Goal: Information Seeking & Learning: Compare options

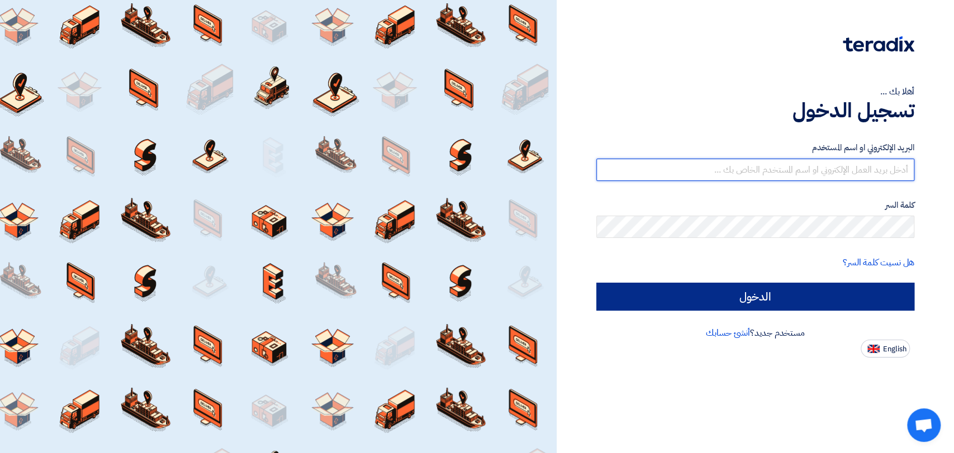
type input "mirghani@nabatat.com.sa"
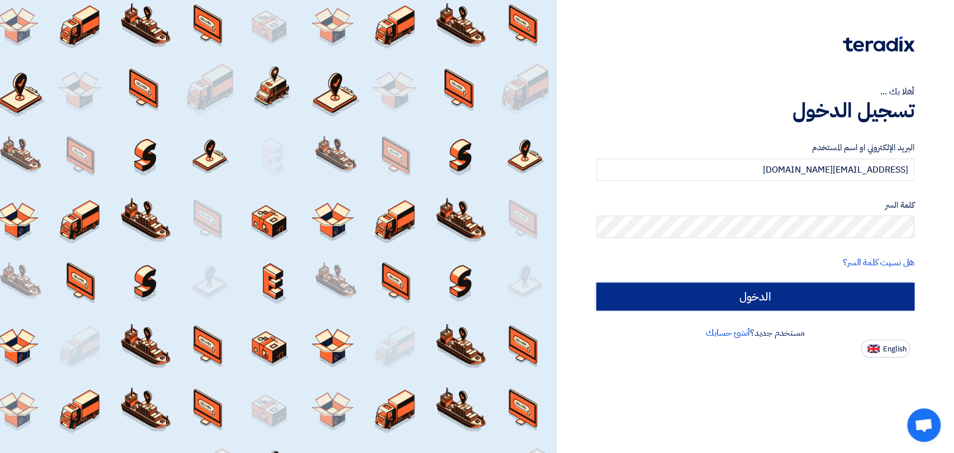
click at [719, 296] on input "الدخول" at bounding box center [755, 297] width 318 height 28
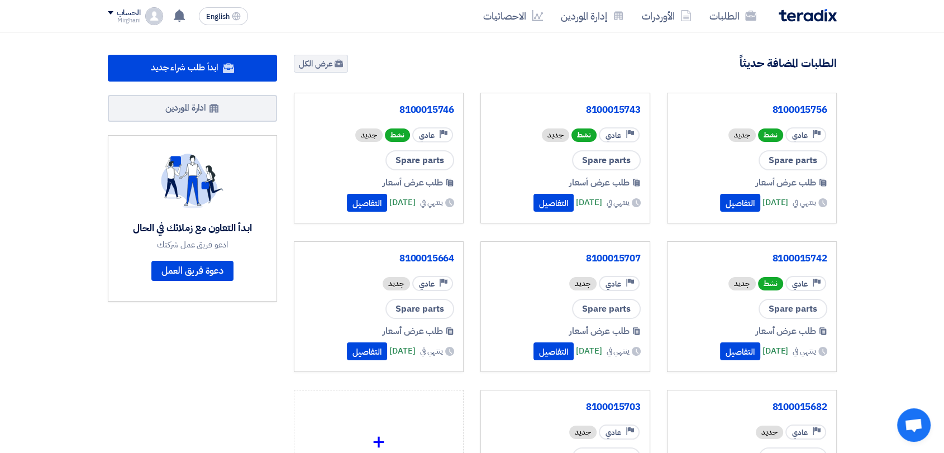
click at [412, 45] on section "2719 طلبات متبقية 6 مزادات متبقية ابدأ طلب شراء جديد" at bounding box center [472, 314] width 944 height 564
click at [711, 19] on link "الطلبات" at bounding box center [733, 16] width 65 height 26
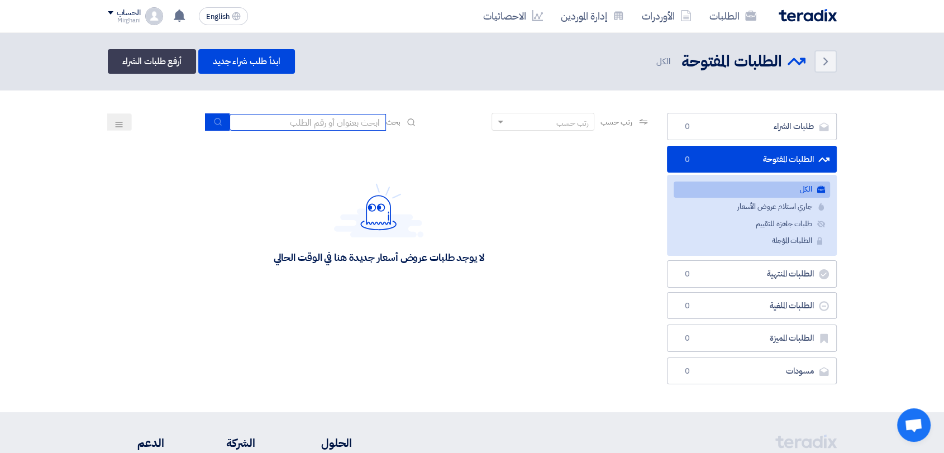
click at [300, 121] on input at bounding box center [308, 122] width 156 height 17
type input "911"
click at [218, 116] on button "submit" at bounding box center [217, 121] width 25 height 17
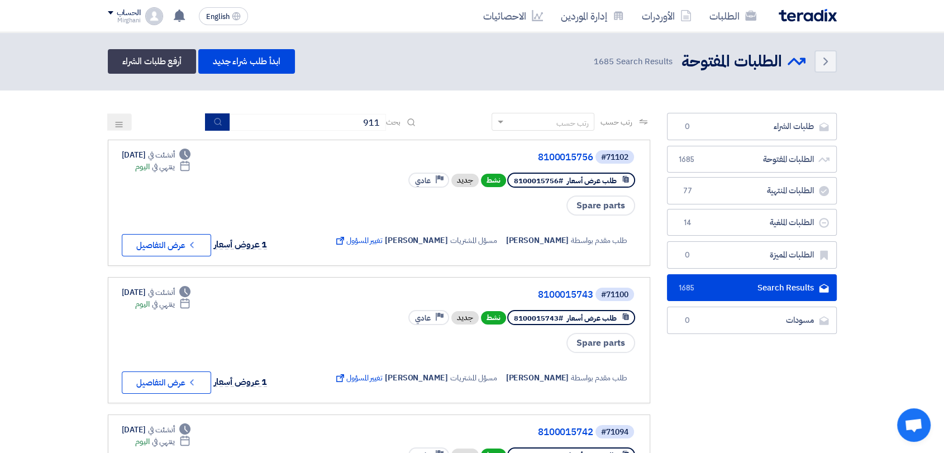
click at [218, 129] on button "submit" at bounding box center [217, 121] width 25 height 17
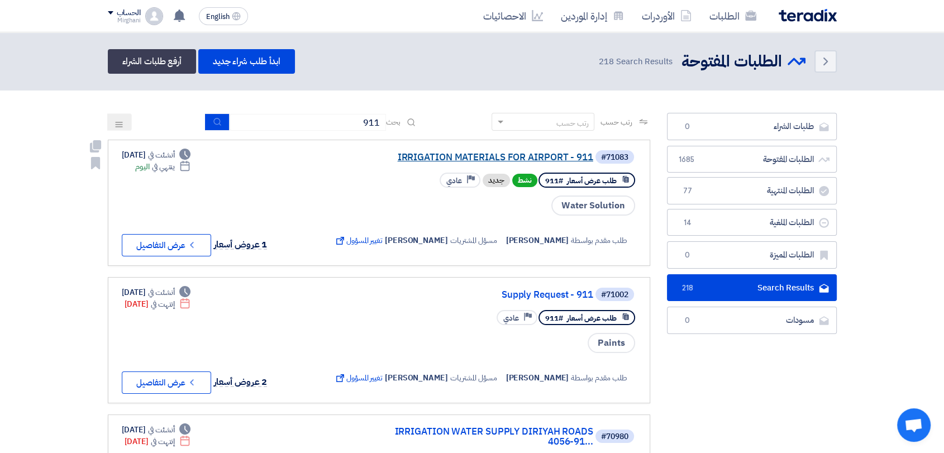
click at [475, 155] on link "IRRIGATION MATERIALS FOR AIRPORT - 911" at bounding box center [481, 158] width 223 height 10
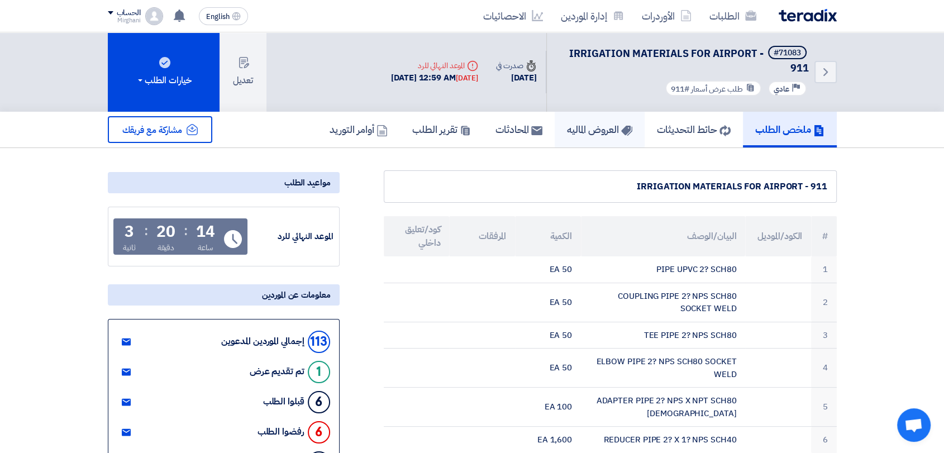
click at [569, 135] on h5 "العروض الماليه" at bounding box center [599, 129] width 65 height 13
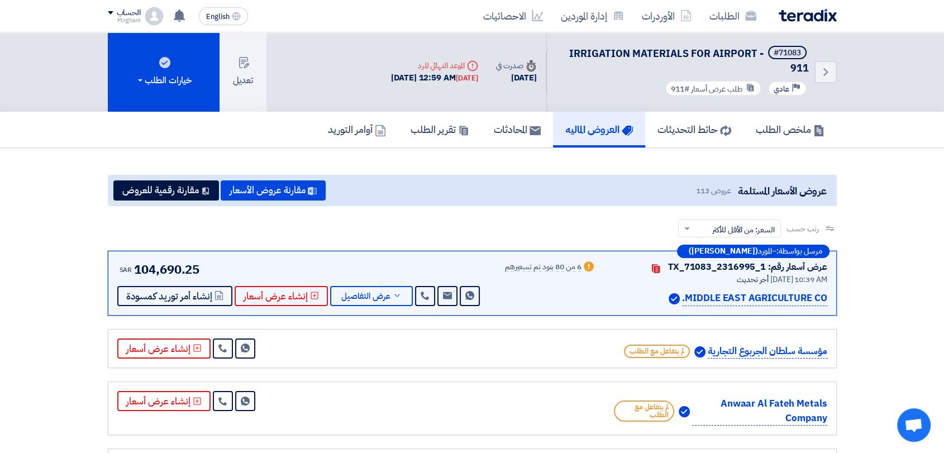
drag, startPoint x: 576, startPoint y: 287, endPoint x: 560, endPoint y: 250, distance: 40.4
click at [560, 250] on div "رتب حسب رتب حسب × السعر: من الأقل للأكثر ×" at bounding box center [472, 235] width 729 height 31
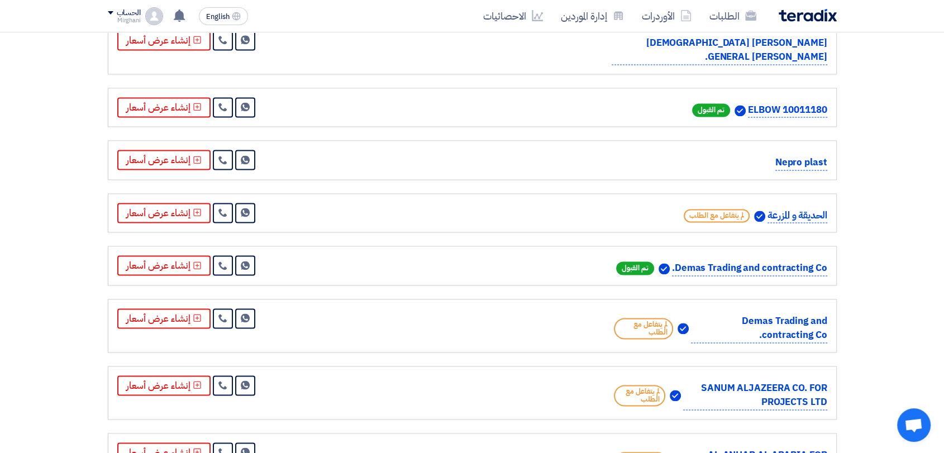
scroll to position [1552, 0]
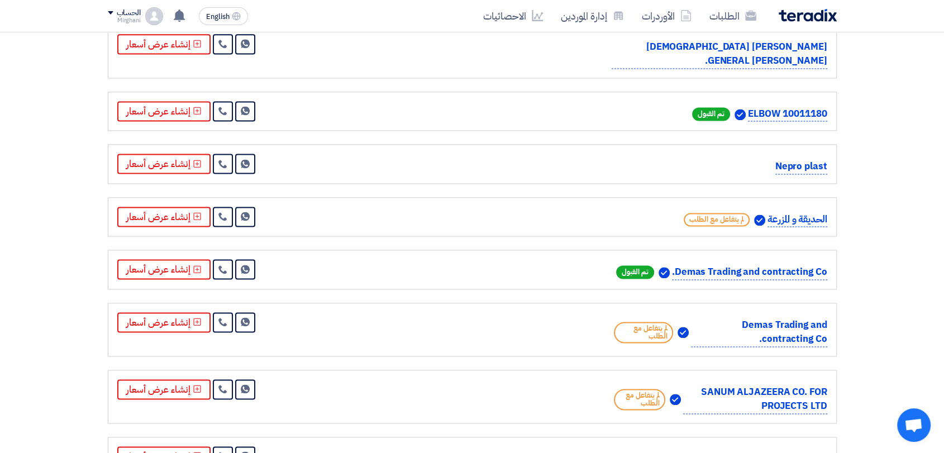
drag, startPoint x: 827, startPoint y: 175, endPoint x: 681, endPoint y: 191, distance: 146.6
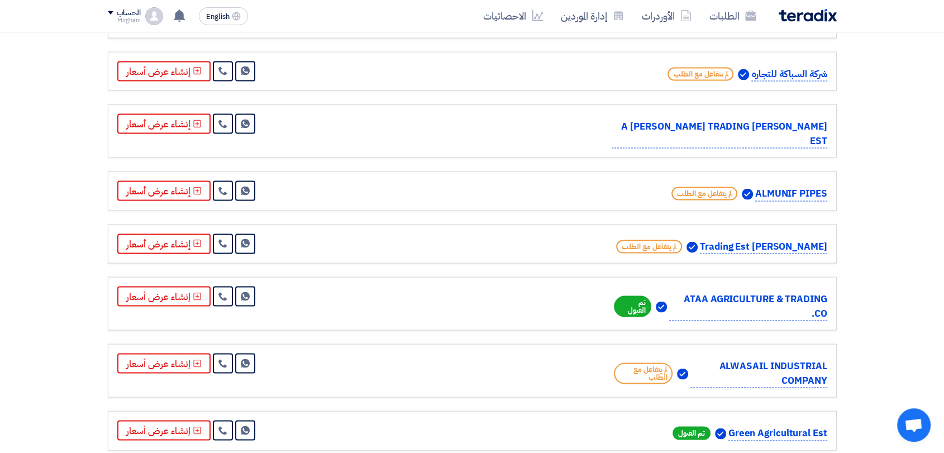
scroll to position [2110, 0]
click at [225, 295] on link at bounding box center [223, 296] width 20 height 20
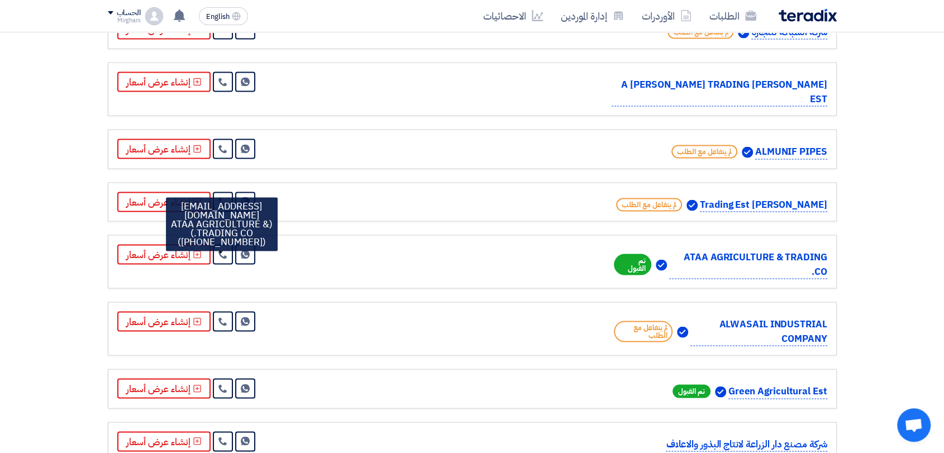
scroll to position [2172, 0]
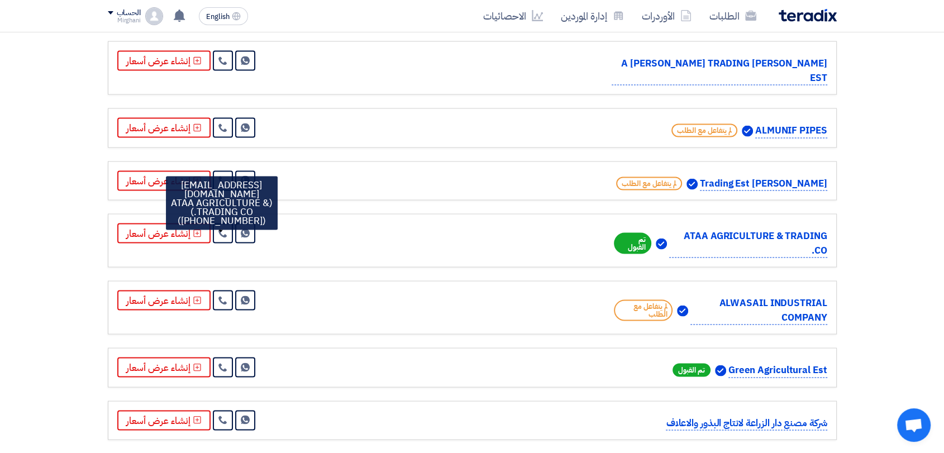
drag, startPoint x: 886, startPoint y: 216, endPoint x: 892, endPoint y: 189, distance: 27.5
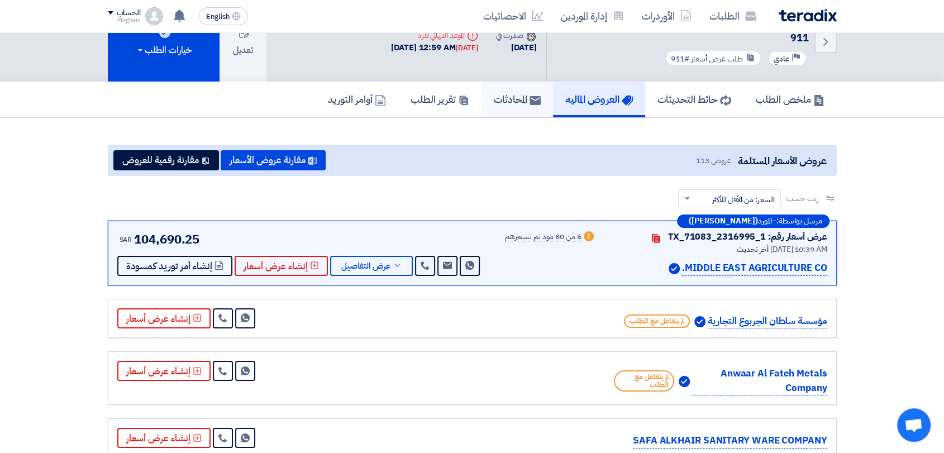
scroll to position [0, 0]
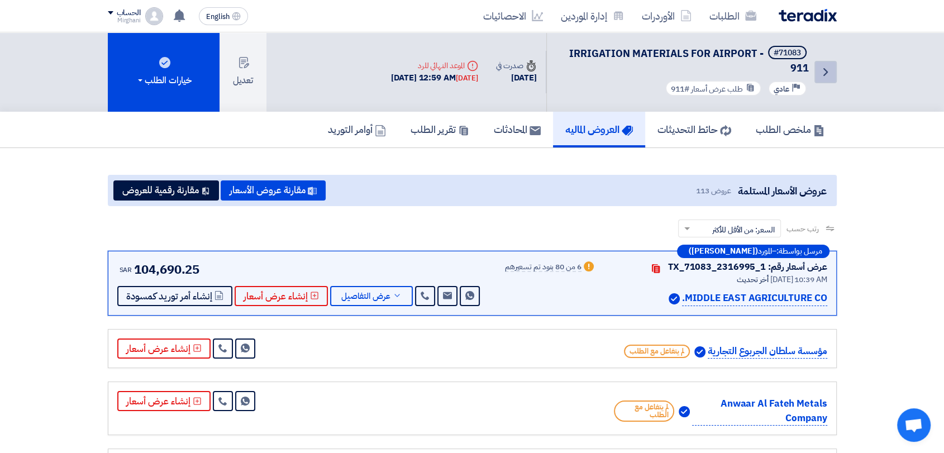
click at [833, 77] on link "Back" at bounding box center [826, 72] width 22 height 22
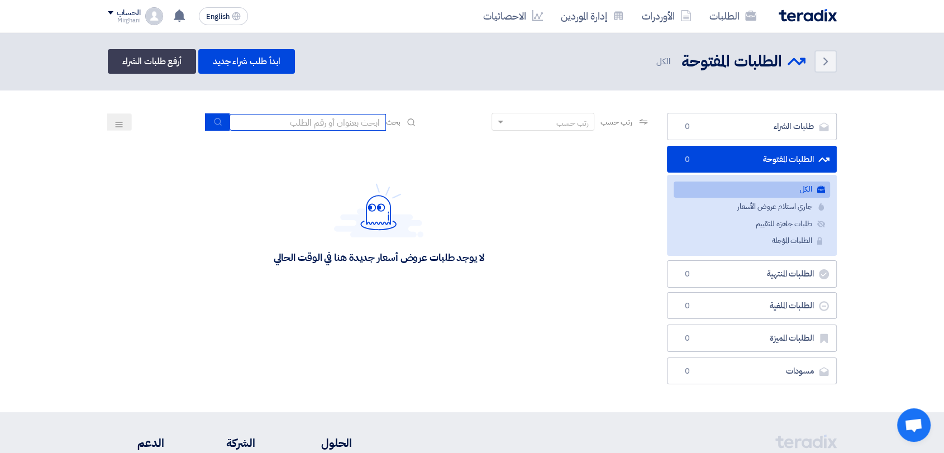
click at [294, 129] on input at bounding box center [308, 122] width 156 height 17
type input "911"
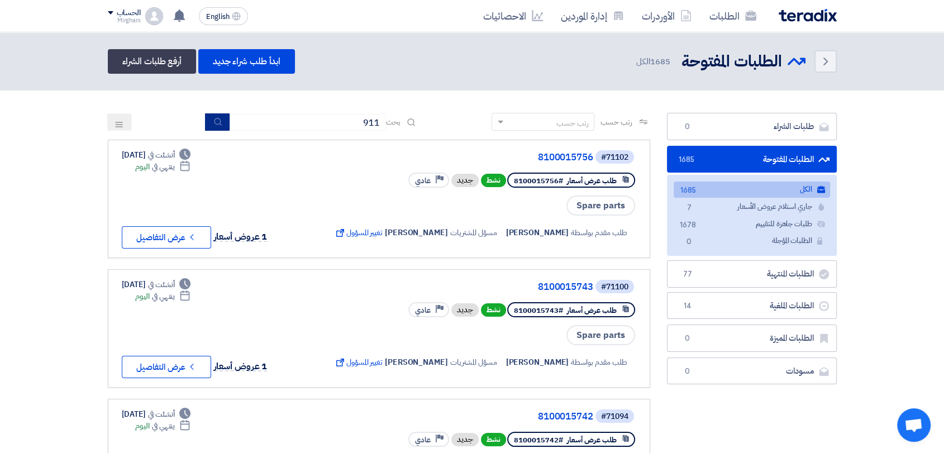
click at [222, 124] on button "submit" at bounding box center [217, 121] width 25 height 17
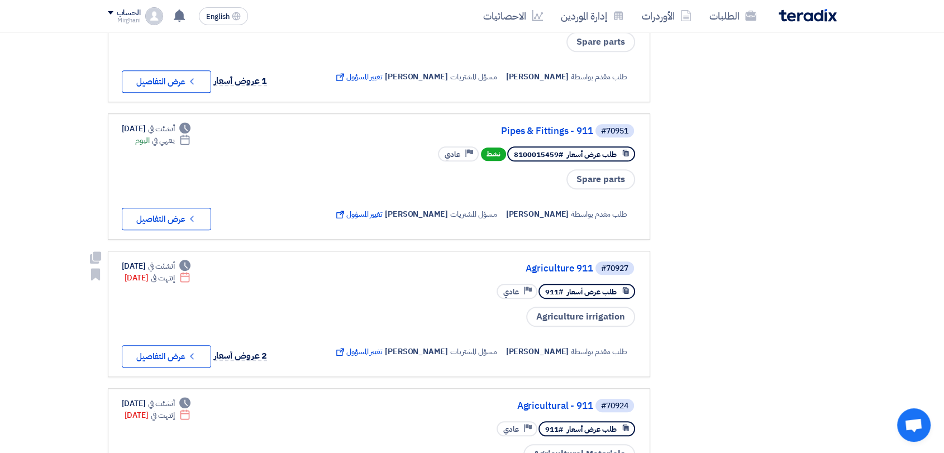
scroll to position [1117, 0]
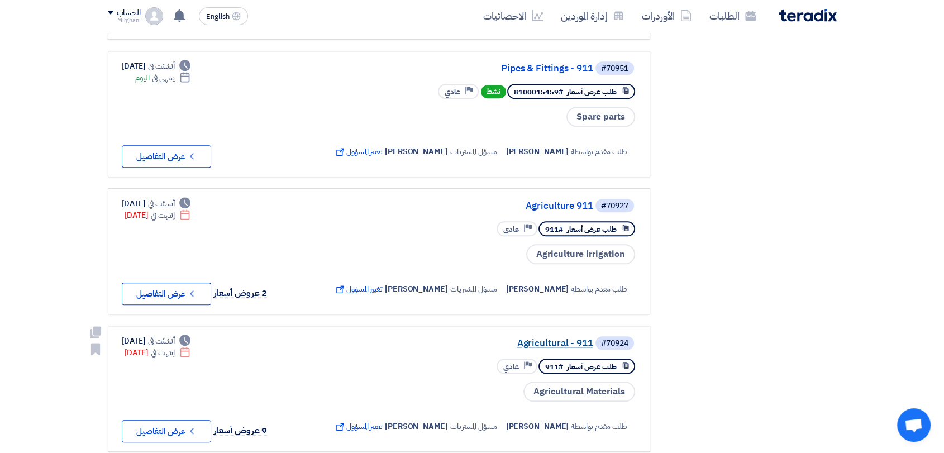
click at [538, 341] on link "Agricultural - 911" at bounding box center [481, 344] width 223 height 10
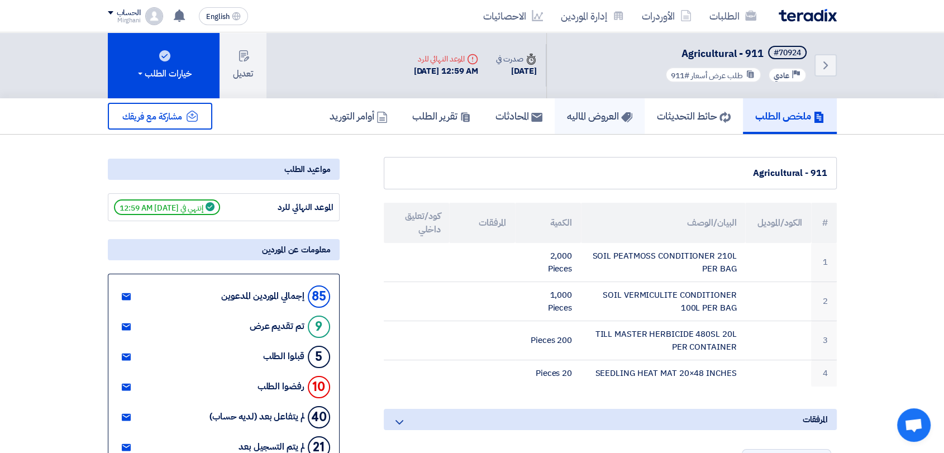
drag, startPoint x: 615, startPoint y: 135, endPoint x: 603, endPoint y: 112, distance: 25.7
click at [602, 125] on link "العروض الماليه" at bounding box center [600, 116] width 90 height 36
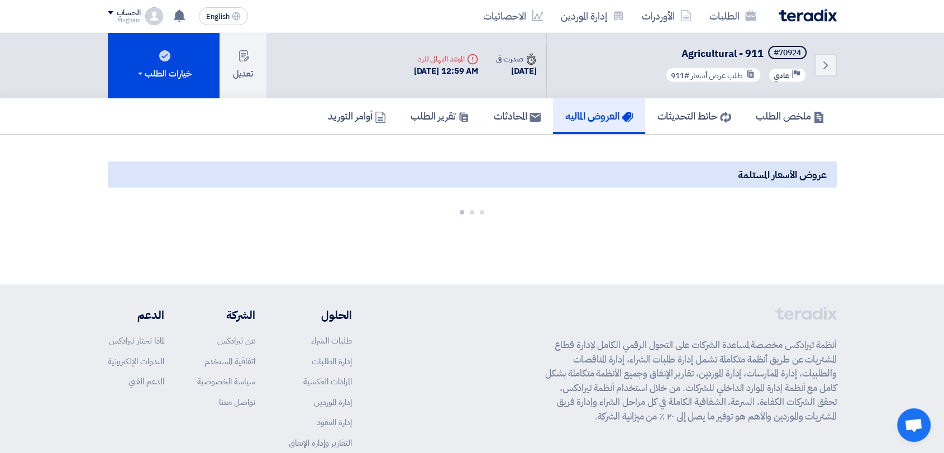
click at [555, 162] on div "عروض الأسعار المستلمة" at bounding box center [472, 174] width 729 height 26
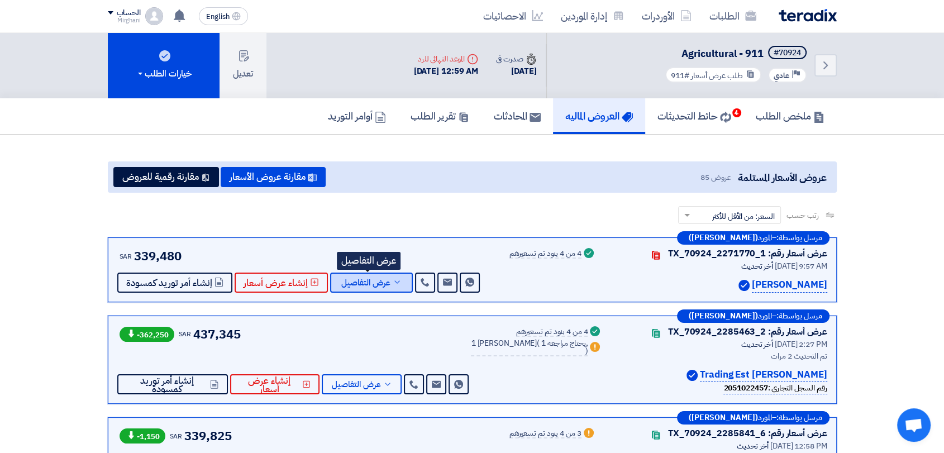
click at [384, 282] on span "عرض التفاصيل" at bounding box center [365, 283] width 49 height 8
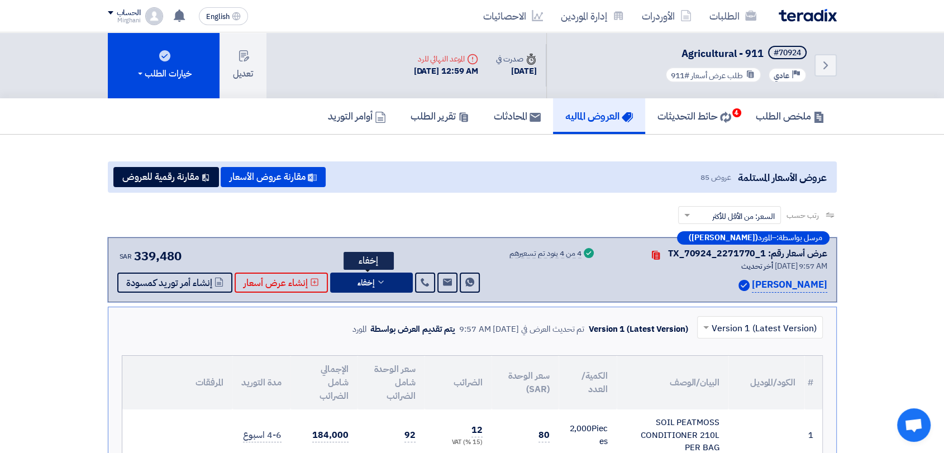
click at [391, 274] on button "إخفاء" at bounding box center [371, 283] width 83 height 20
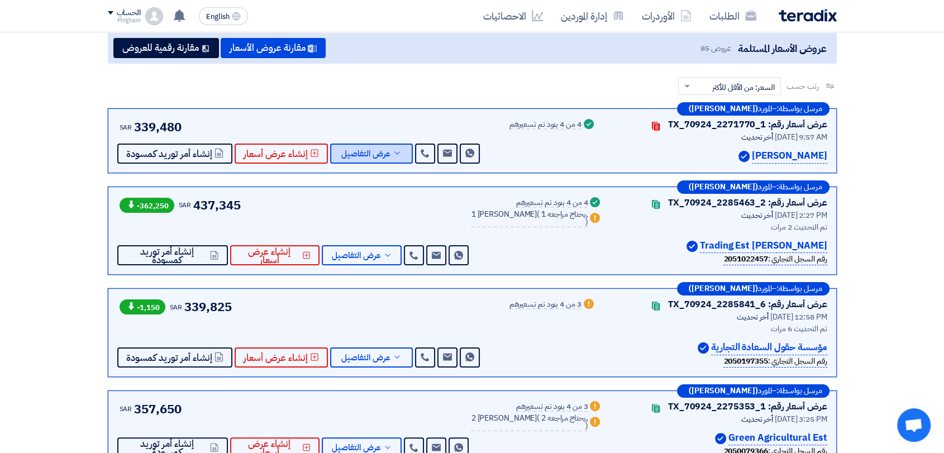
scroll to position [124, 0]
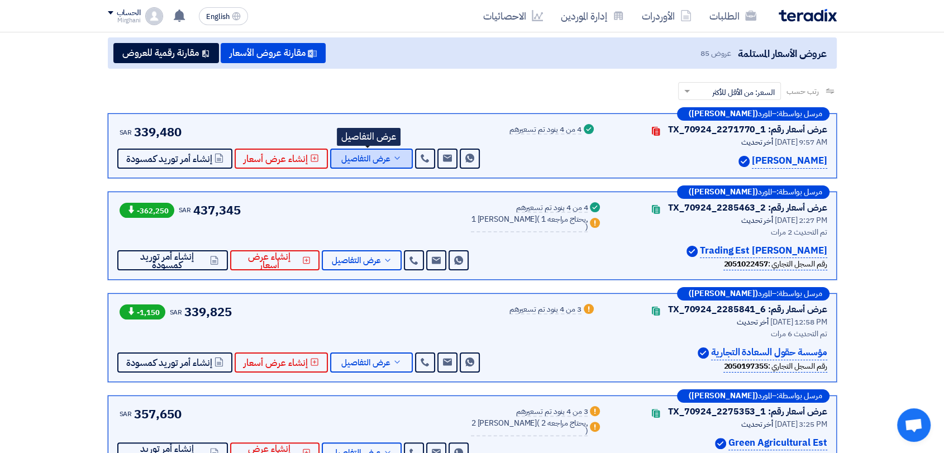
click at [370, 159] on span "عرض التفاصيل" at bounding box center [365, 159] width 49 height 8
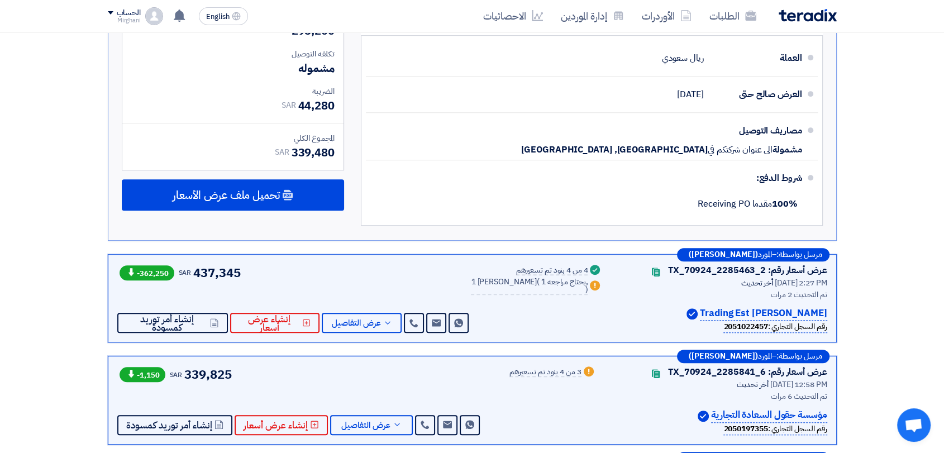
scroll to position [745, 0]
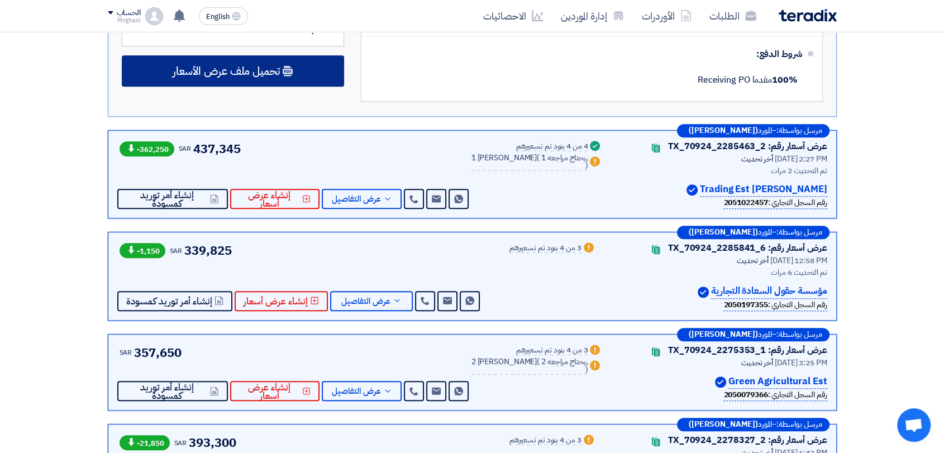
click at [260, 80] on div "تحميل ملف عرض الأسعار" at bounding box center [233, 70] width 222 height 31
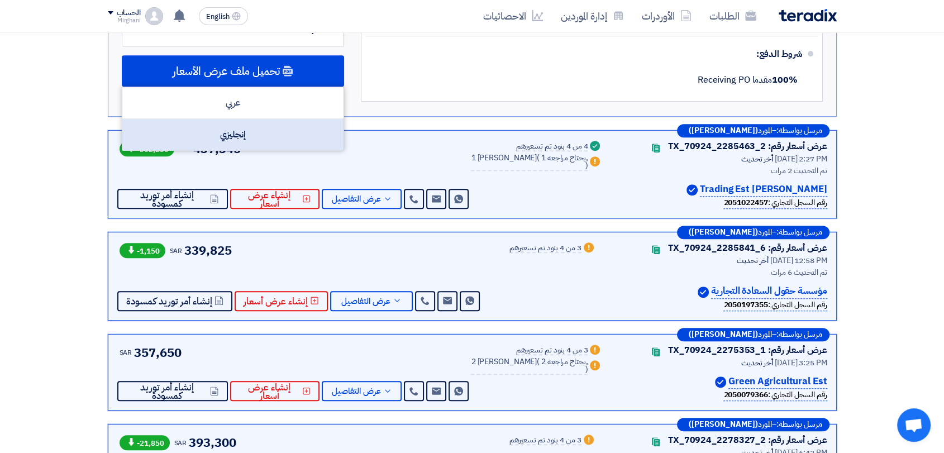
click at [265, 131] on div "إنجليزي" at bounding box center [232, 134] width 221 height 31
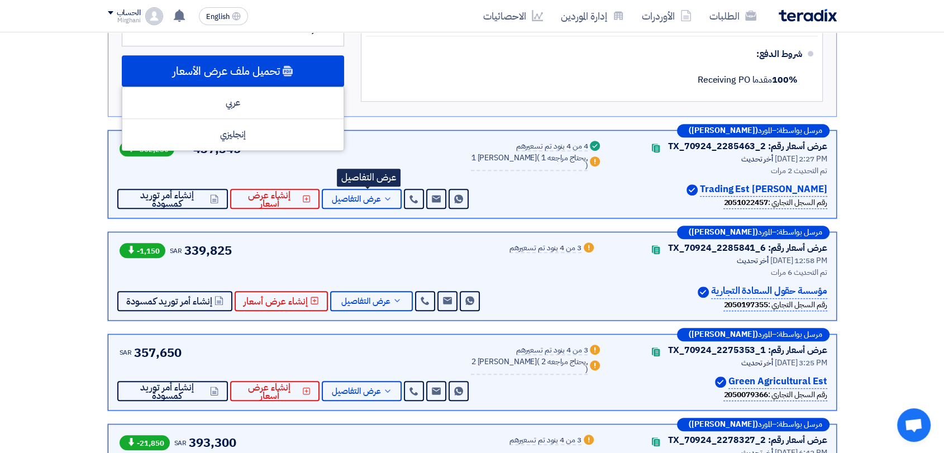
scroll to position [807, 0]
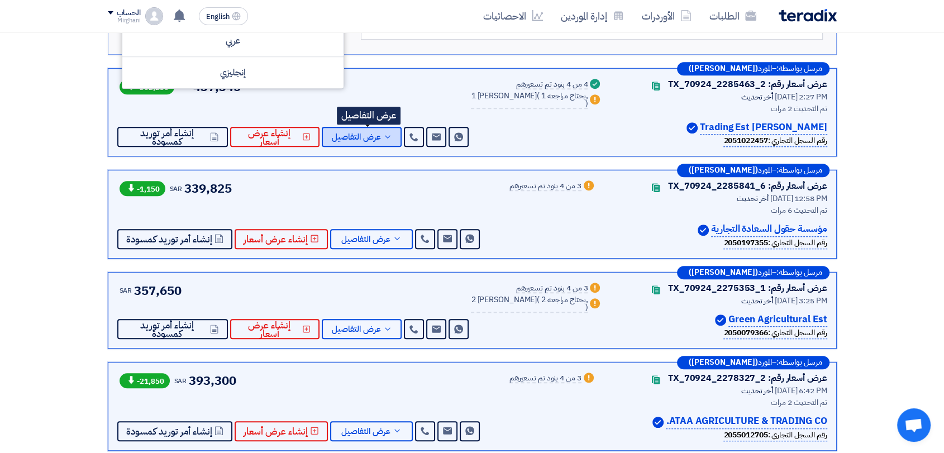
click at [378, 135] on span "عرض التفاصيل" at bounding box center [356, 137] width 49 height 8
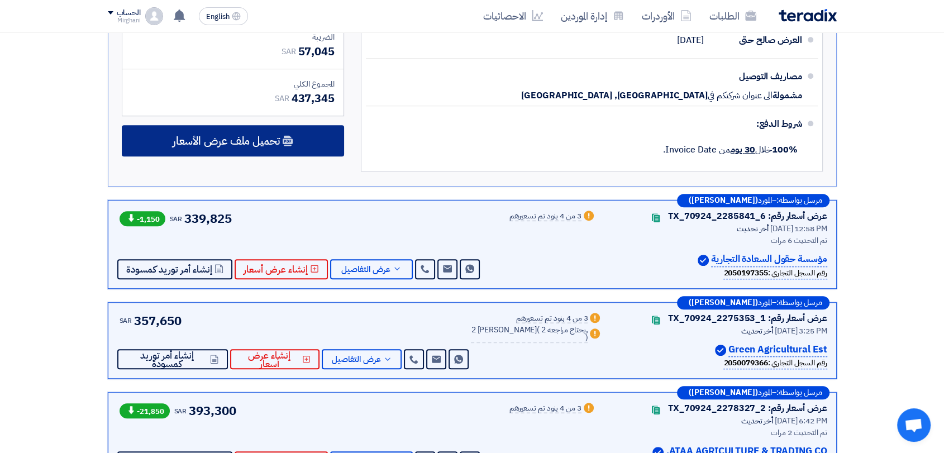
click at [298, 145] on div "تحميل ملف عرض الأسعار" at bounding box center [233, 140] width 222 height 31
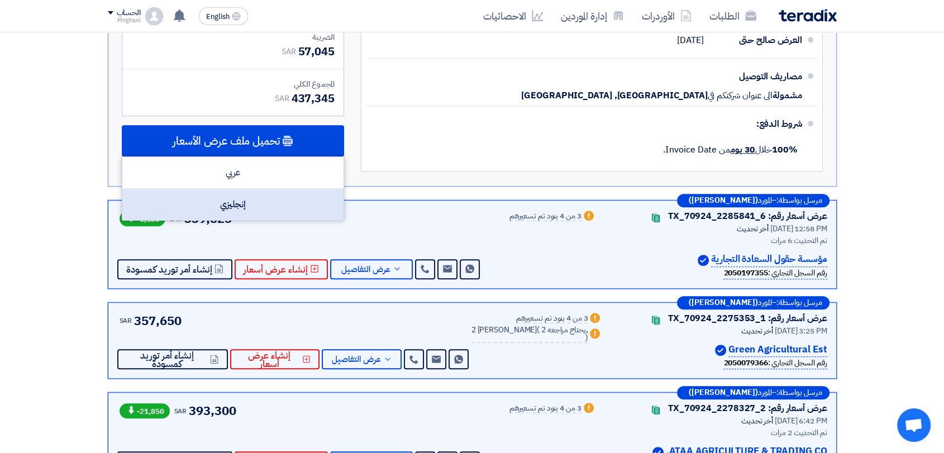
click at [293, 196] on div "إنجليزي" at bounding box center [232, 204] width 221 height 31
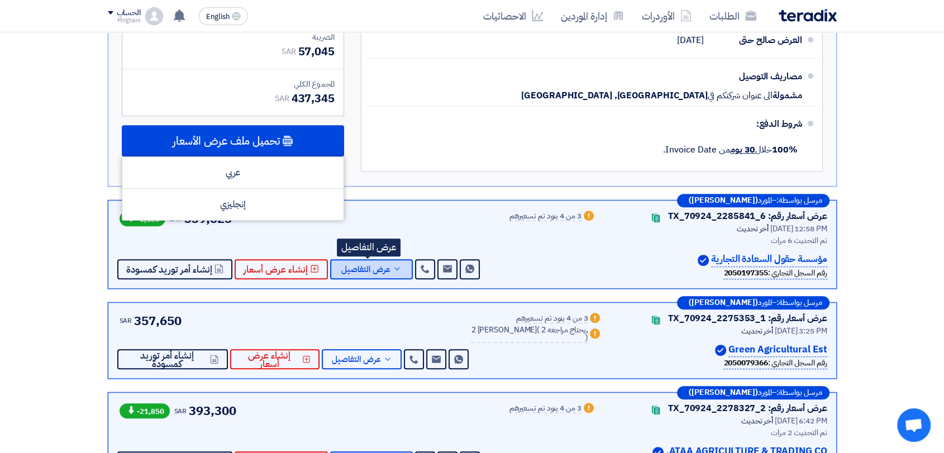
click at [394, 264] on icon at bounding box center [397, 268] width 9 height 9
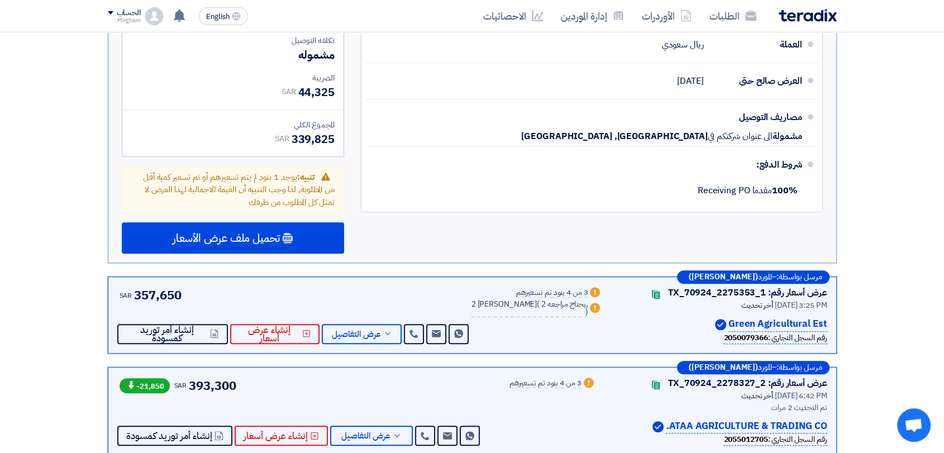
scroll to position [931, 0]
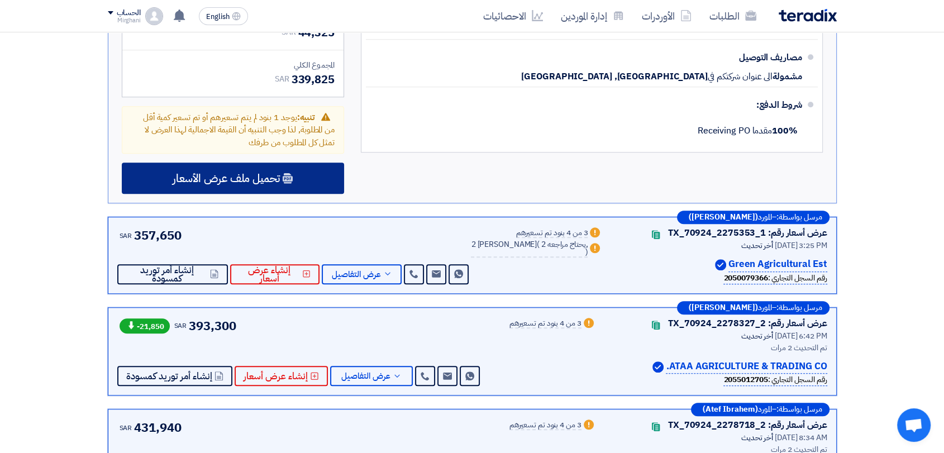
click at [330, 181] on div "تحميل ملف عرض الأسعار" at bounding box center [233, 178] width 222 height 31
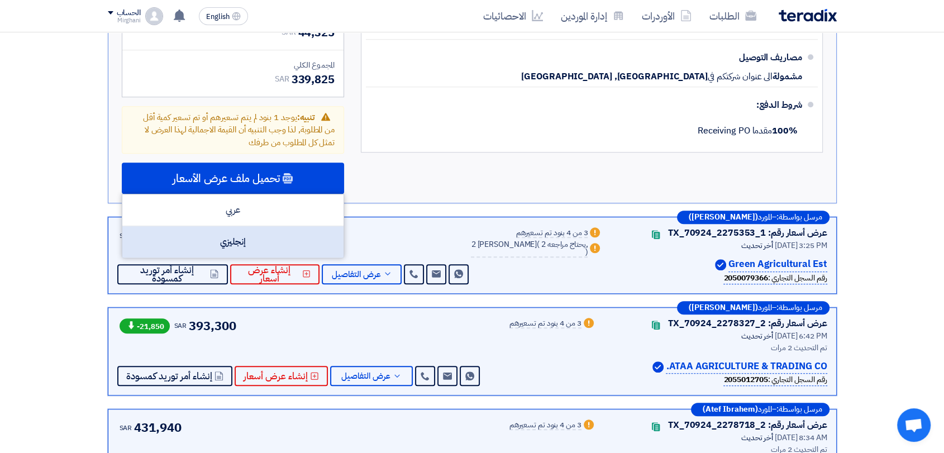
click at [317, 236] on div "إنجليزي" at bounding box center [232, 241] width 221 height 31
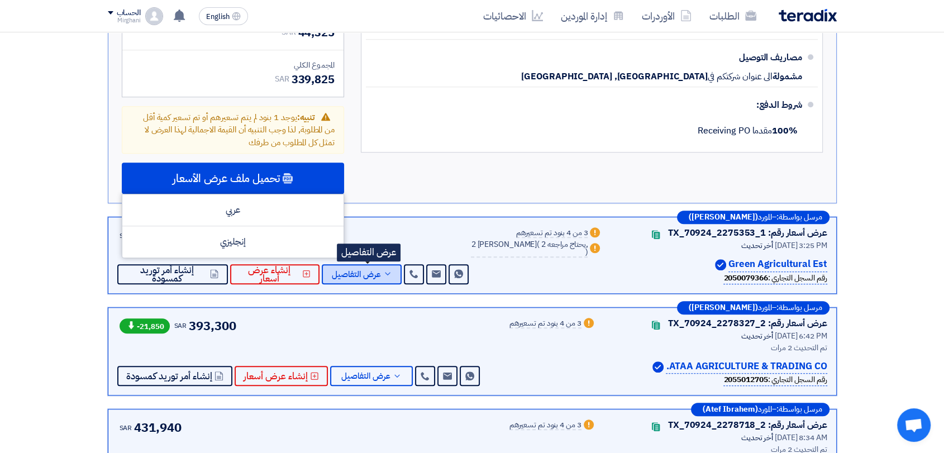
click at [384, 264] on button "عرض التفاصيل" at bounding box center [362, 274] width 80 height 20
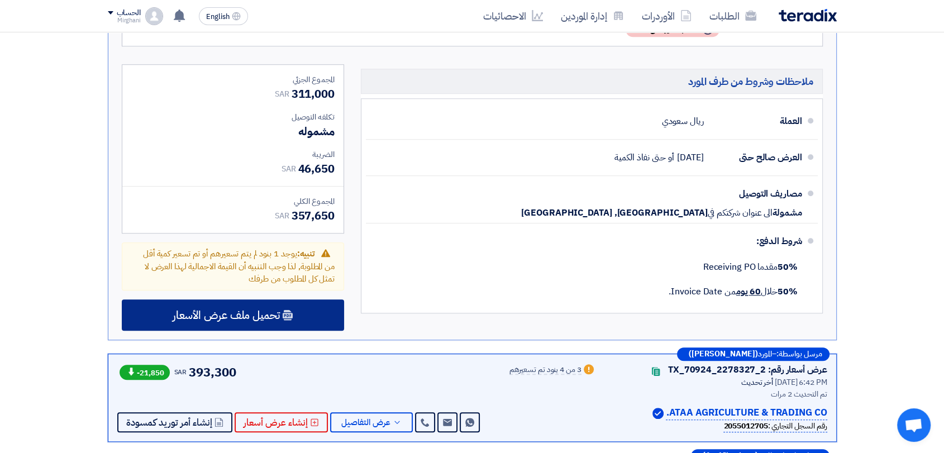
click at [320, 306] on div "تحميل ملف عرض الأسعار" at bounding box center [233, 314] width 222 height 31
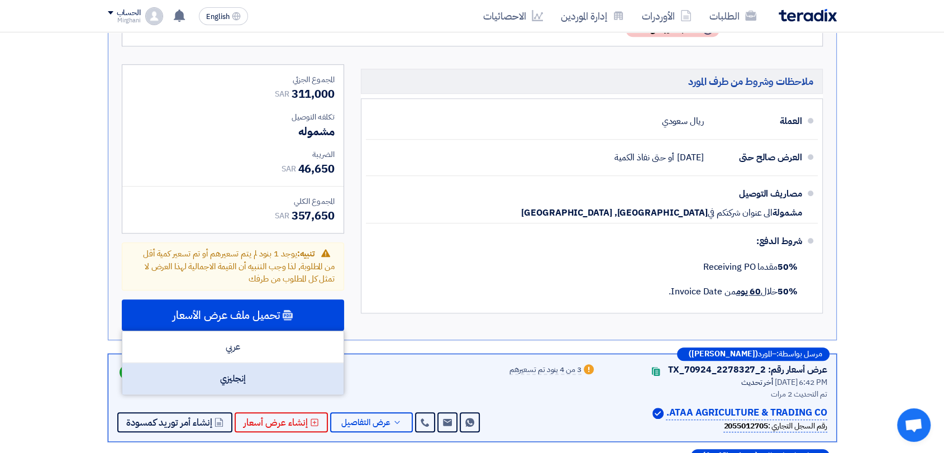
click at [308, 371] on div "إنجليزي" at bounding box center [232, 378] width 221 height 31
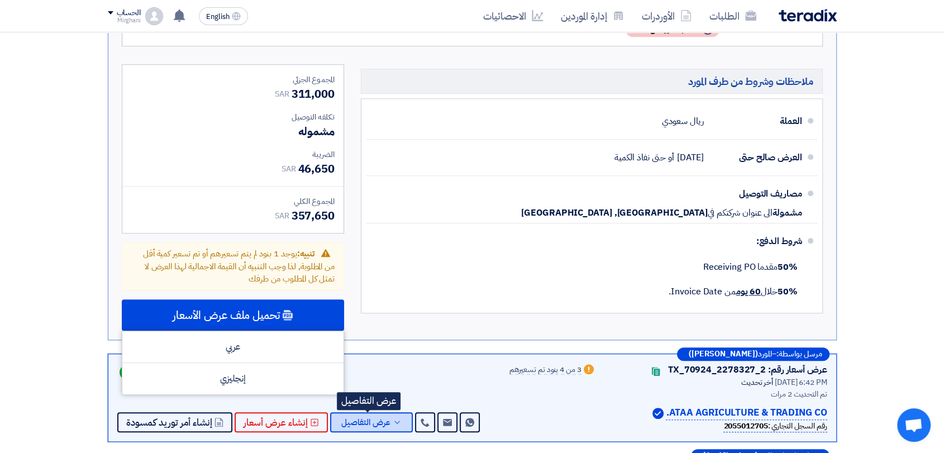
click at [373, 420] on span "عرض التفاصيل" at bounding box center [365, 422] width 49 height 8
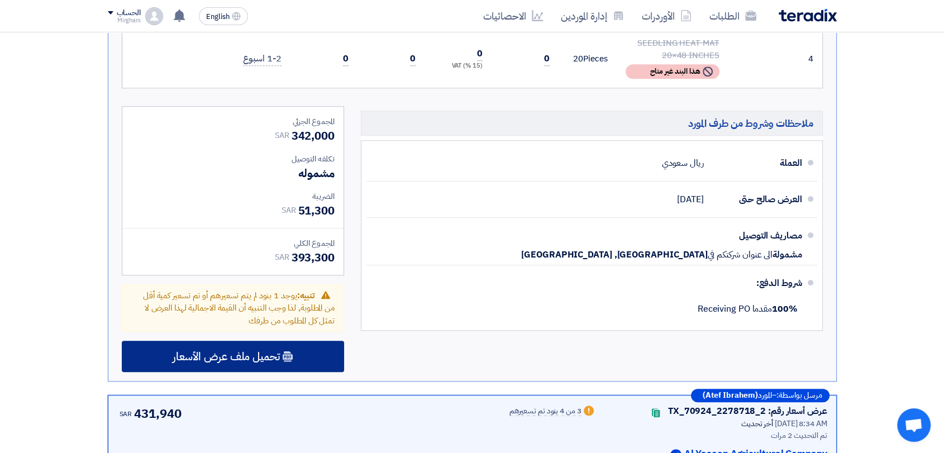
click at [329, 345] on div "تحميل ملف عرض الأسعار" at bounding box center [233, 356] width 222 height 31
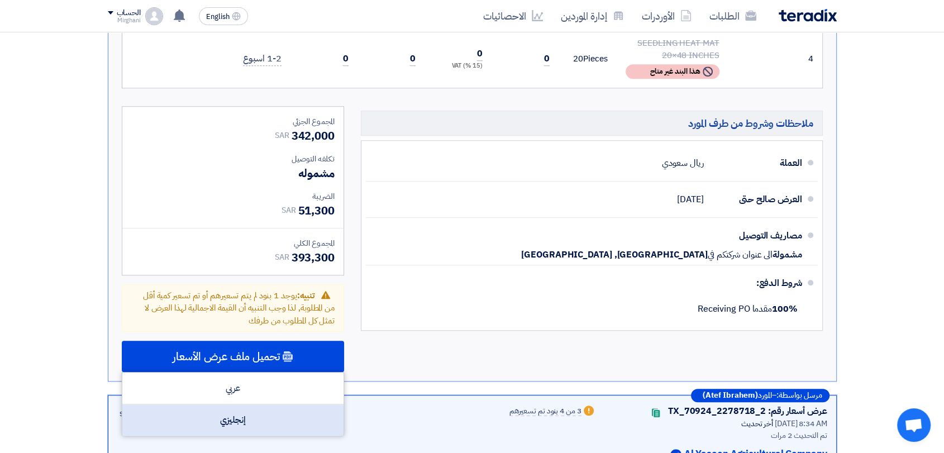
click at [289, 412] on div "إنجليزي" at bounding box center [232, 420] width 221 height 31
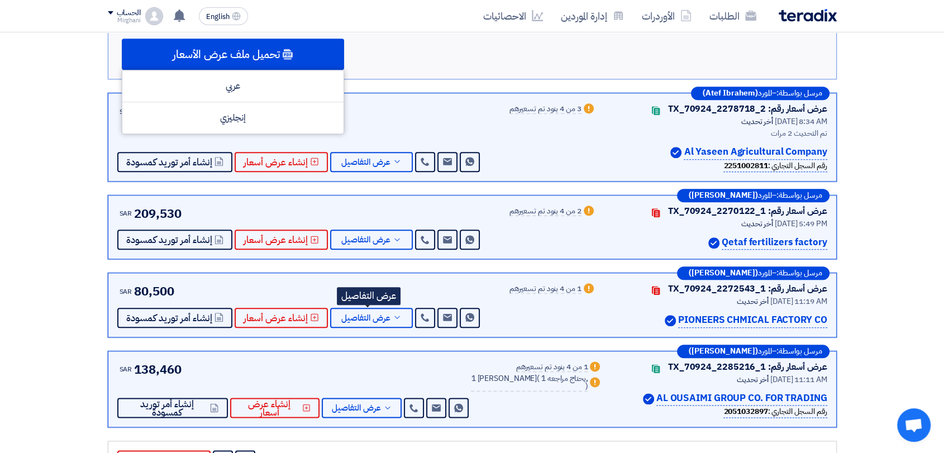
scroll to position [1242, 0]
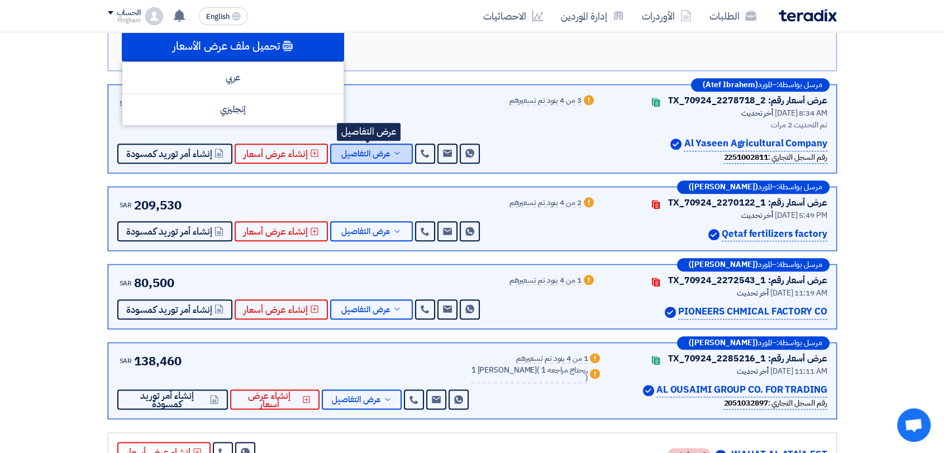
click at [385, 151] on span "عرض التفاصيل" at bounding box center [365, 154] width 49 height 8
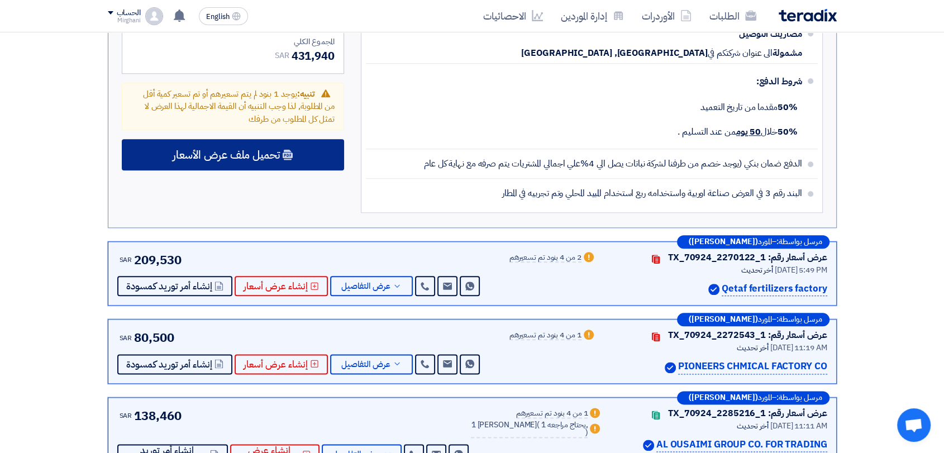
click at [342, 161] on div "تحميل ملف عرض الأسعار" at bounding box center [233, 154] width 222 height 31
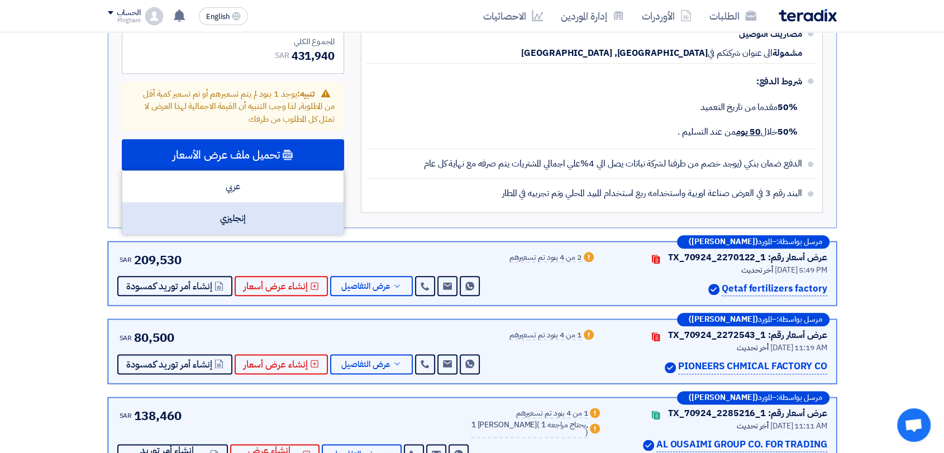
click at [303, 223] on div "إنجليزي" at bounding box center [232, 218] width 221 height 31
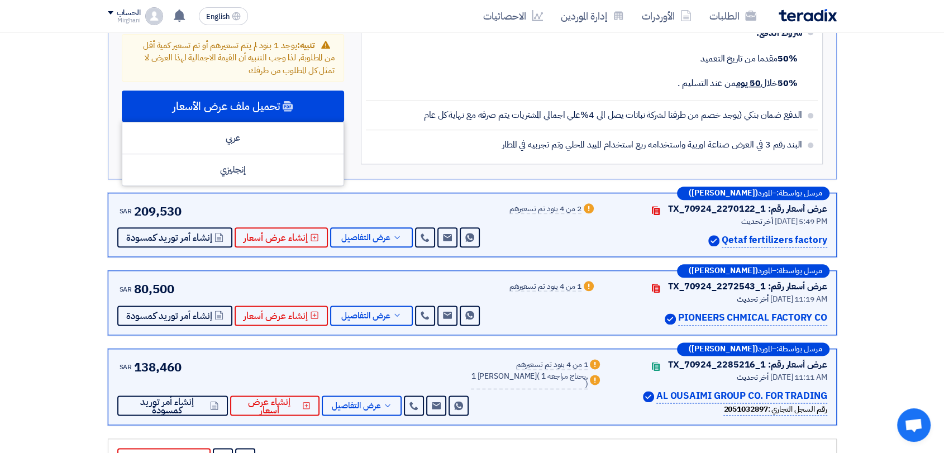
scroll to position [1304, 0]
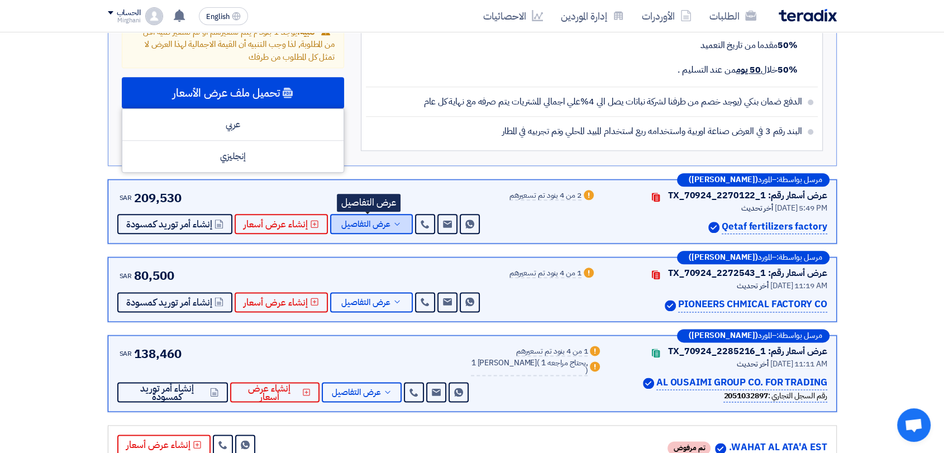
click at [365, 214] on button "عرض التفاصيل" at bounding box center [371, 224] width 83 height 20
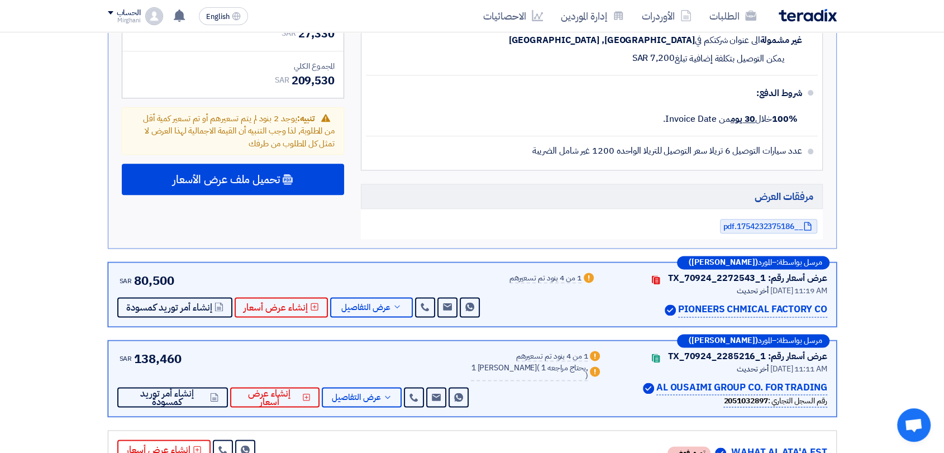
scroll to position [1366, 0]
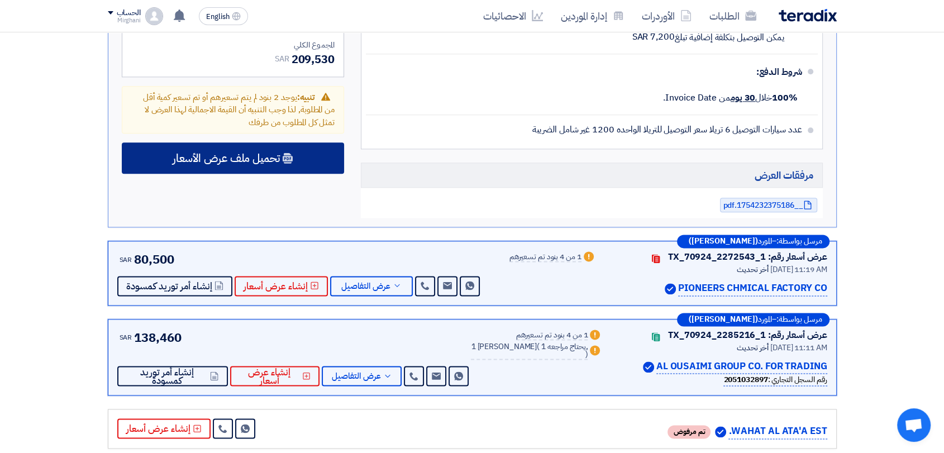
click at [286, 157] on use at bounding box center [288, 158] width 10 height 11
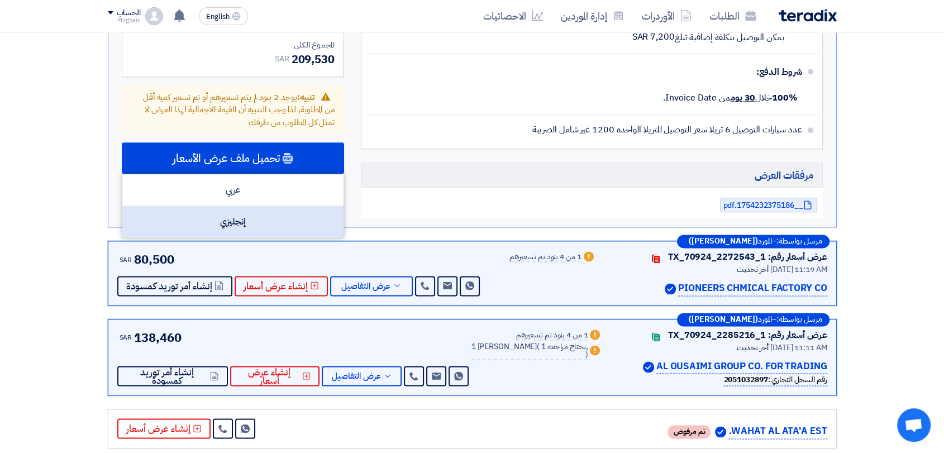
click at [275, 215] on div "إنجليزي" at bounding box center [232, 221] width 221 height 31
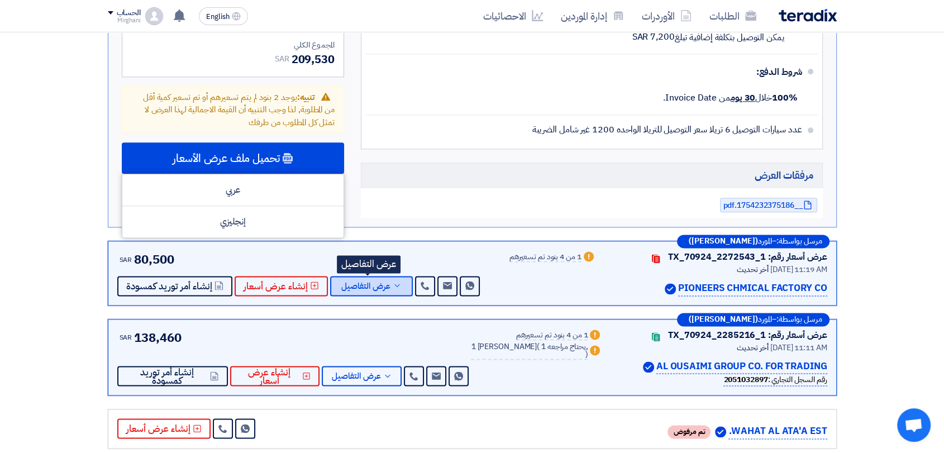
click at [377, 282] on span "عرض التفاصيل" at bounding box center [365, 286] width 49 height 8
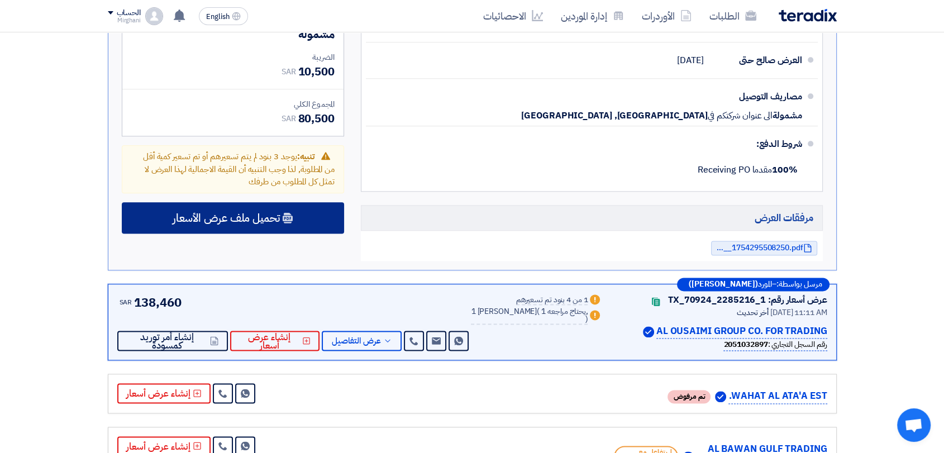
click at [316, 229] on div "تحميل ملف عرض الأسعار" at bounding box center [233, 217] width 222 height 31
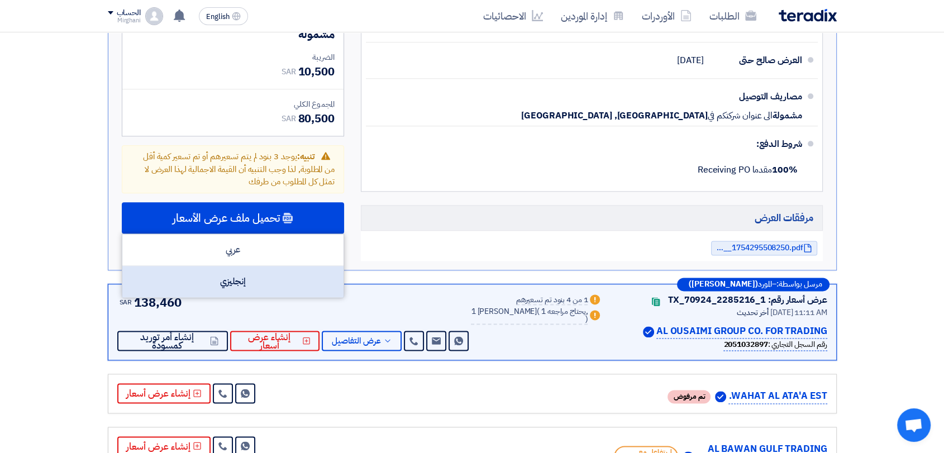
click at [294, 284] on div "إنجليزي" at bounding box center [232, 281] width 221 height 31
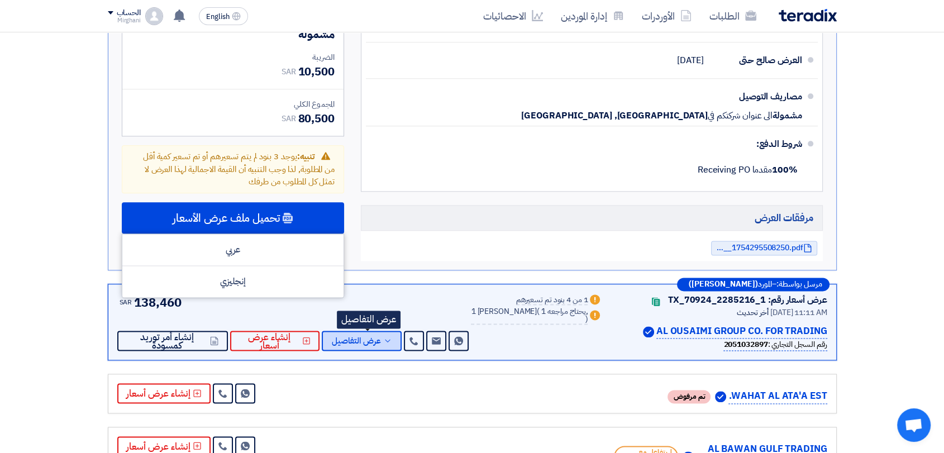
click at [375, 337] on span "عرض التفاصيل" at bounding box center [356, 341] width 49 height 8
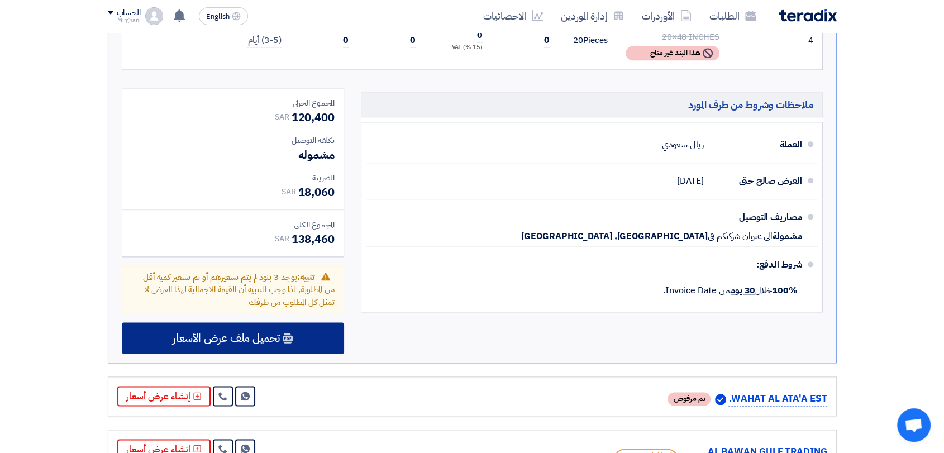
click at [340, 327] on div "تحميل ملف عرض الأسعار" at bounding box center [233, 337] width 222 height 31
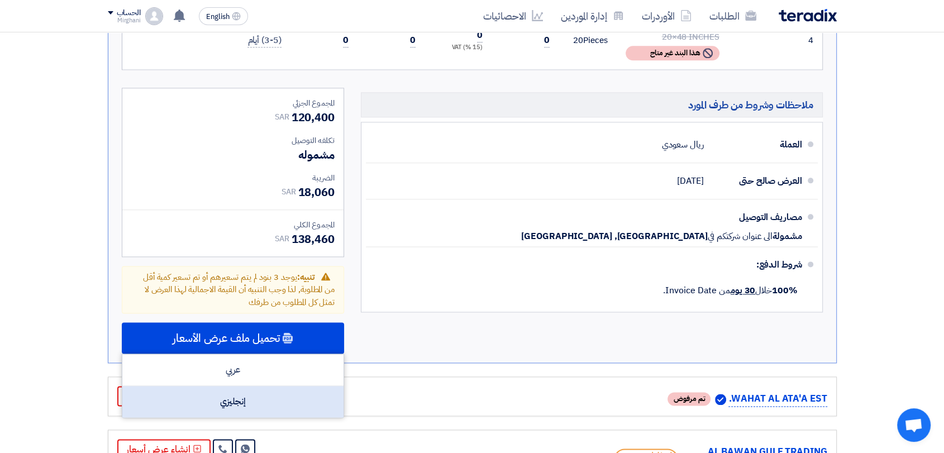
click at [299, 387] on div "إنجليزي" at bounding box center [232, 401] width 221 height 31
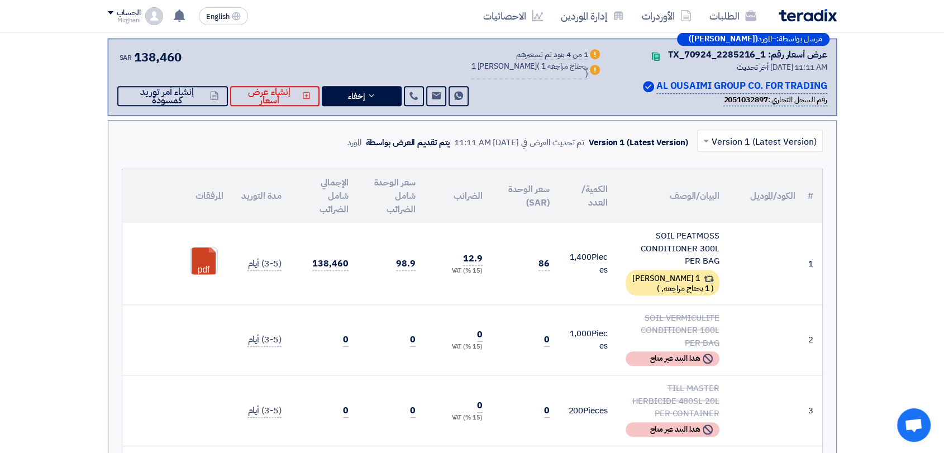
scroll to position [807, 0]
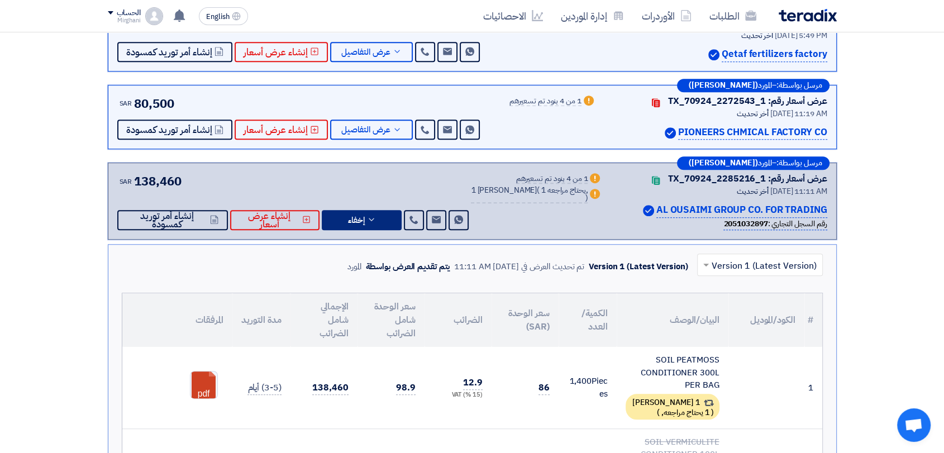
click at [378, 210] on button "إخفاء" at bounding box center [362, 220] width 80 height 20
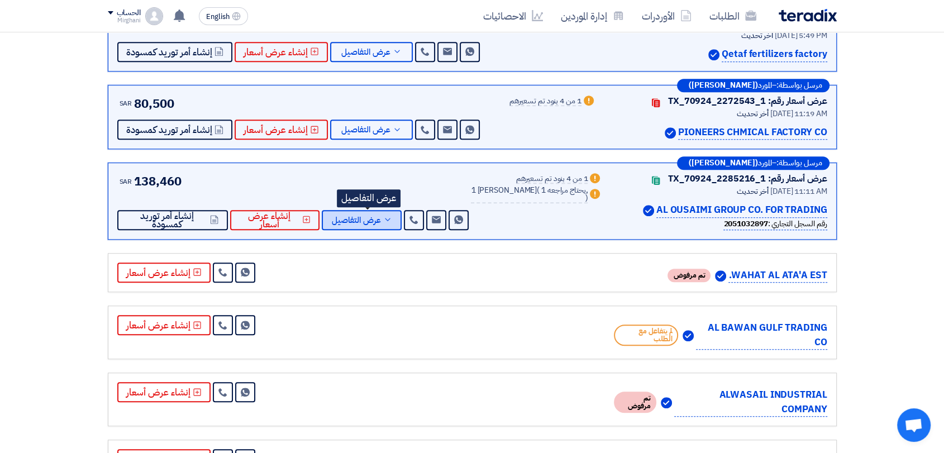
click at [379, 220] on span "عرض التفاصيل" at bounding box center [356, 220] width 49 height 8
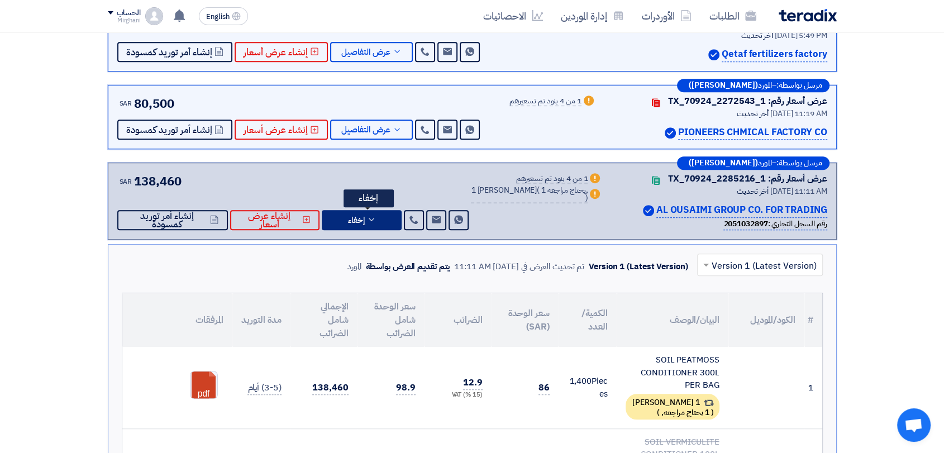
click at [376, 220] on icon at bounding box center [371, 219] width 9 height 9
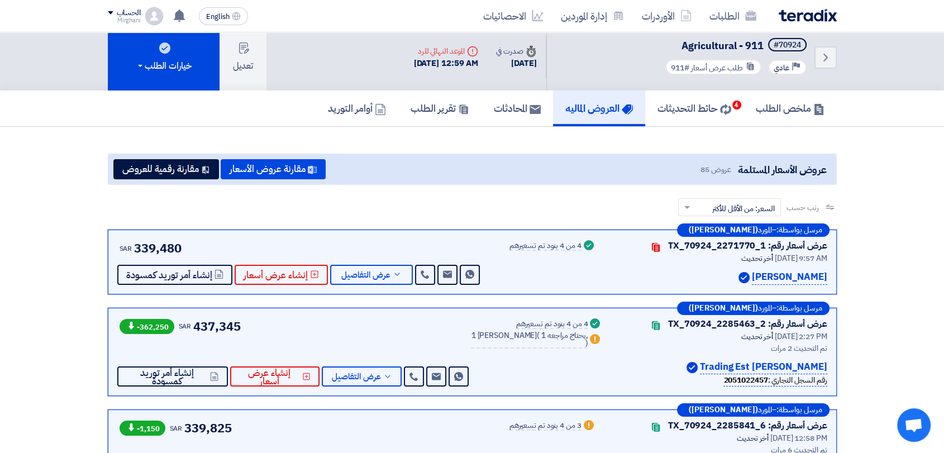
scroll to position [0, 0]
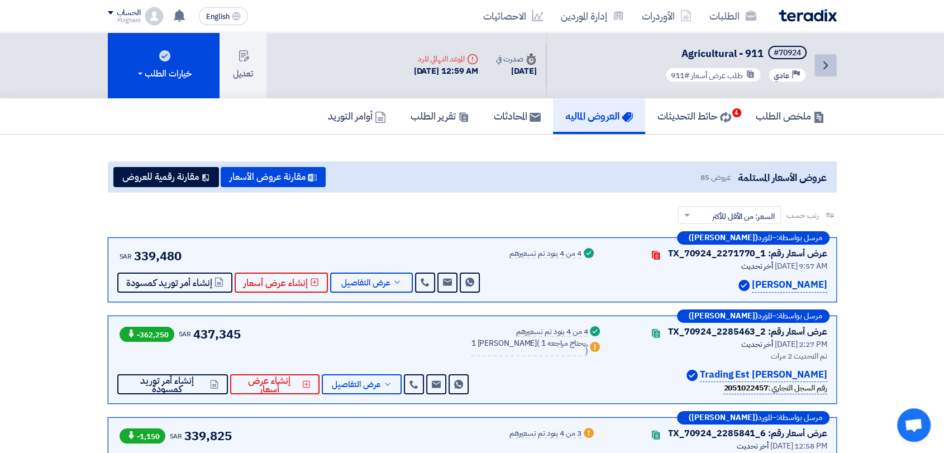
click at [829, 67] on icon "Back" at bounding box center [825, 65] width 13 height 13
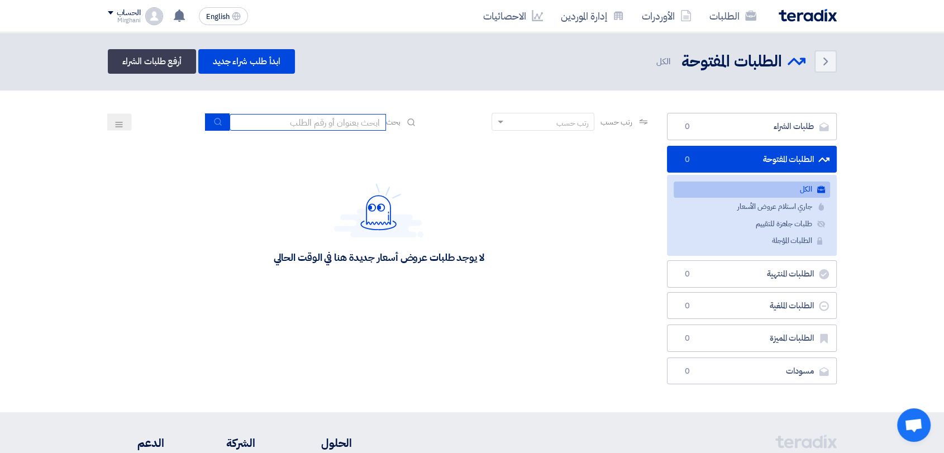
click at [349, 125] on input at bounding box center [308, 122] width 156 height 17
type input "911"
click at [219, 121] on button "submit" at bounding box center [217, 121] width 25 height 17
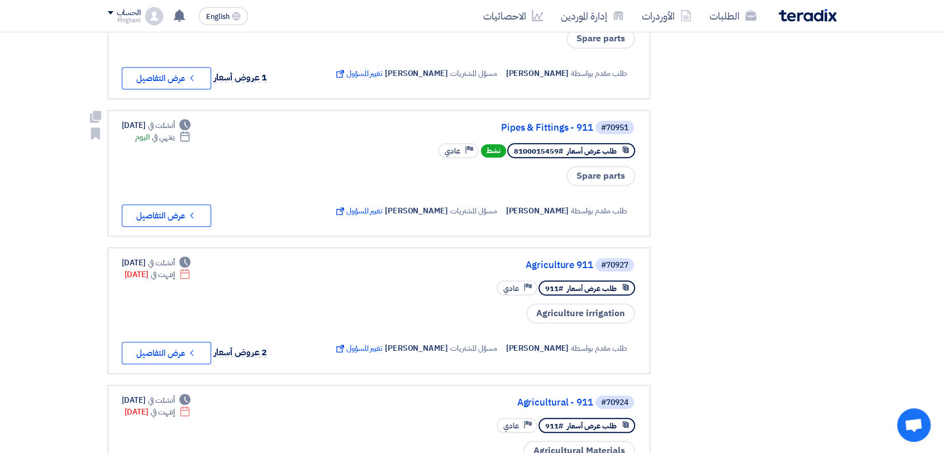
scroll to position [1056, 0]
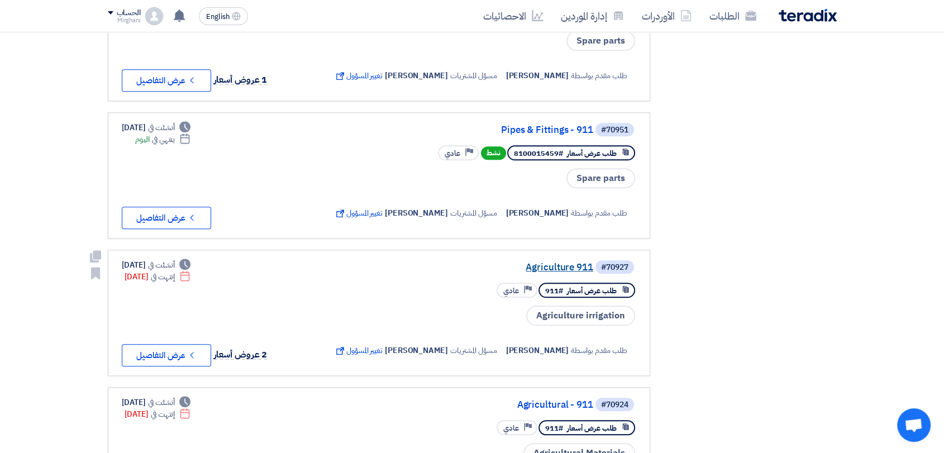
click at [543, 263] on link "Agriculture 911" at bounding box center [481, 268] width 223 height 10
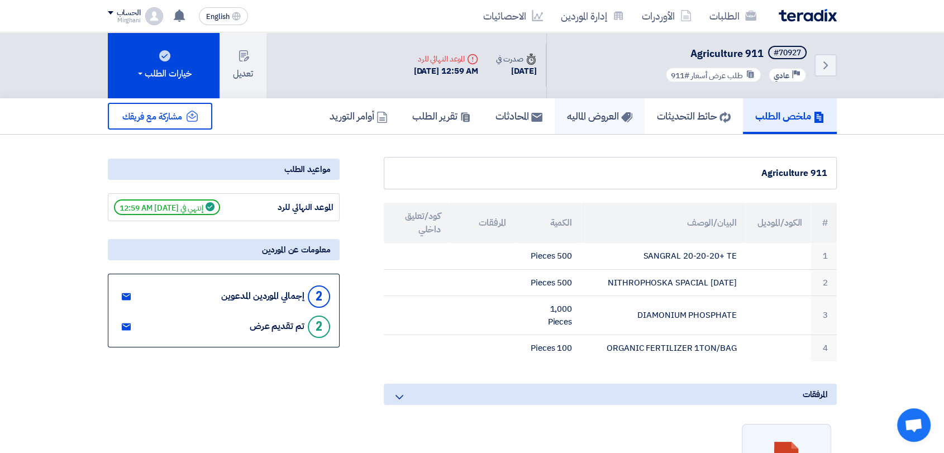
click at [585, 124] on link "العروض الماليه" at bounding box center [600, 116] width 90 height 36
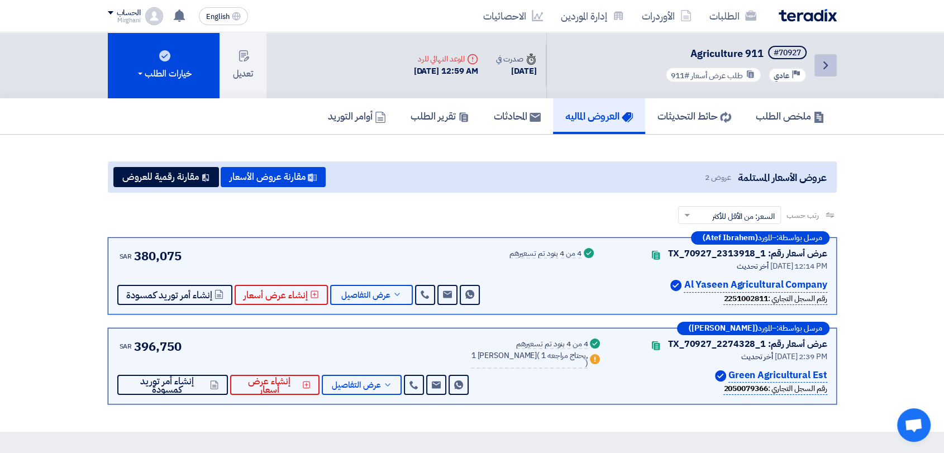
click at [822, 65] on icon "Back" at bounding box center [825, 65] width 13 height 13
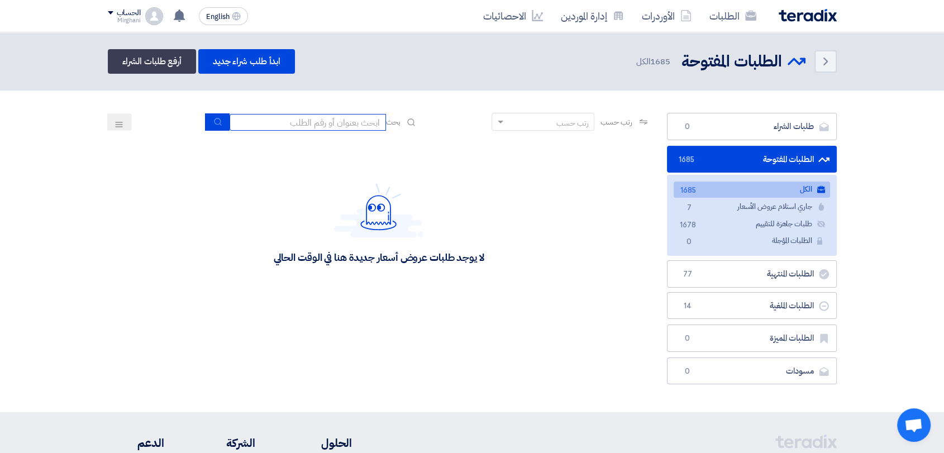
click at [326, 122] on input at bounding box center [308, 122] width 156 height 17
type input "911"
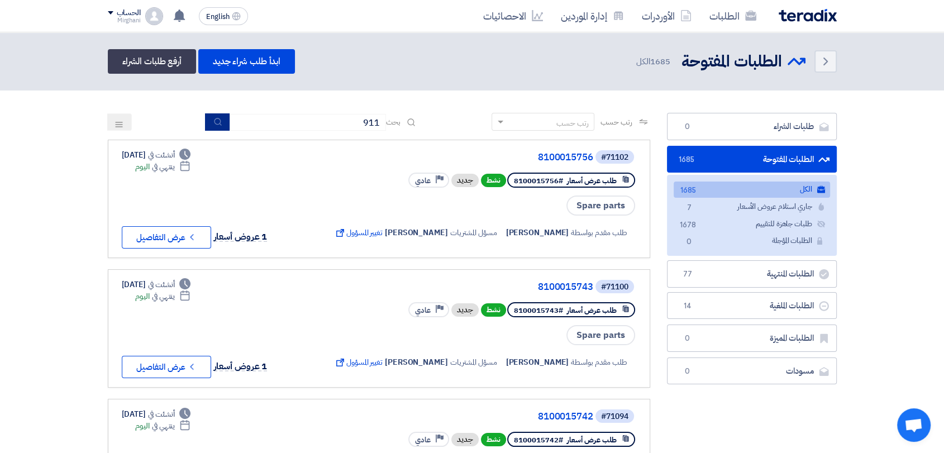
click at [213, 117] on icon "submit" at bounding box center [217, 121] width 9 height 9
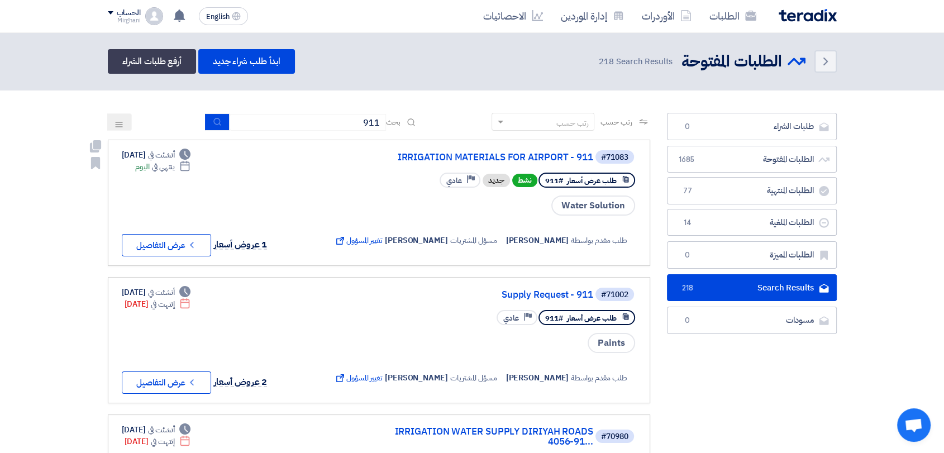
click at [473, 218] on div "طلب مقدم بواسطة [PERSON_NAME] مسؤل المشتريات [PERSON_NAME] تغيير المسؤول Extern…" at bounding box center [484, 237] width 305 height 40
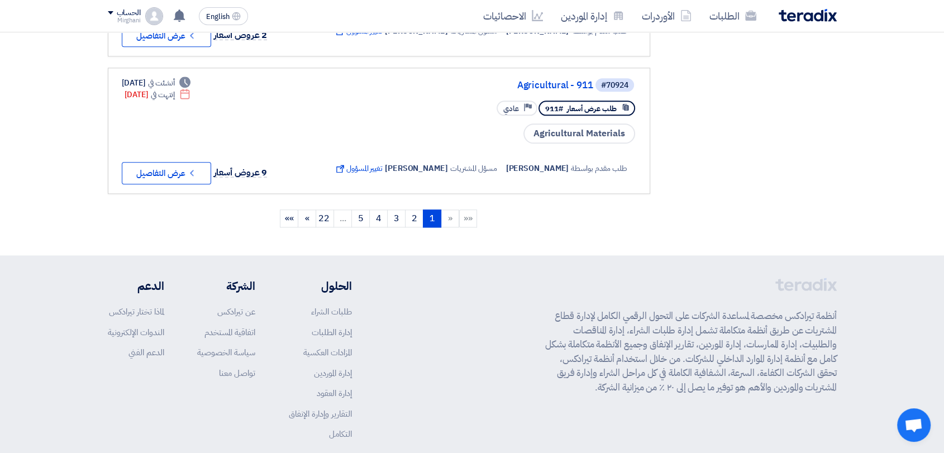
scroll to position [1429, 0]
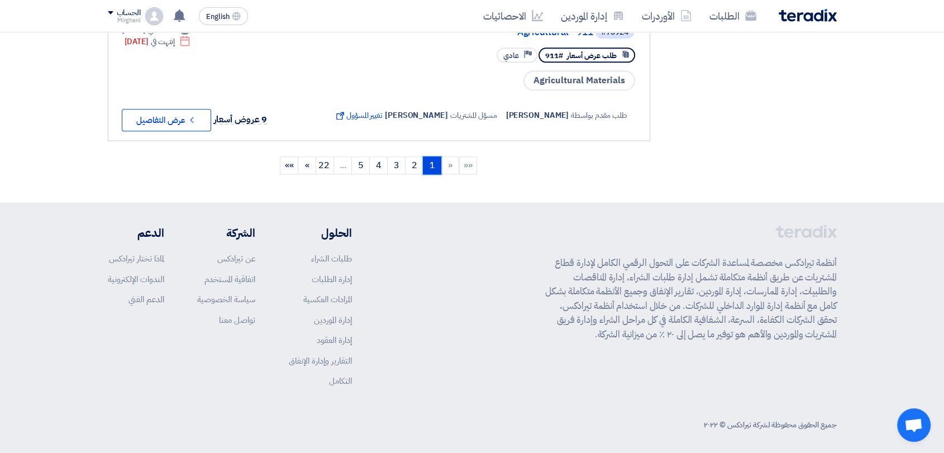
click at [423, 159] on link "1 (current)" at bounding box center [432, 165] width 18 height 18
click at [417, 161] on link "2" at bounding box center [414, 165] width 18 height 18
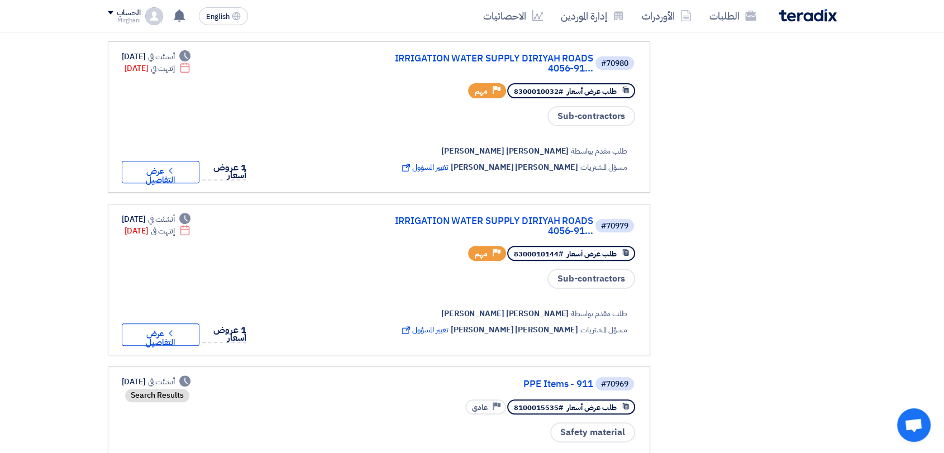
scroll to position [1, 0]
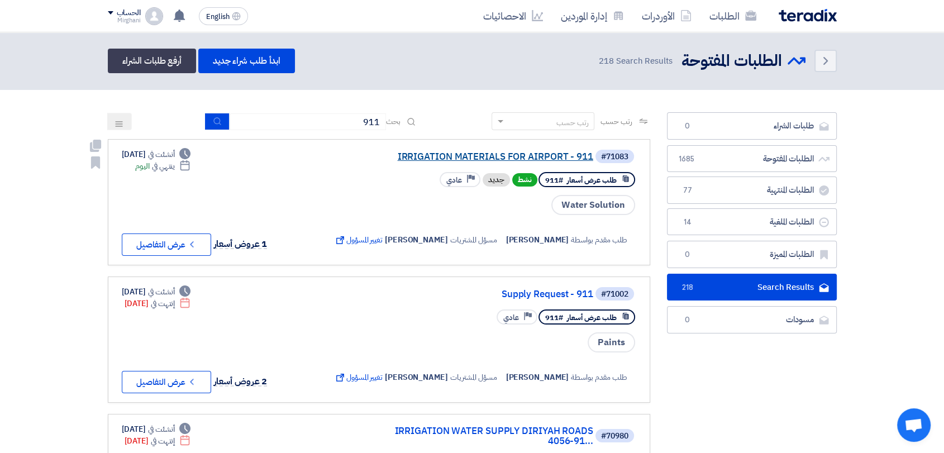
click at [550, 158] on link "IRRIGATION MATERIALS FOR AIRPORT - 911" at bounding box center [481, 157] width 223 height 10
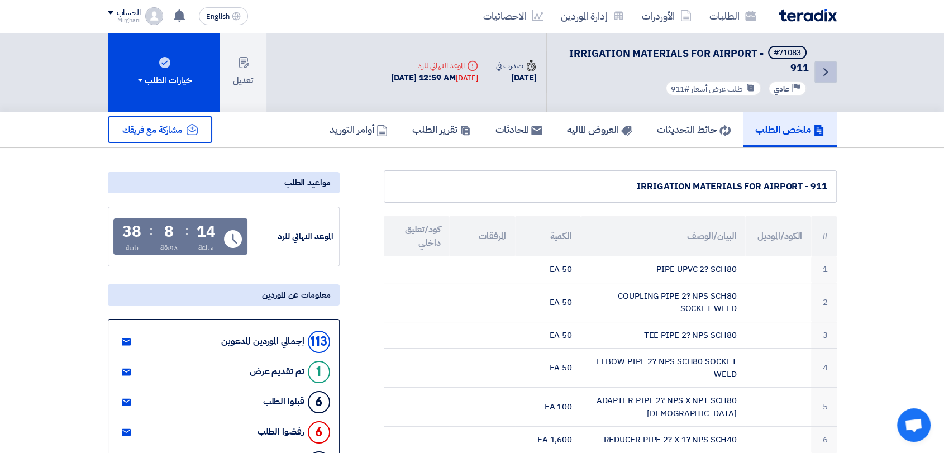
click at [822, 69] on icon "Back" at bounding box center [825, 71] width 13 height 13
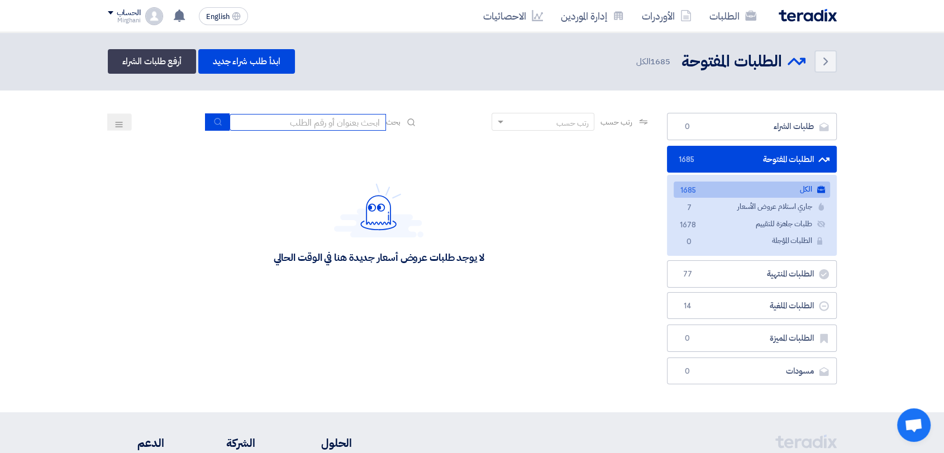
click at [328, 124] on input at bounding box center [308, 122] width 156 height 17
type input "911"
click at [205, 113] on button "submit" at bounding box center [217, 121] width 25 height 17
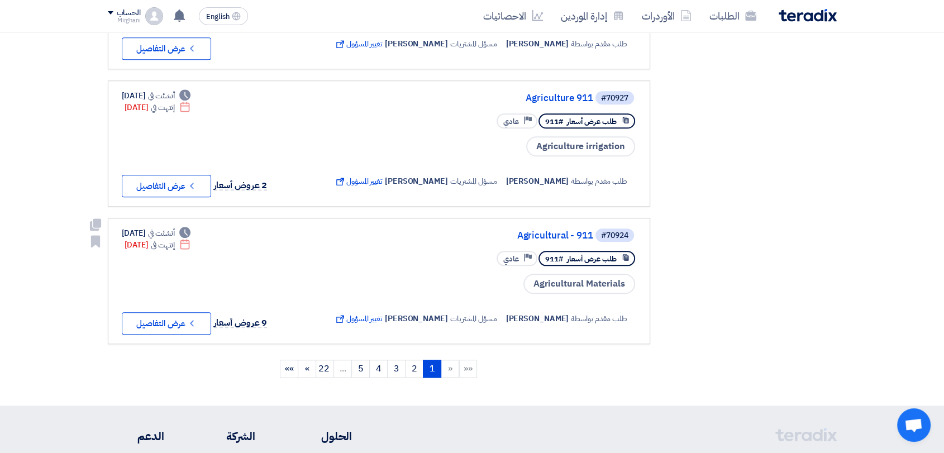
scroll to position [1300, 0]
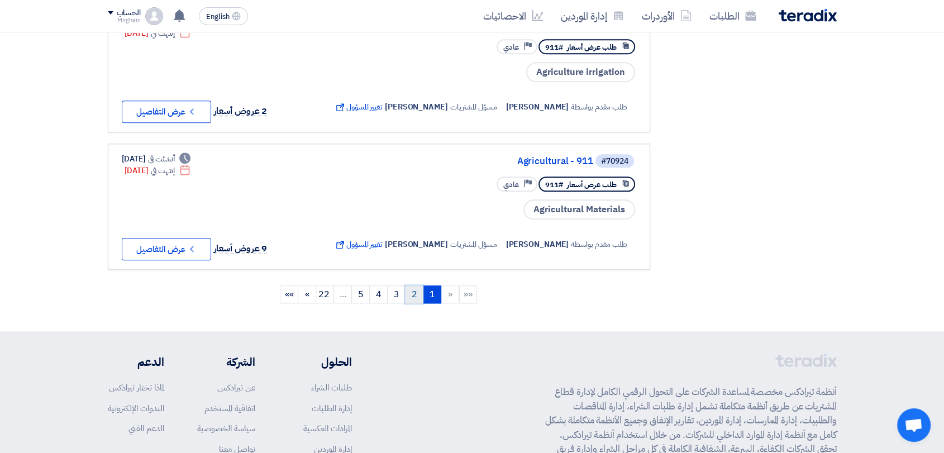
click at [415, 286] on link "2" at bounding box center [414, 295] width 18 height 18
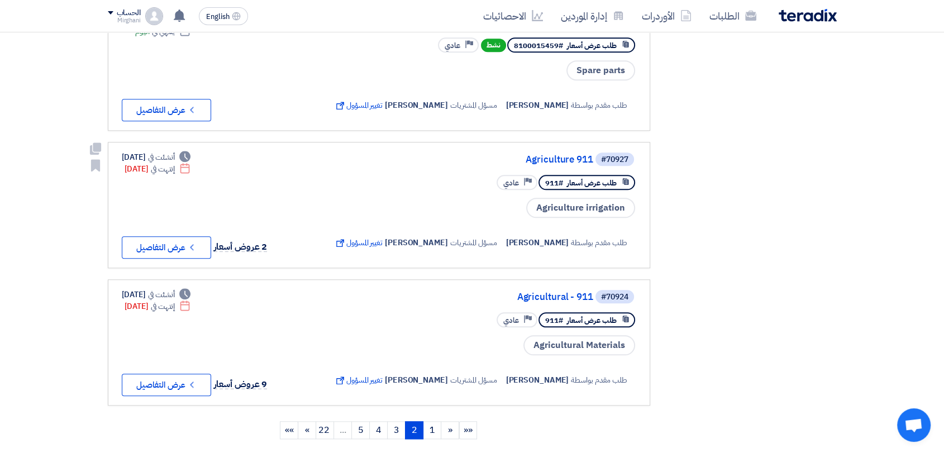
scroll to position [1242, 0]
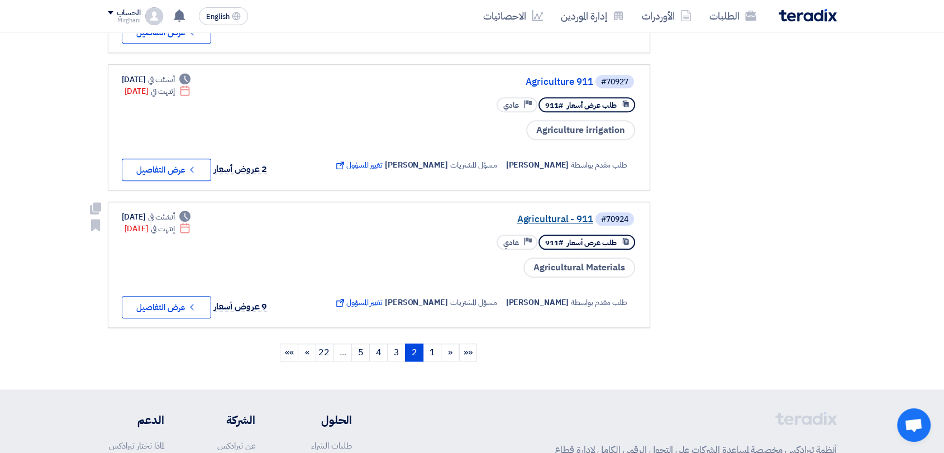
click at [521, 215] on link "Agricultural - 911" at bounding box center [481, 220] width 223 height 10
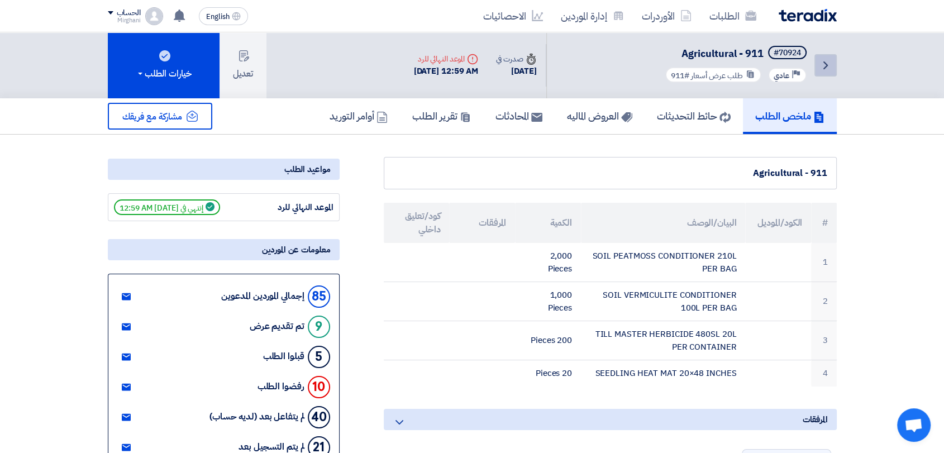
click at [834, 66] on link "Back" at bounding box center [826, 65] width 22 height 22
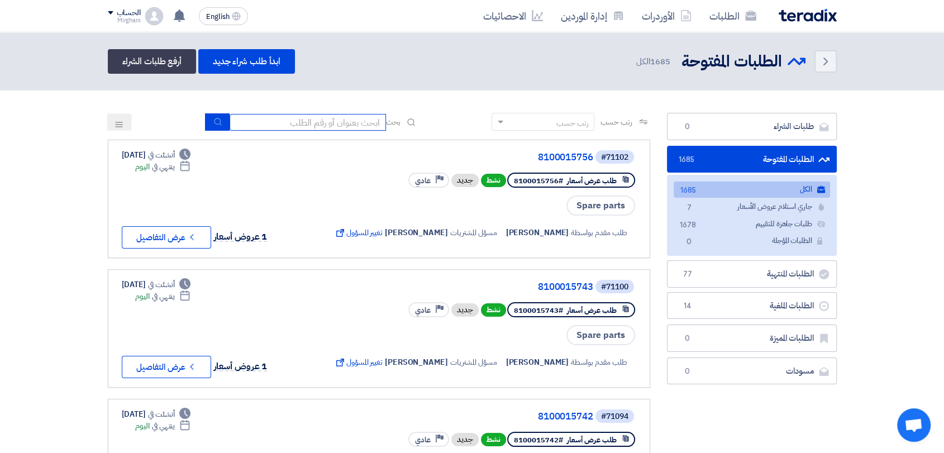
click at [343, 116] on input at bounding box center [308, 122] width 156 height 17
paste input "69777"
type input "69777"
click at [218, 122] on icon "submit" at bounding box center [217, 121] width 9 height 9
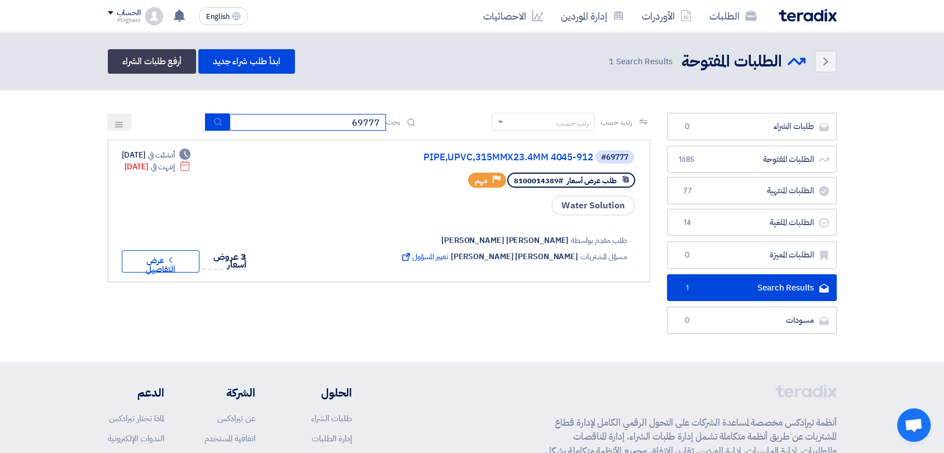
drag, startPoint x: 353, startPoint y: 119, endPoint x: 375, endPoint y: 117, distance: 22.4
click at [375, 117] on input "69777" at bounding box center [308, 122] width 156 height 17
click at [353, 123] on input "69777" at bounding box center [308, 122] width 156 height 17
drag, startPoint x: 346, startPoint y: 126, endPoint x: 404, endPoint y: 121, distance: 57.7
click at [404, 121] on div "بحث 69777" at bounding box center [312, 121] width 213 height 17
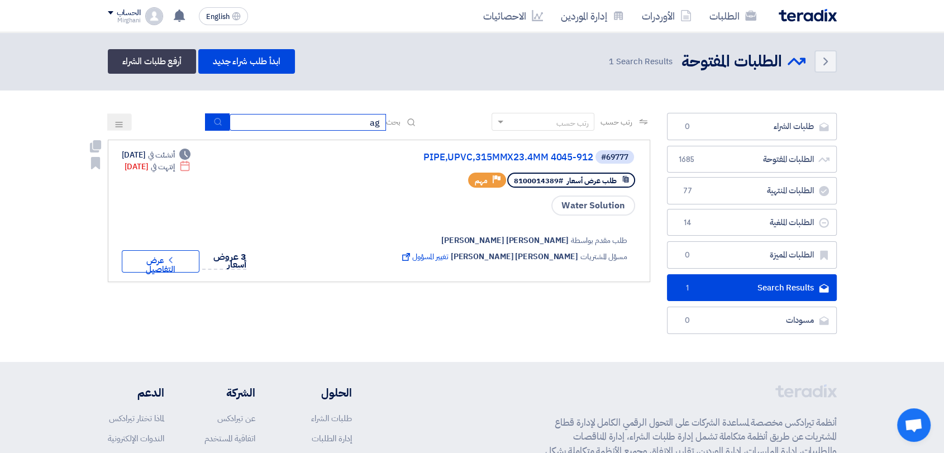
type input "a"
type input "b"
click at [205, 126] on button "submit" at bounding box center [217, 121] width 25 height 17
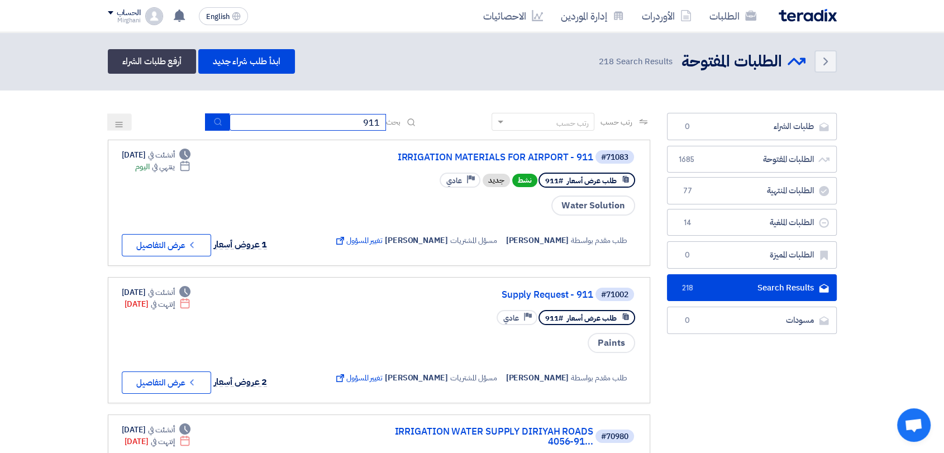
drag, startPoint x: 326, startPoint y: 126, endPoint x: 432, endPoint y: 121, distance: 105.7
click at [439, 122] on div "رتب حسب رتب حسب بحث 911" at bounding box center [379, 126] width 543 height 27
paste input "Agricultural -"
type input "Agricultural - 911"
click at [219, 122] on button "submit" at bounding box center [217, 121] width 25 height 17
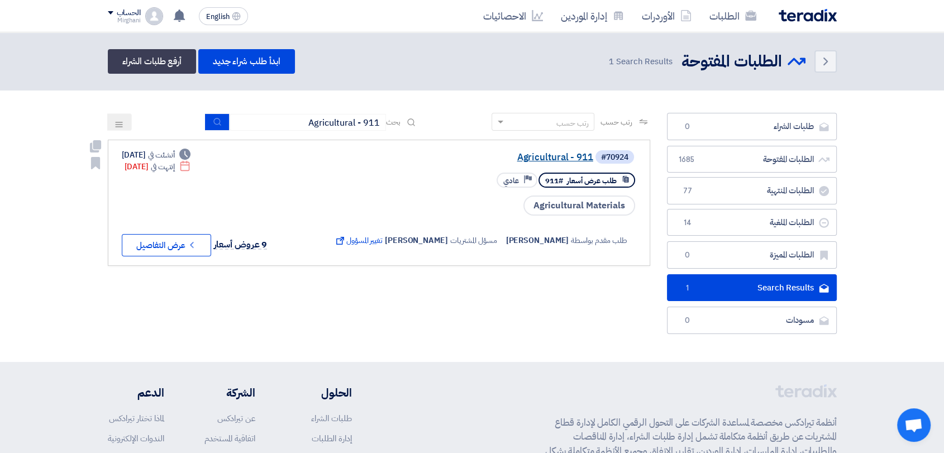
click at [534, 156] on link "Agricultural - 911" at bounding box center [481, 158] width 223 height 10
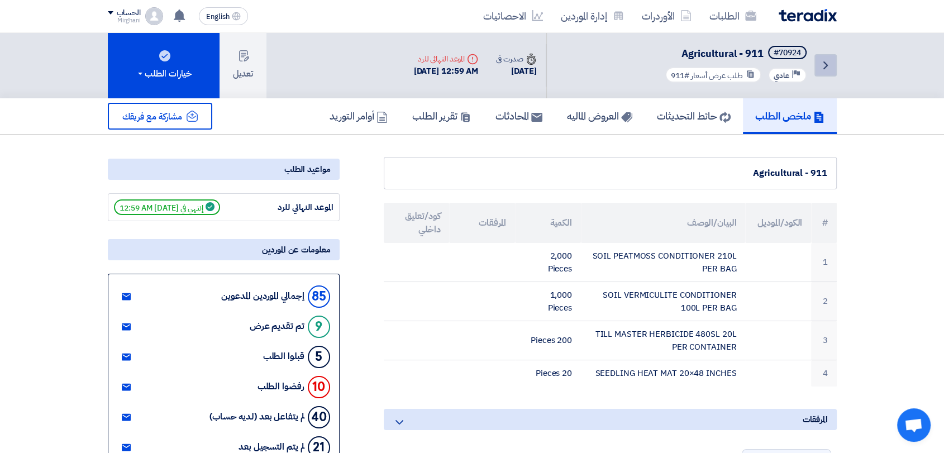
click at [832, 75] on link "Back" at bounding box center [826, 65] width 22 height 22
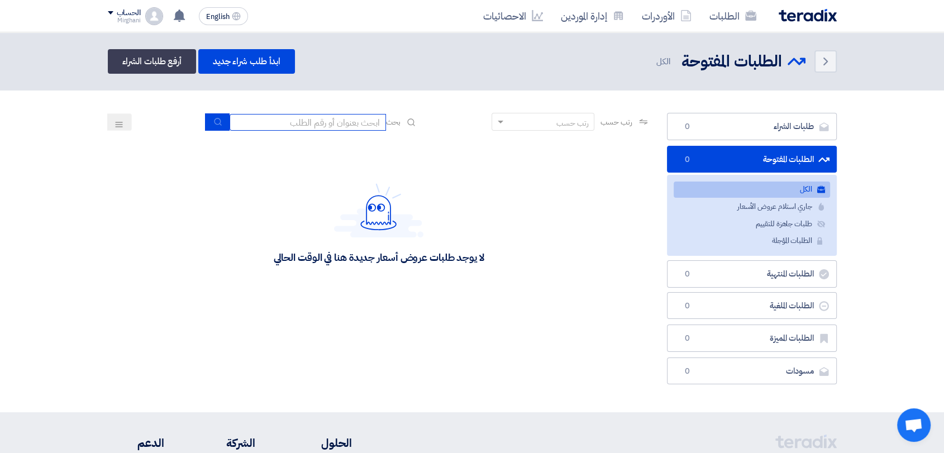
click at [322, 116] on input at bounding box center [308, 122] width 156 height 17
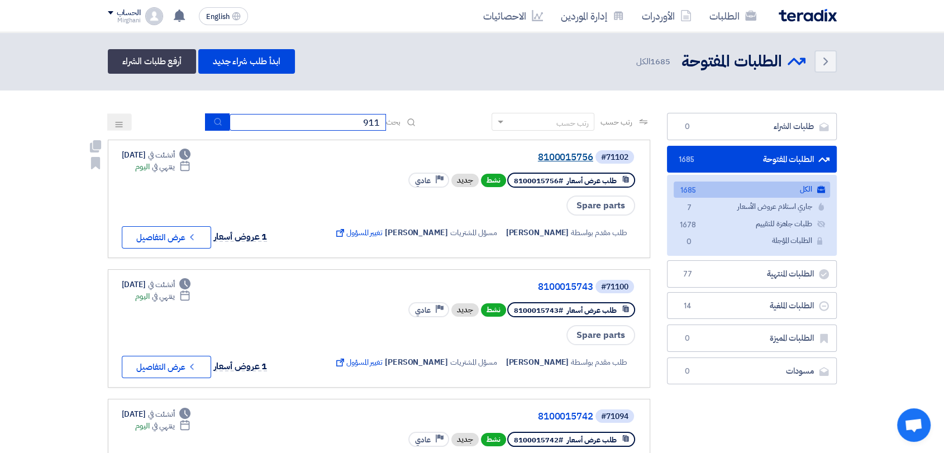
type input "911"
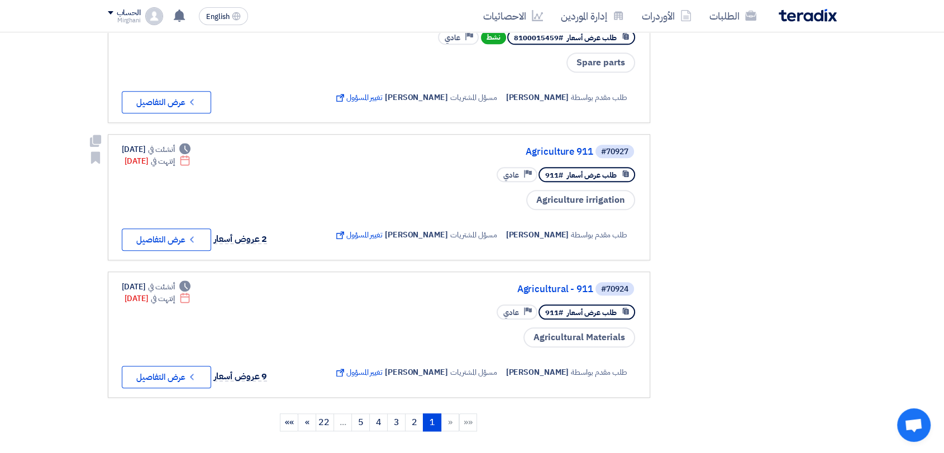
scroll to position [1243, 0]
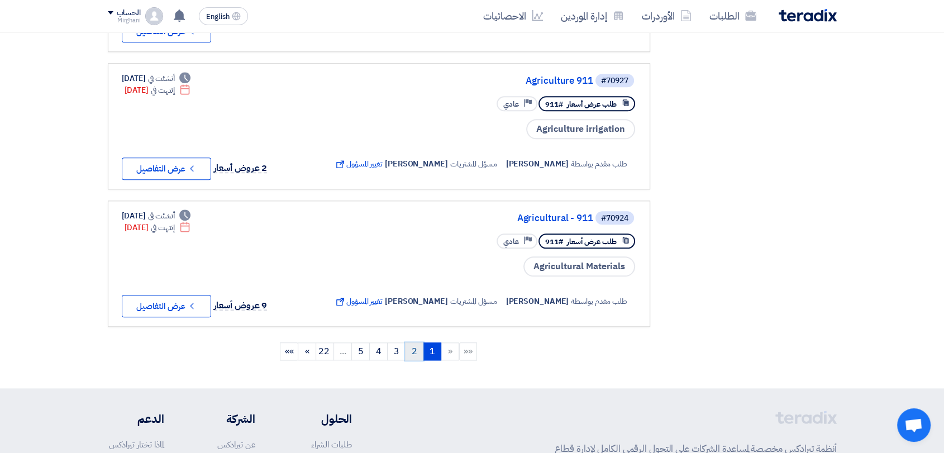
click at [416, 343] on link "2" at bounding box center [414, 352] width 18 height 18
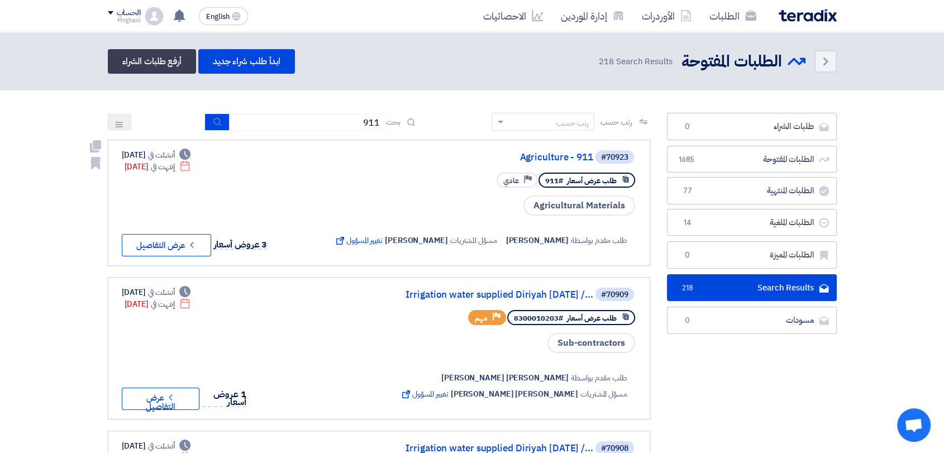
click at [552, 151] on div "#70923 Agriculture - 911" at bounding box center [484, 157] width 305 height 16
click at [546, 170] on div "طلب عرض أسعار #911 Priority عادي" at bounding box center [567, 180] width 140 height 20
click at [548, 159] on link "Agriculture - 911" at bounding box center [481, 158] width 223 height 10
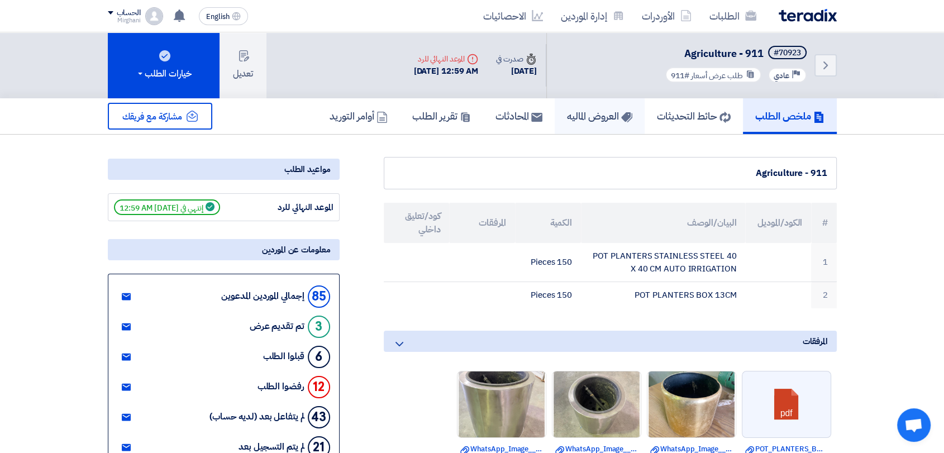
click at [568, 119] on h5 "العروض الماليه" at bounding box center [599, 116] width 65 height 13
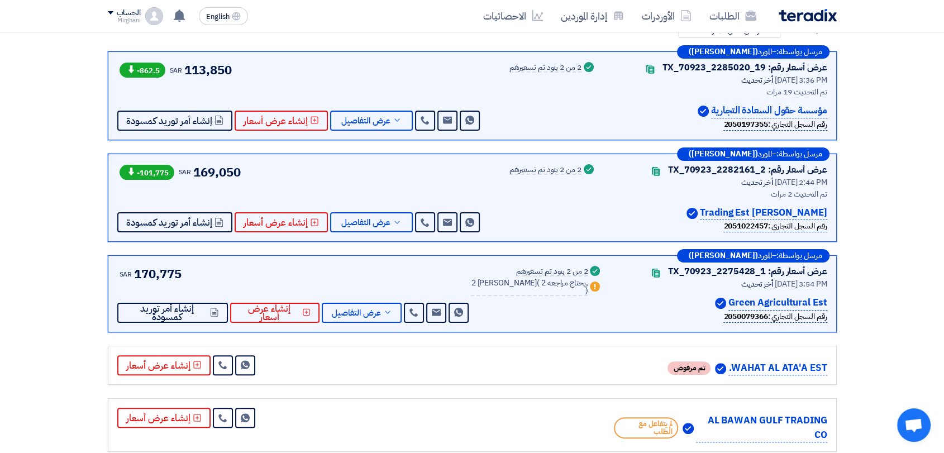
scroll to position [124, 0]
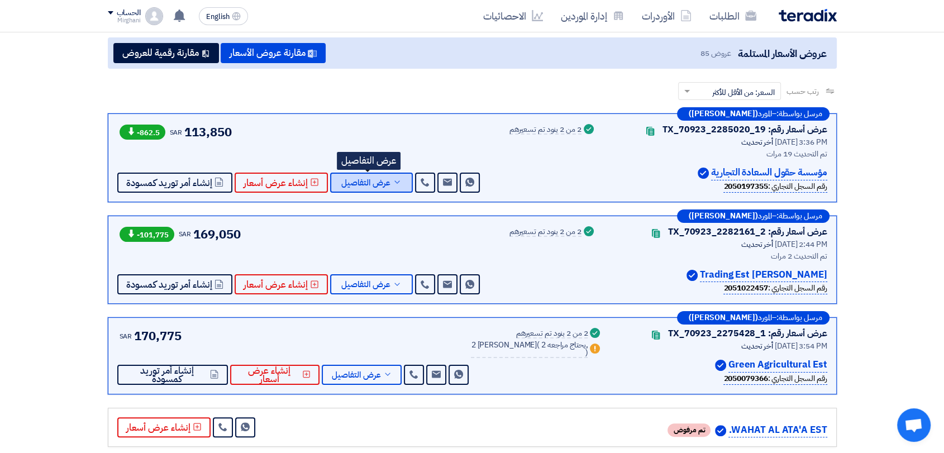
click at [351, 191] on button "عرض التفاصيل" at bounding box center [371, 183] width 83 height 20
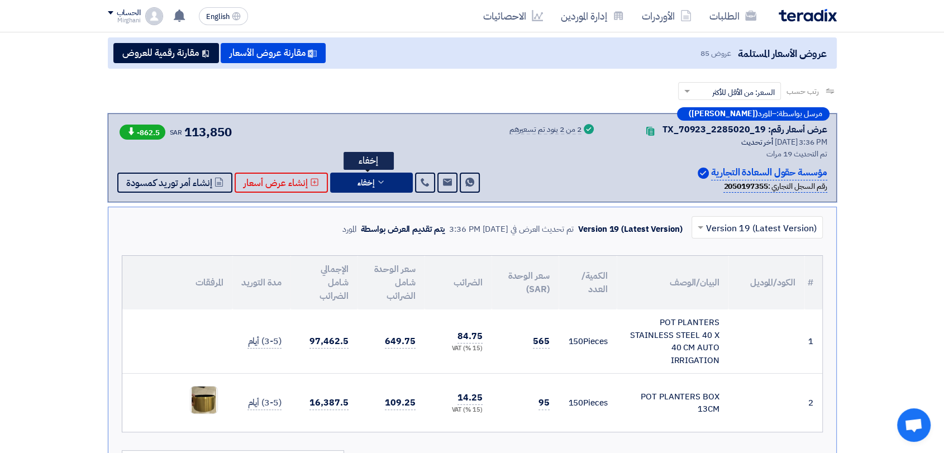
click at [403, 178] on button "إخفاء" at bounding box center [371, 183] width 83 height 20
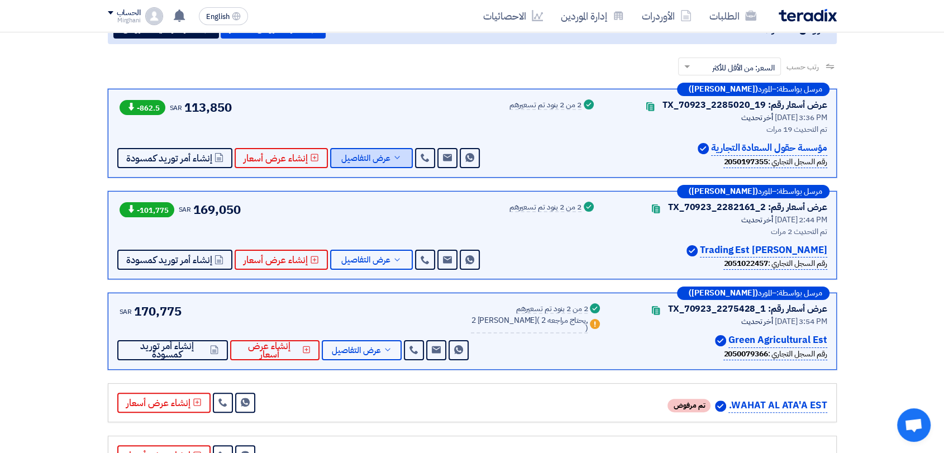
scroll to position [186, 0]
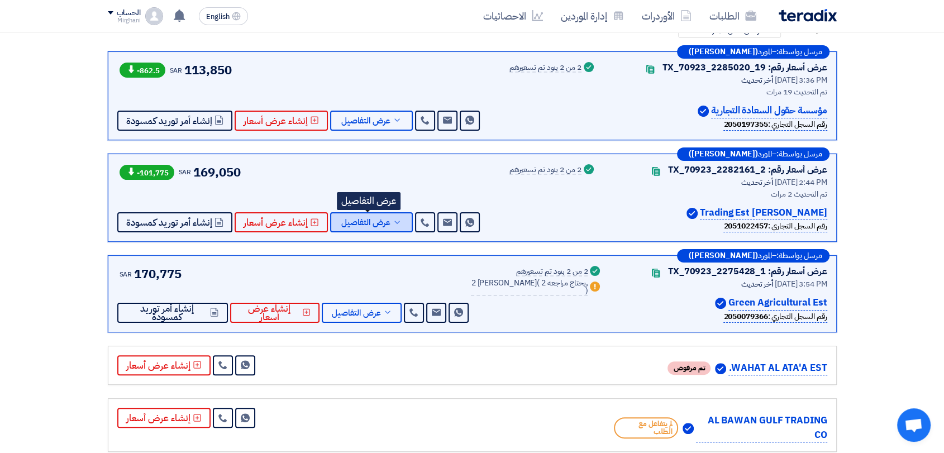
click at [372, 225] on span "عرض التفاصيل" at bounding box center [365, 222] width 49 height 8
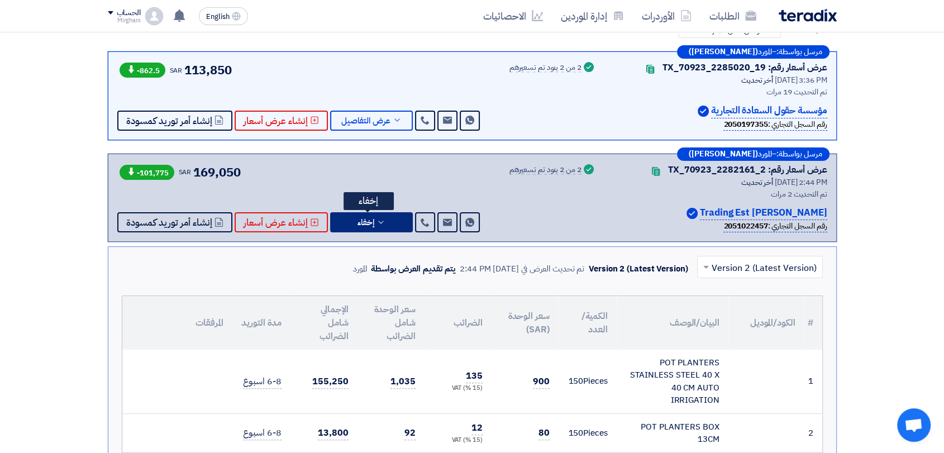
click at [389, 229] on button "إخفاء" at bounding box center [371, 222] width 83 height 20
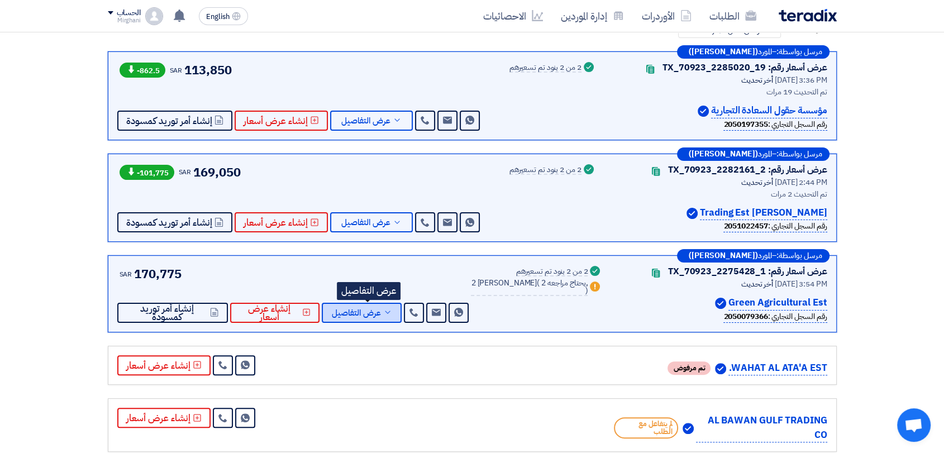
click at [392, 309] on icon at bounding box center [387, 312] width 9 height 9
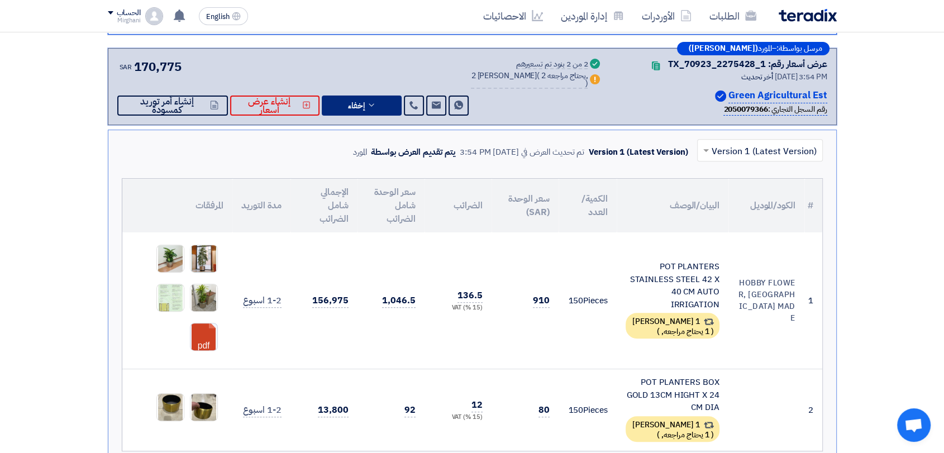
scroll to position [372, 0]
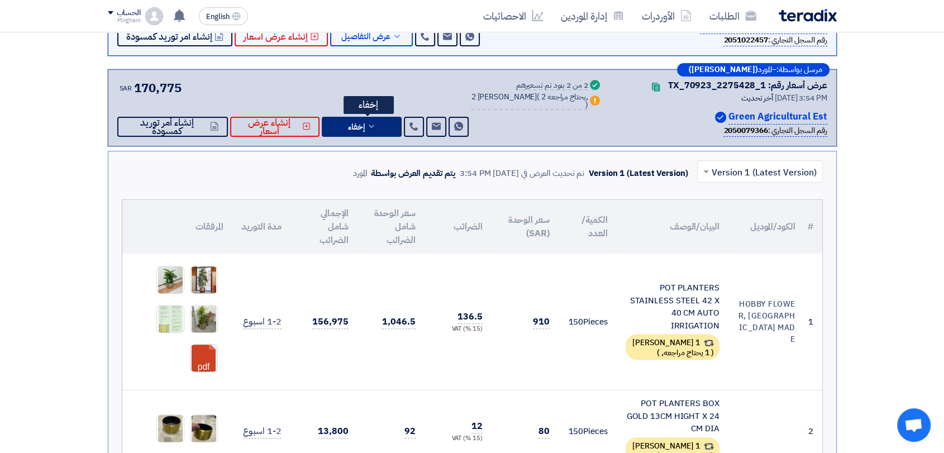
click at [398, 134] on button "إخفاء" at bounding box center [362, 127] width 80 height 20
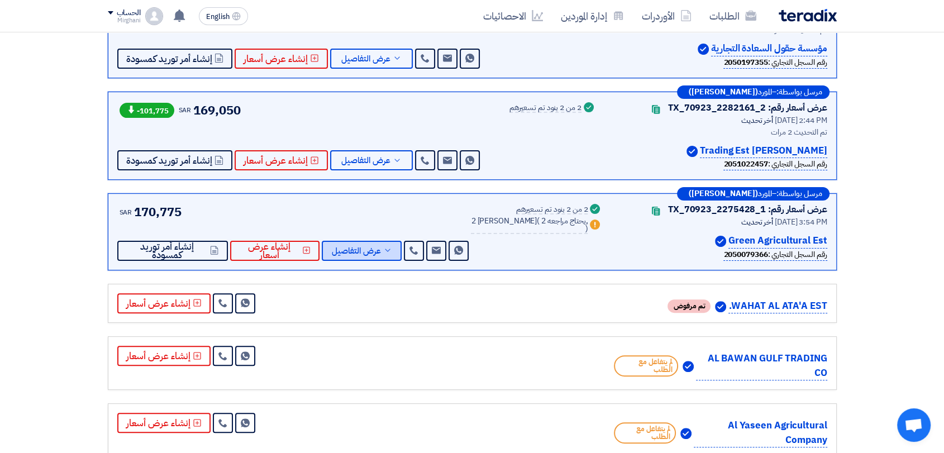
scroll to position [62, 0]
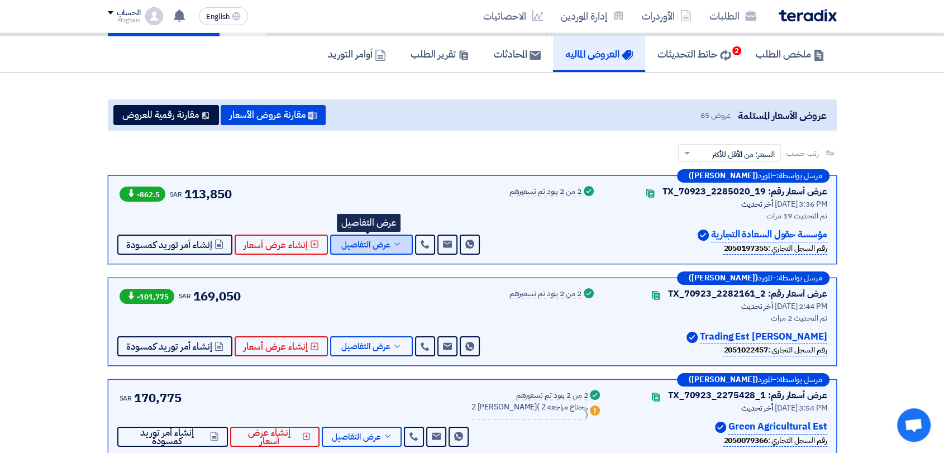
click at [388, 236] on button "عرض التفاصيل" at bounding box center [371, 245] width 83 height 20
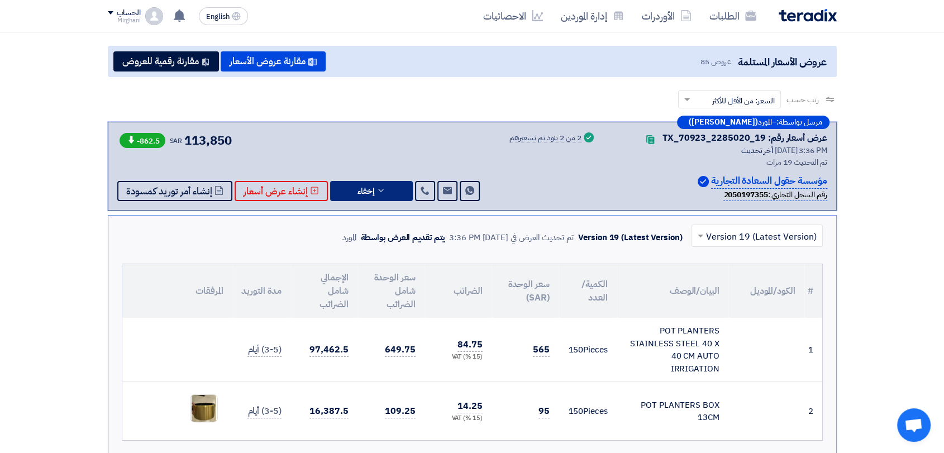
scroll to position [186, 0]
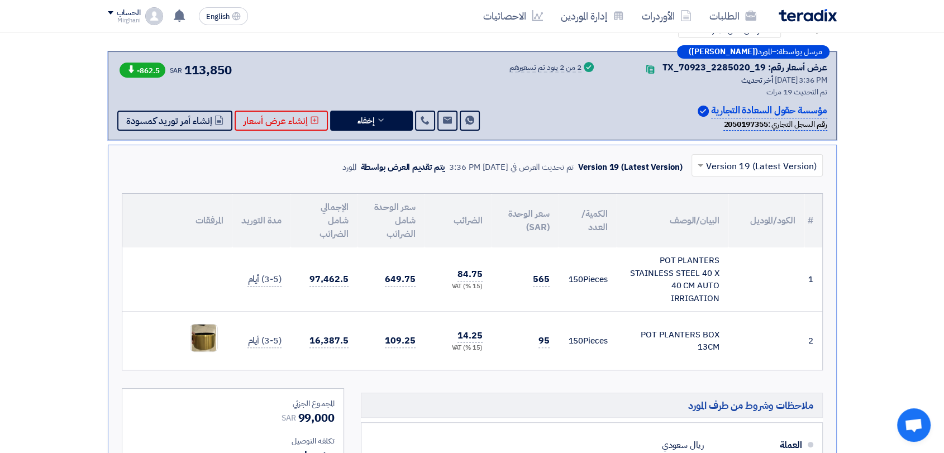
drag, startPoint x: 530, startPoint y: 279, endPoint x: 554, endPoint y: 282, distance: 23.7
click at [554, 282] on td "565" at bounding box center [525, 280] width 67 height 64
click at [554, 300] on td "565" at bounding box center [525, 280] width 67 height 64
drag, startPoint x: 541, startPoint y: 276, endPoint x: 529, endPoint y: 276, distance: 11.7
click at [529, 276] on td "565" at bounding box center [525, 280] width 67 height 64
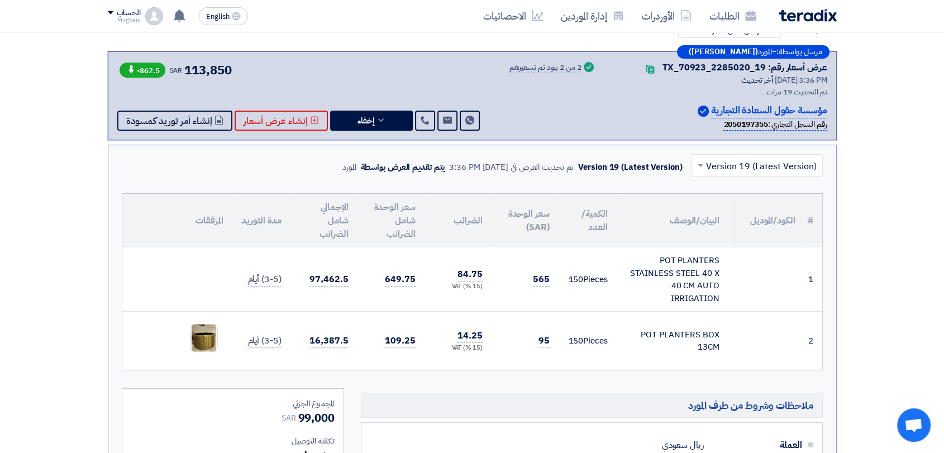
click at [560, 314] on td "150 Pieces" at bounding box center [588, 341] width 58 height 59
drag, startPoint x: 560, startPoint y: 314, endPoint x: 550, endPoint y: 308, distance: 12.3
click at [550, 308] on td "565" at bounding box center [525, 280] width 67 height 64
drag, startPoint x: 711, startPoint y: 110, endPoint x: 827, endPoint y: 107, distance: 116.3
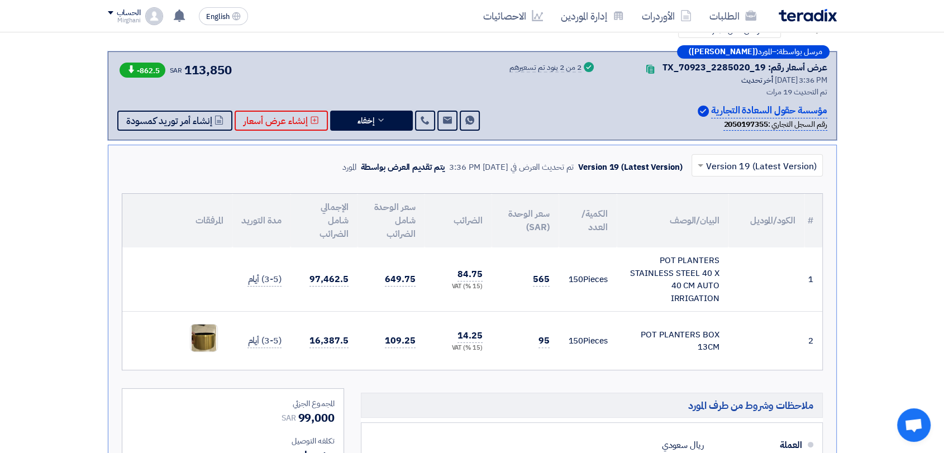
click at [827, 107] on div "مرسل بواسطة: – المورد ([PERSON_NAME]) عرض أسعار رقم: TX_70923_2285020_19 Contac…" at bounding box center [472, 95] width 729 height 89
click at [378, 120] on icon at bounding box center [381, 120] width 9 height 9
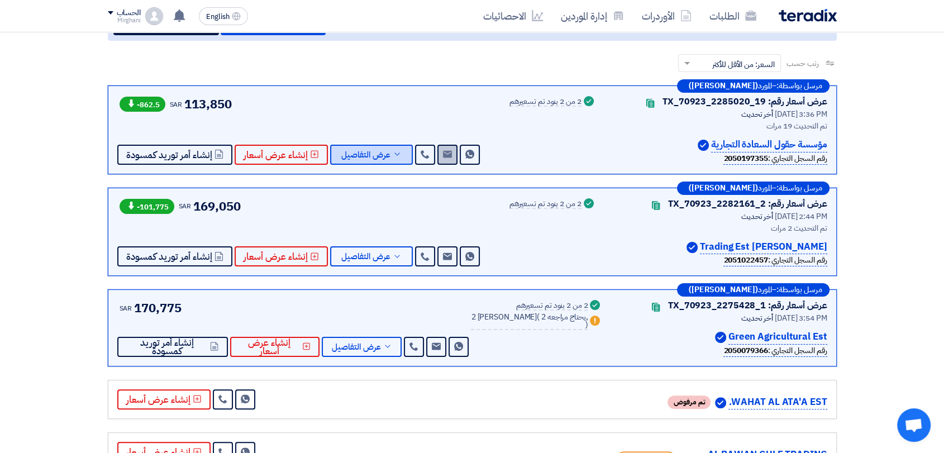
scroll to position [124, 0]
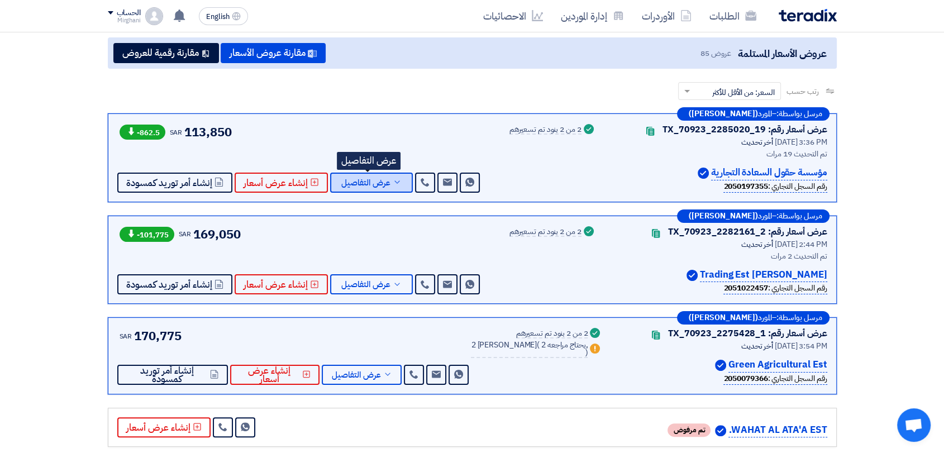
click at [394, 178] on icon at bounding box center [397, 182] width 9 height 9
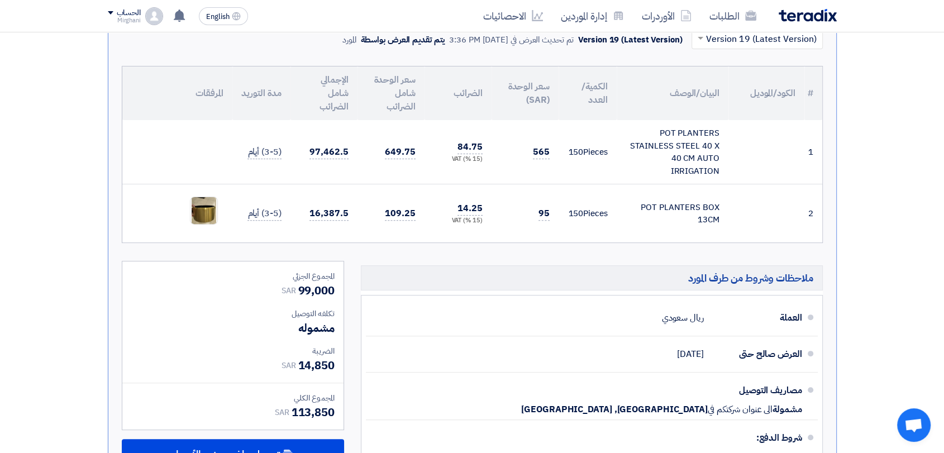
scroll to position [248, 0]
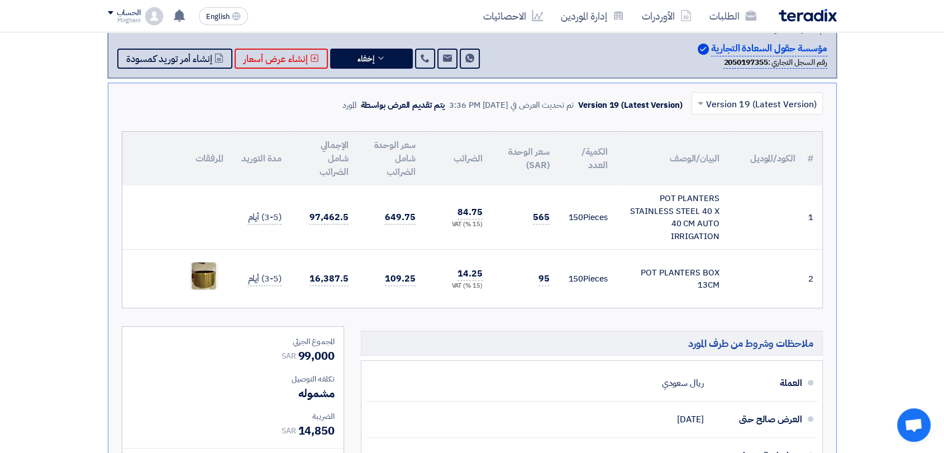
drag, startPoint x: 641, startPoint y: 270, endPoint x: 698, endPoint y: 256, distance: 58.5
click at [714, 271] on div "POT PLANTERS BOX 13CM" at bounding box center [673, 279] width 94 height 25
drag, startPoint x: 707, startPoint y: 283, endPoint x: 717, endPoint y: 284, distance: 10.1
click at [717, 284] on div "POT PLANTERS BOX 13CM" at bounding box center [673, 279] width 94 height 25
click at [670, 284] on div "POT PLANTERS BOX 13CM" at bounding box center [673, 279] width 94 height 25
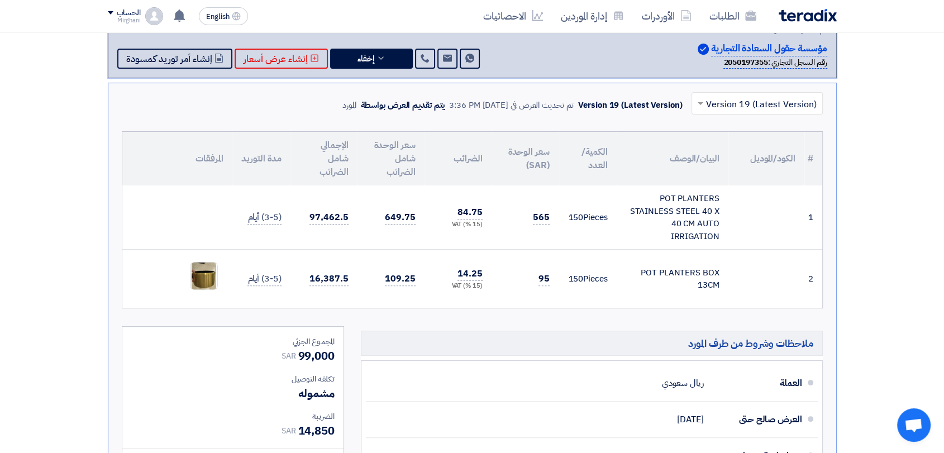
drag, startPoint x: 693, startPoint y: 279, endPoint x: 716, endPoint y: 279, distance: 22.9
click at [716, 279] on div "POT PLANTERS BOX 13CM" at bounding box center [673, 279] width 94 height 25
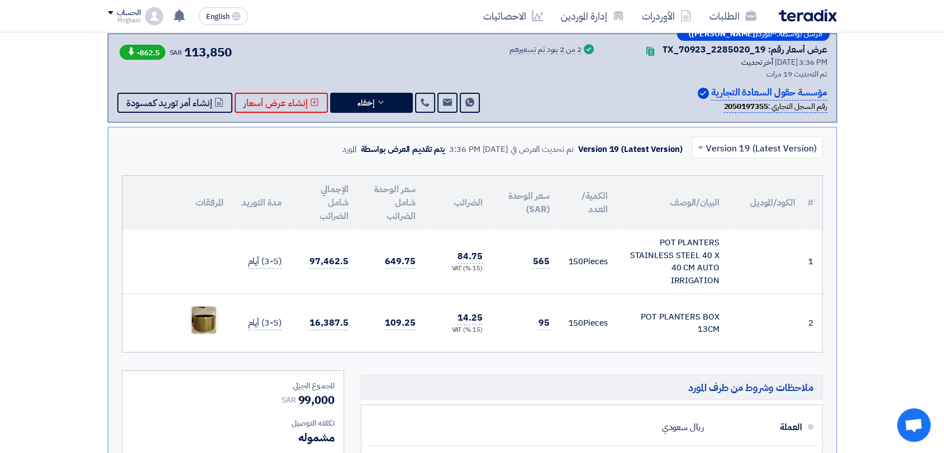
scroll to position [186, 0]
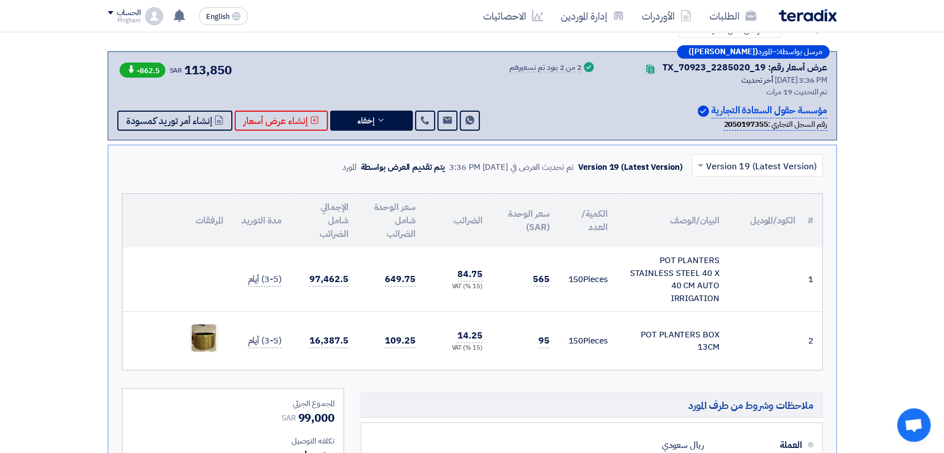
drag, startPoint x: 888, startPoint y: 211, endPoint x: 879, endPoint y: 217, distance: 10.4
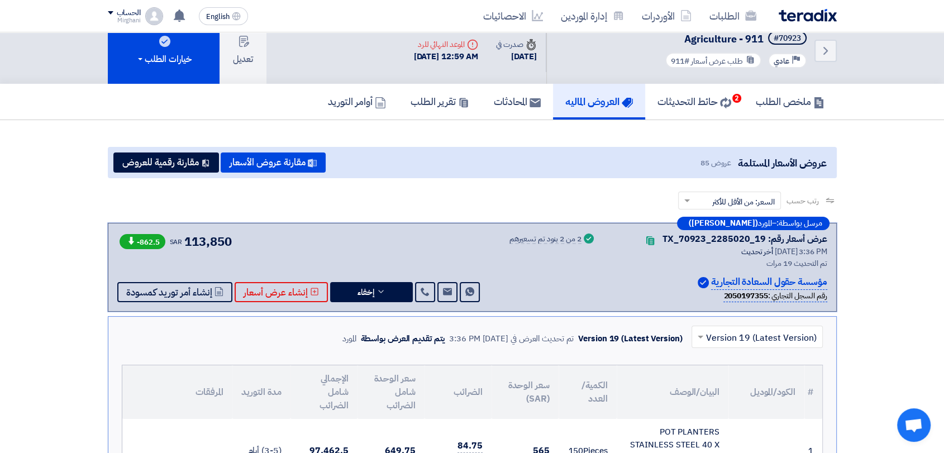
scroll to position [0, 0]
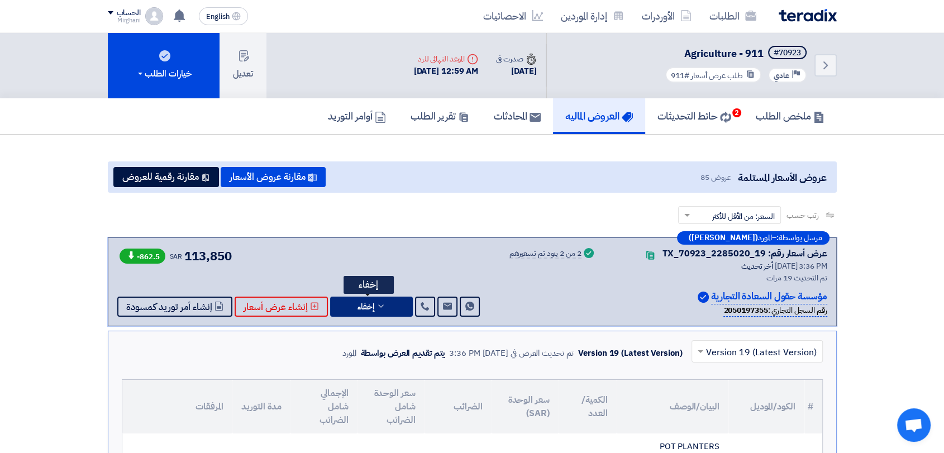
click at [388, 300] on button "إخفاء" at bounding box center [371, 307] width 83 height 20
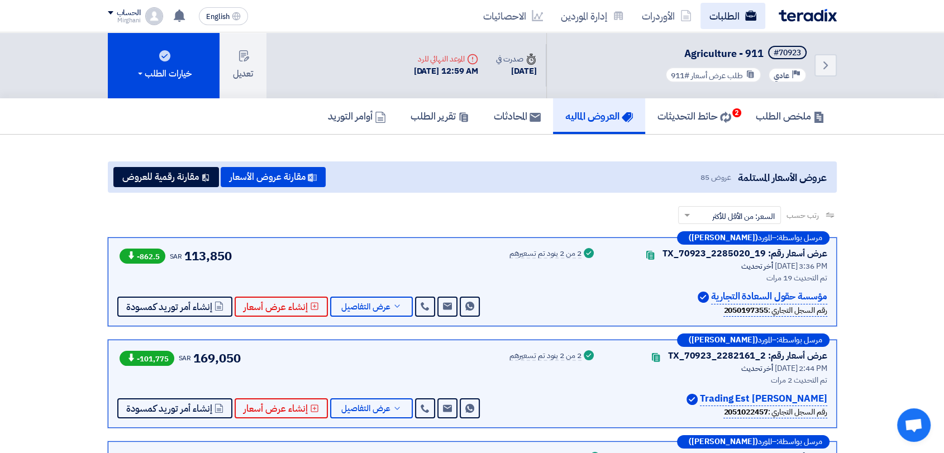
click at [749, 7] on link "الطلبات" at bounding box center [733, 16] width 65 height 26
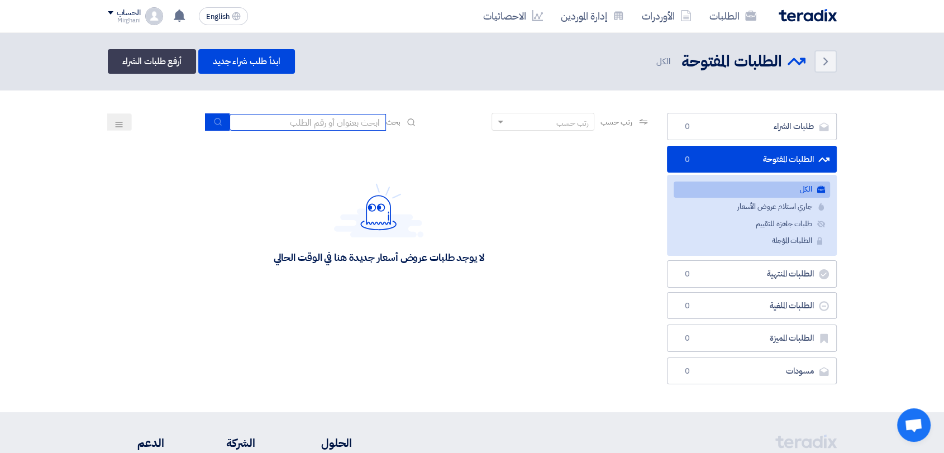
click at [285, 129] on input at bounding box center [308, 122] width 156 height 17
type input "923"
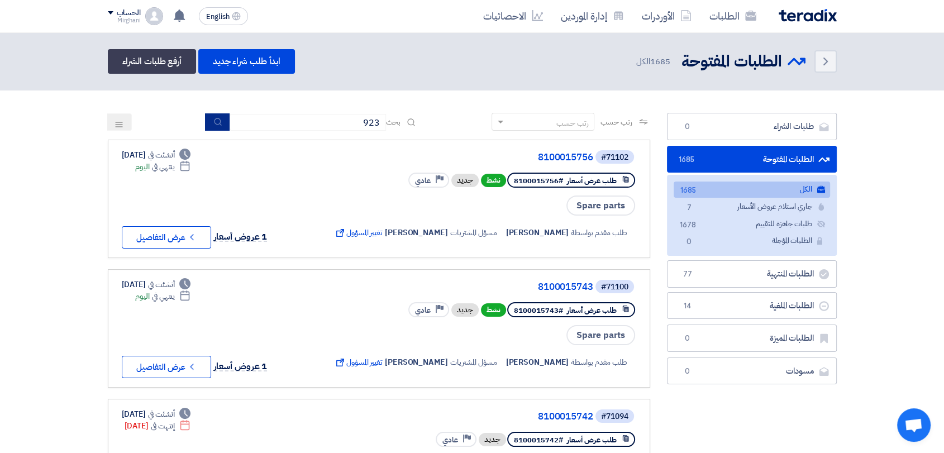
click at [206, 126] on button "submit" at bounding box center [217, 121] width 25 height 17
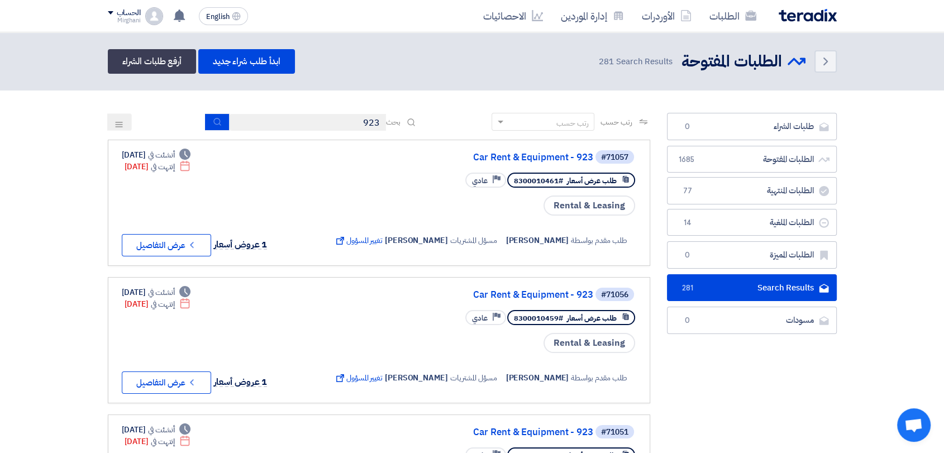
drag, startPoint x: 316, startPoint y: 131, endPoint x: 330, endPoint y: 127, distance: 14.4
click at [330, 127] on div "رتب حسب رتب حسب بحث 923" at bounding box center [379, 126] width 543 height 27
drag, startPoint x: 330, startPoint y: 127, endPoint x: 393, endPoint y: 126, distance: 63.1
click at [389, 126] on div "بحث 923" at bounding box center [312, 121] width 213 height 17
click at [203, 131] on div "رتب حسب رتب حسب بحث 923" at bounding box center [379, 126] width 543 height 27
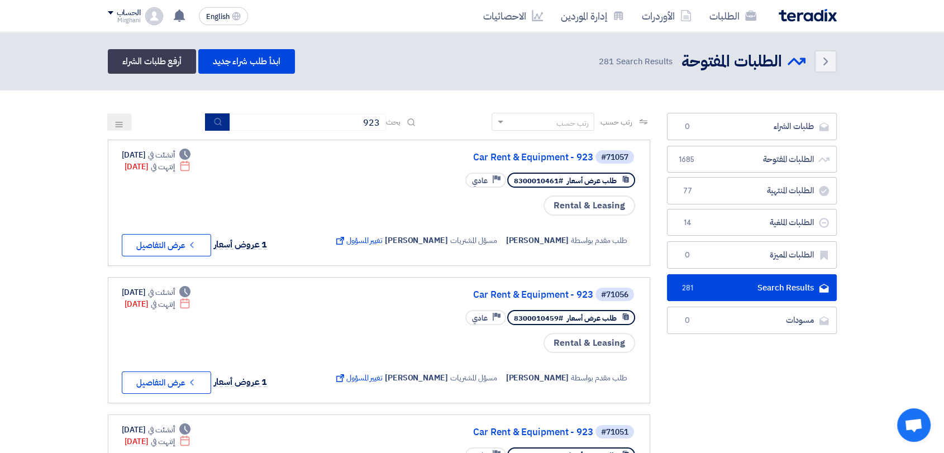
click at [206, 130] on button "submit" at bounding box center [217, 121] width 25 height 17
drag, startPoint x: 336, startPoint y: 129, endPoint x: 426, endPoint y: 111, distance: 92.3
type input "923"
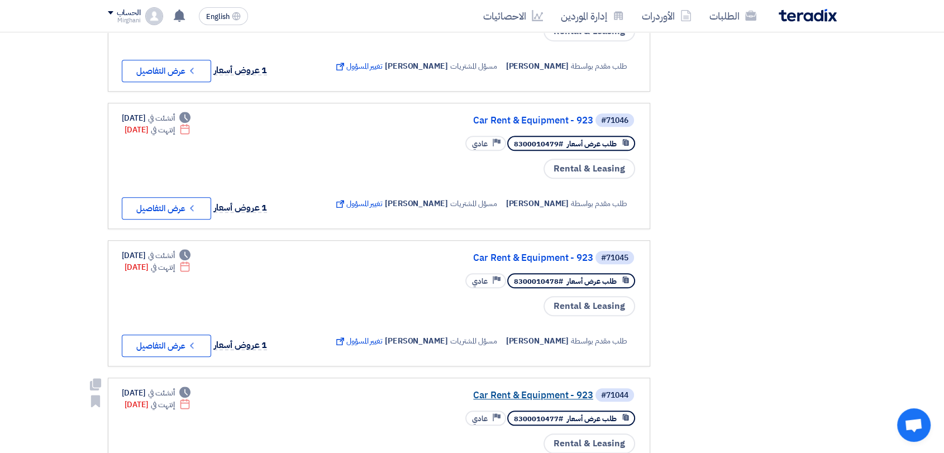
scroll to position [1117, 0]
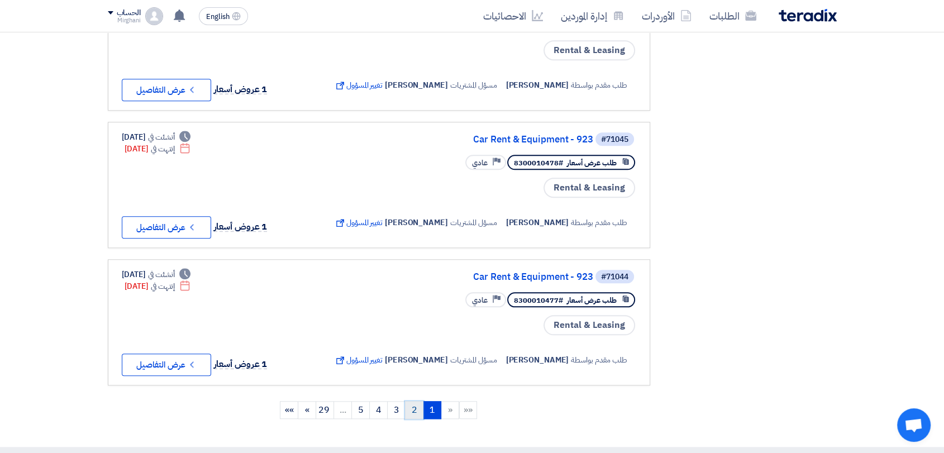
click at [417, 404] on link "2" at bounding box center [414, 410] width 18 height 18
click at [398, 403] on link "3" at bounding box center [396, 410] width 18 height 18
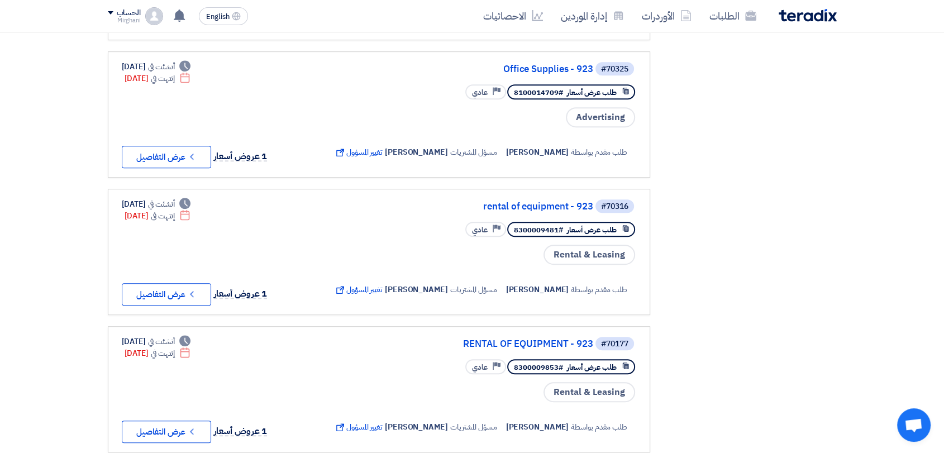
scroll to position [496, 0]
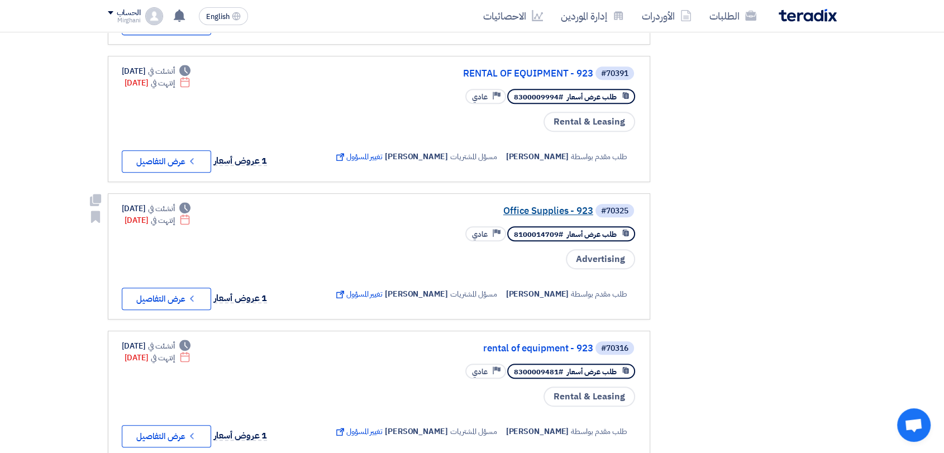
click at [541, 206] on link "Office Supplies - 923" at bounding box center [481, 211] width 223 height 10
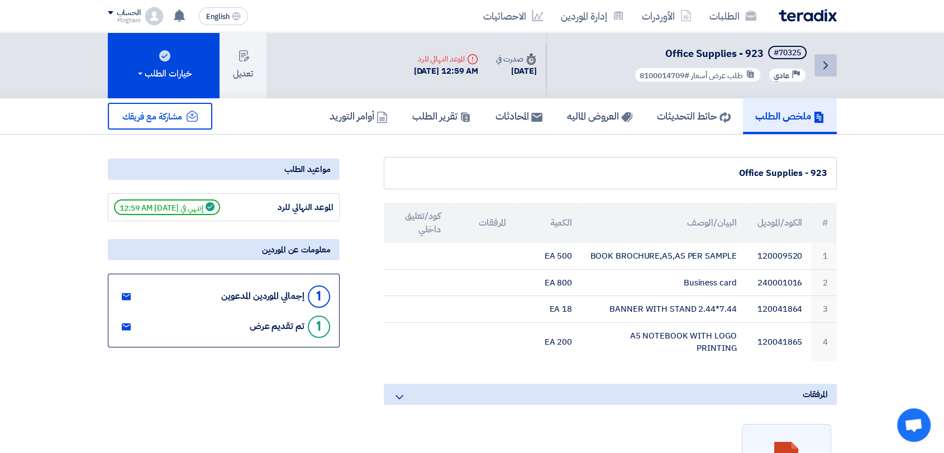
click at [822, 68] on icon "Back" at bounding box center [825, 65] width 13 height 13
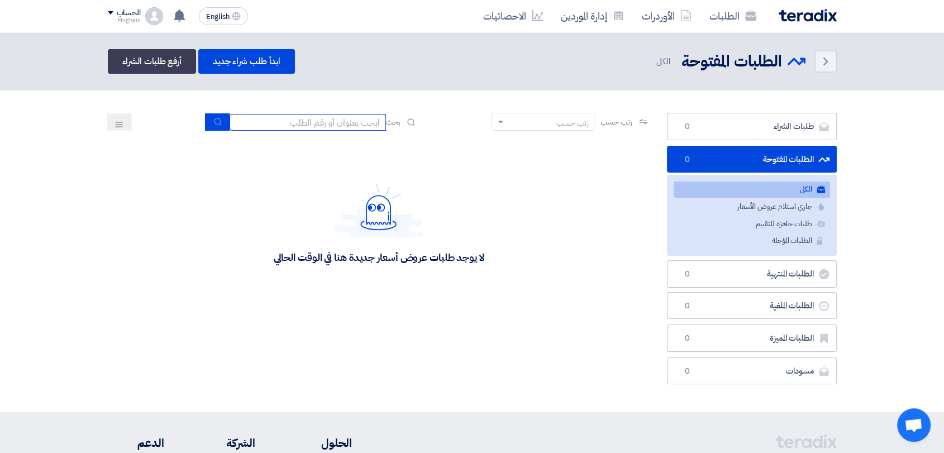
click at [345, 121] on input at bounding box center [308, 122] width 156 height 17
type input "923"
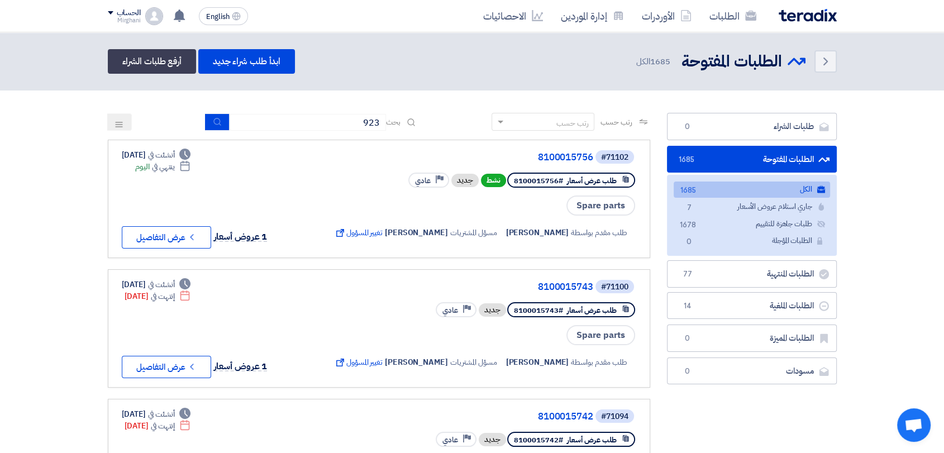
click at [213, 118] on icon "submit" at bounding box center [217, 121] width 9 height 9
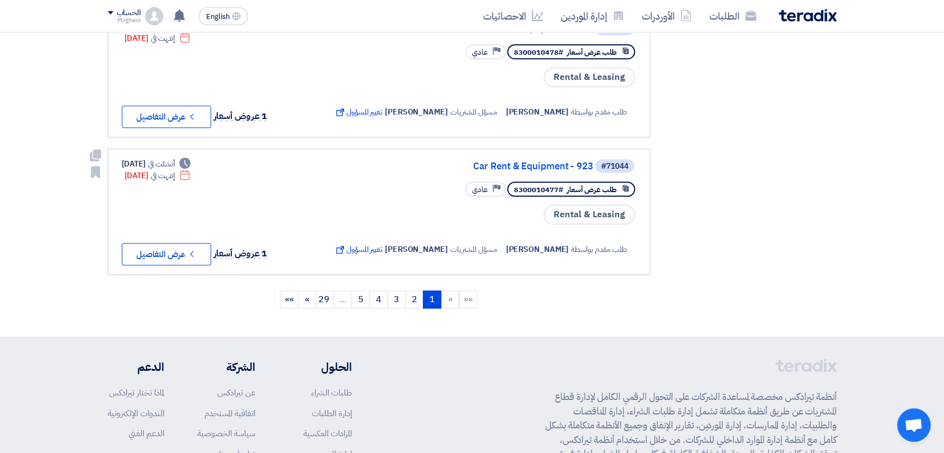
scroll to position [1242, 0]
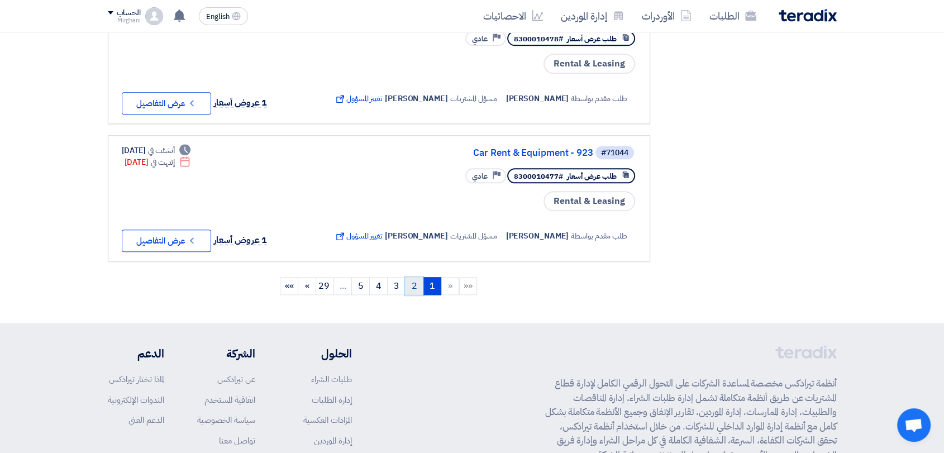
click at [412, 286] on link "2" at bounding box center [414, 286] width 18 height 18
click at [403, 279] on link "3" at bounding box center [396, 286] width 18 height 18
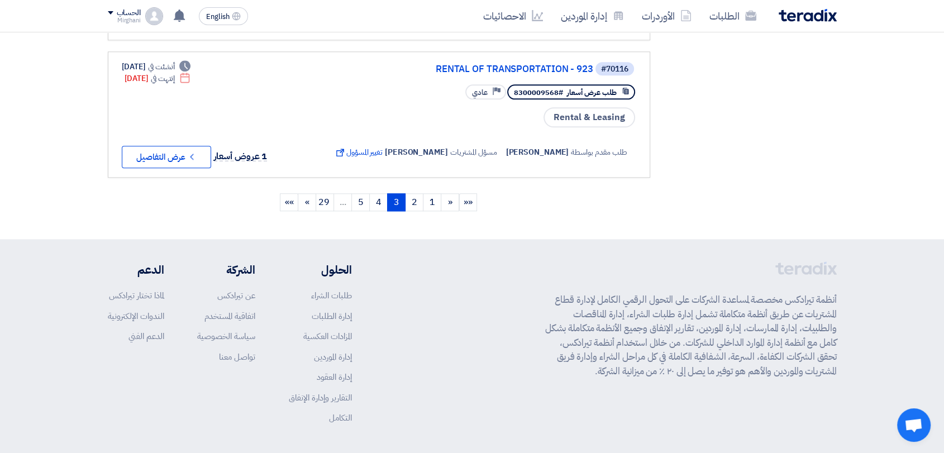
scroll to position [1362, 0]
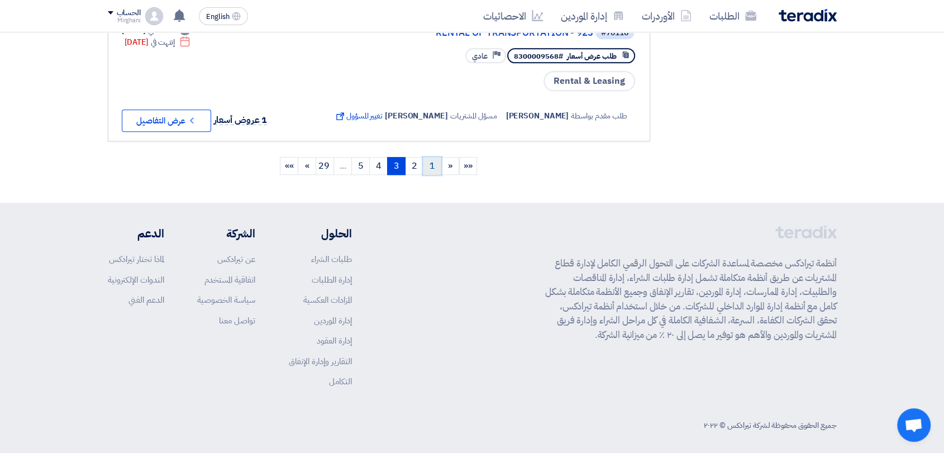
click at [436, 161] on link "1" at bounding box center [432, 166] width 18 height 18
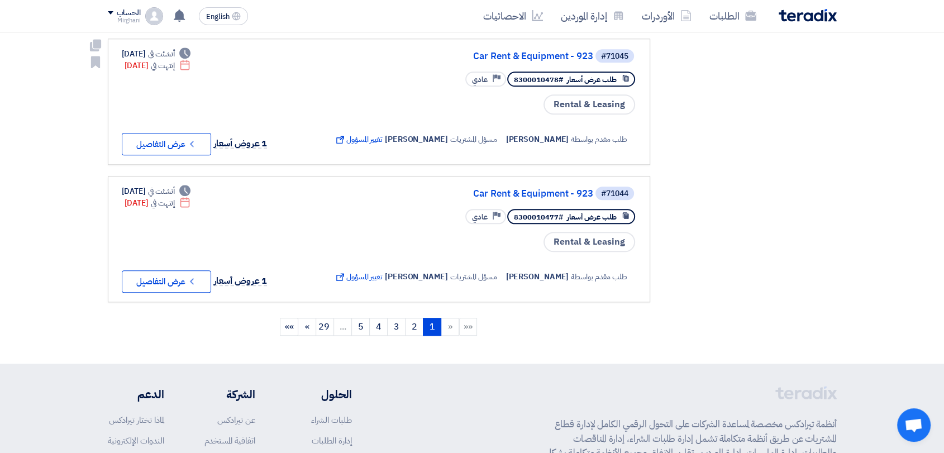
scroll to position [1242, 0]
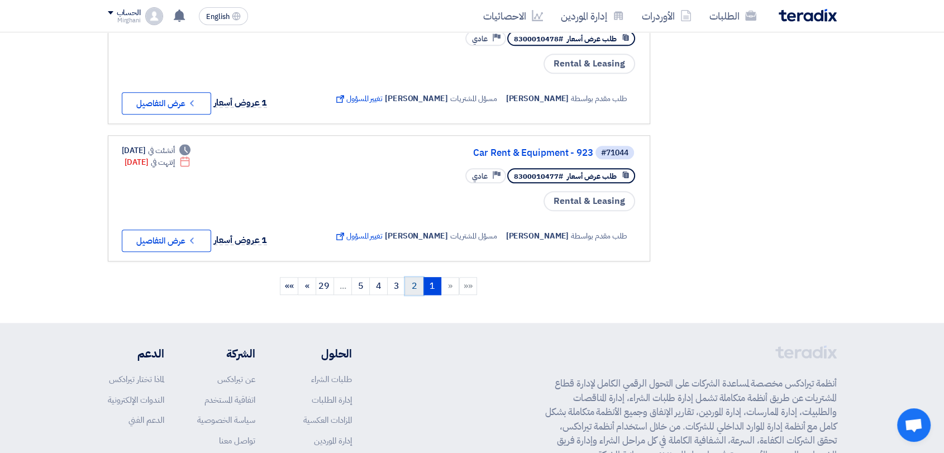
click at [411, 283] on link "2" at bounding box center [414, 286] width 18 height 18
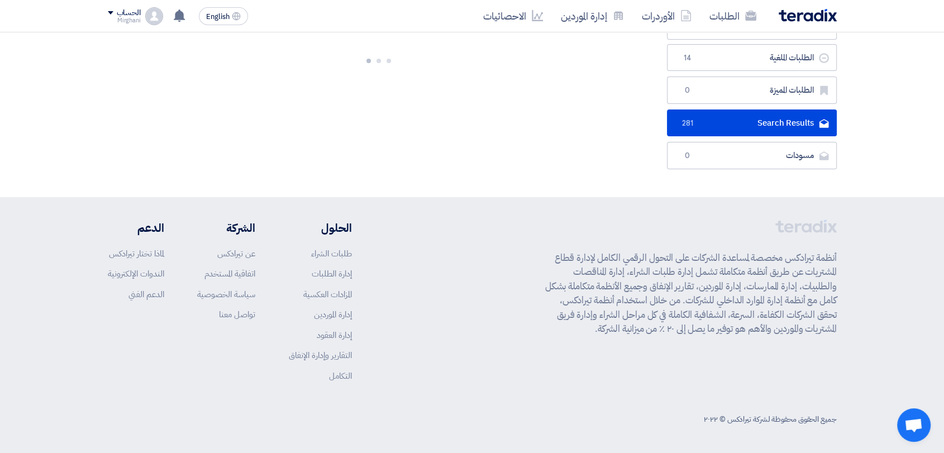
scroll to position [0, 0]
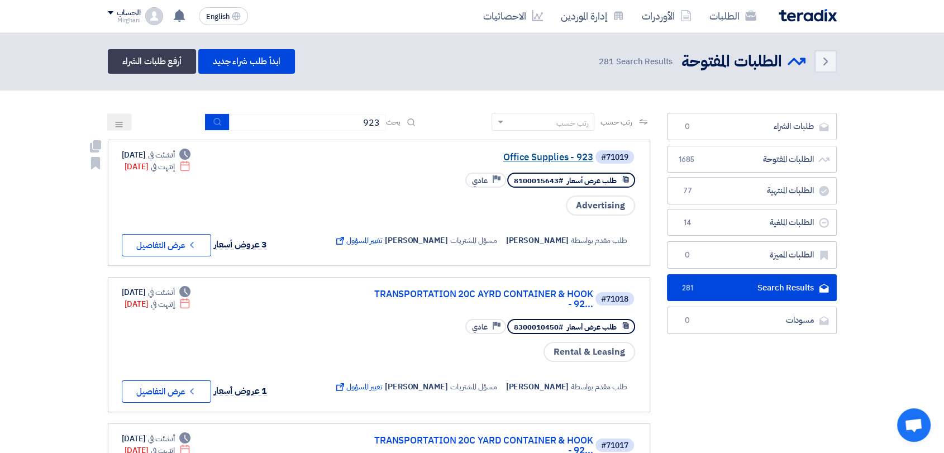
click at [539, 158] on link "Office Supplies - 923" at bounding box center [481, 158] width 223 height 10
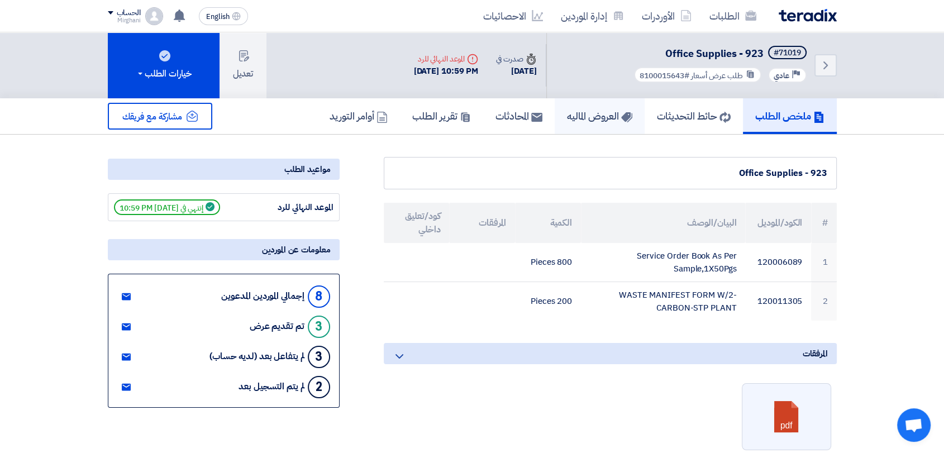
click at [586, 126] on link "العروض الماليه" at bounding box center [600, 116] width 90 height 36
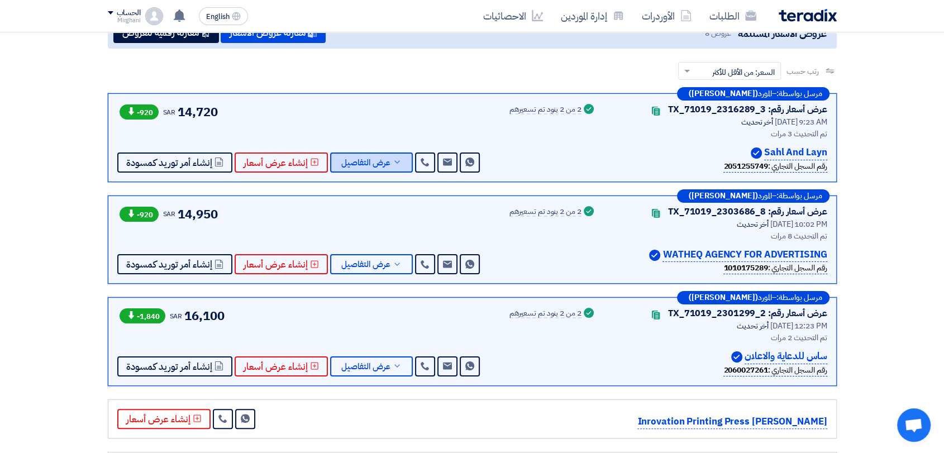
scroll to position [186, 0]
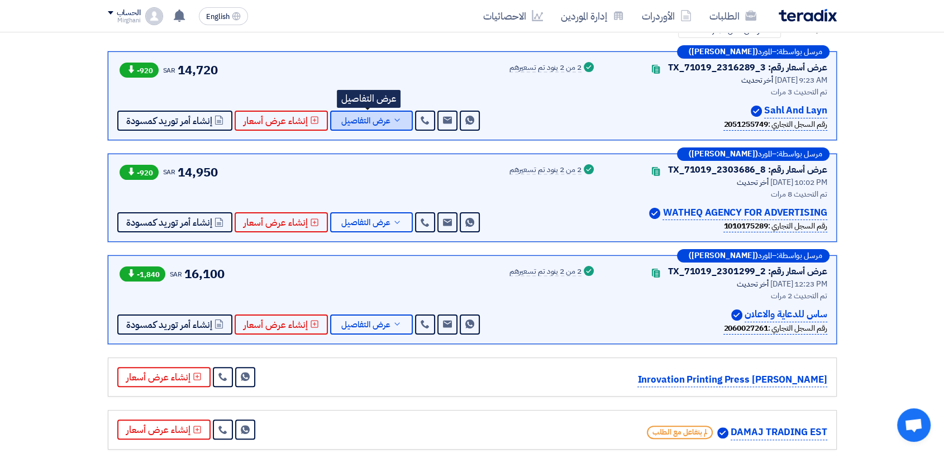
click at [378, 128] on button "عرض التفاصيل" at bounding box center [371, 121] width 83 height 20
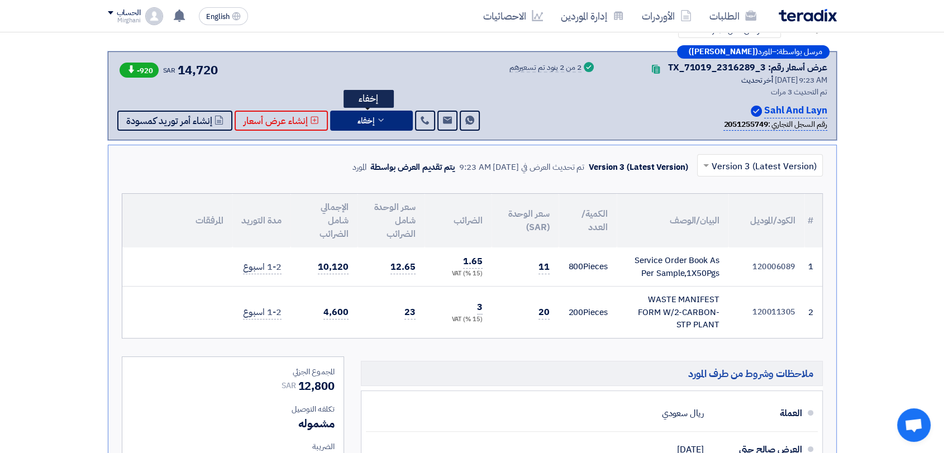
click at [367, 127] on button "إخفاء" at bounding box center [371, 121] width 83 height 20
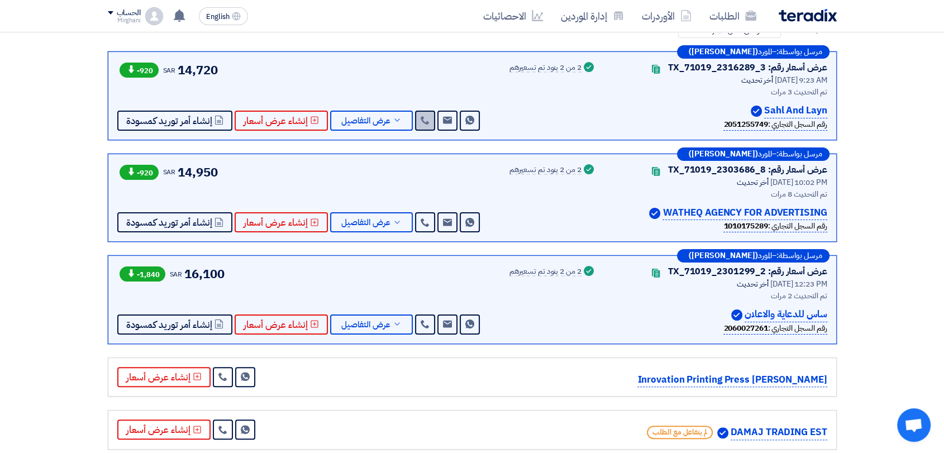
click at [421, 121] on use at bounding box center [425, 120] width 8 height 8
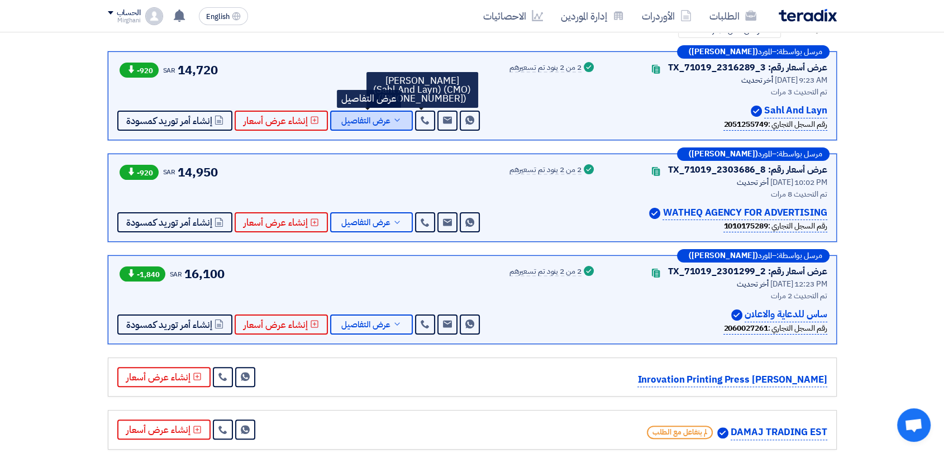
click at [367, 124] on span "عرض التفاصيل" at bounding box center [365, 121] width 49 height 8
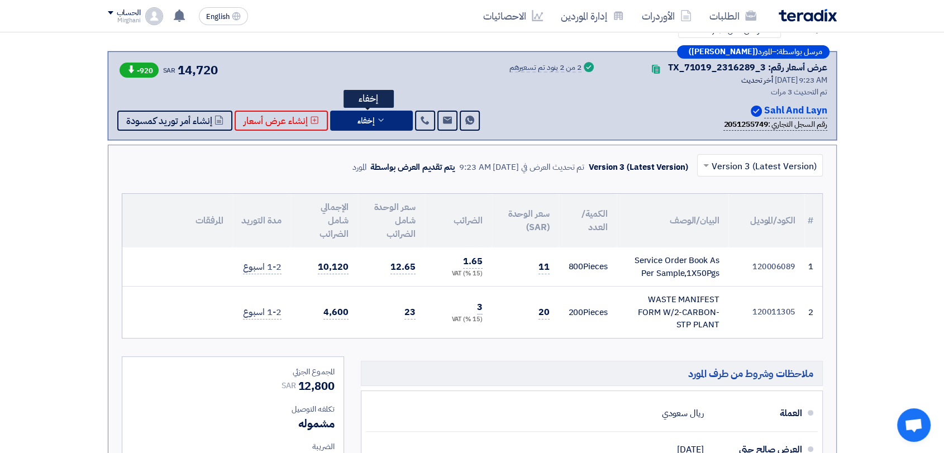
click at [358, 120] on span "إخفاء" at bounding box center [366, 121] width 17 height 8
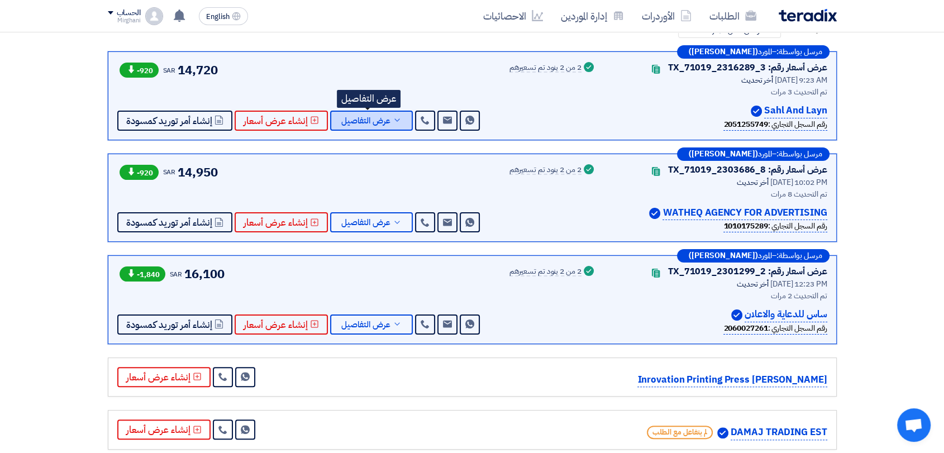
click at [383, 117] on span "عرض التفاصيل" at bounding box center [365, 121] width 49 height 8
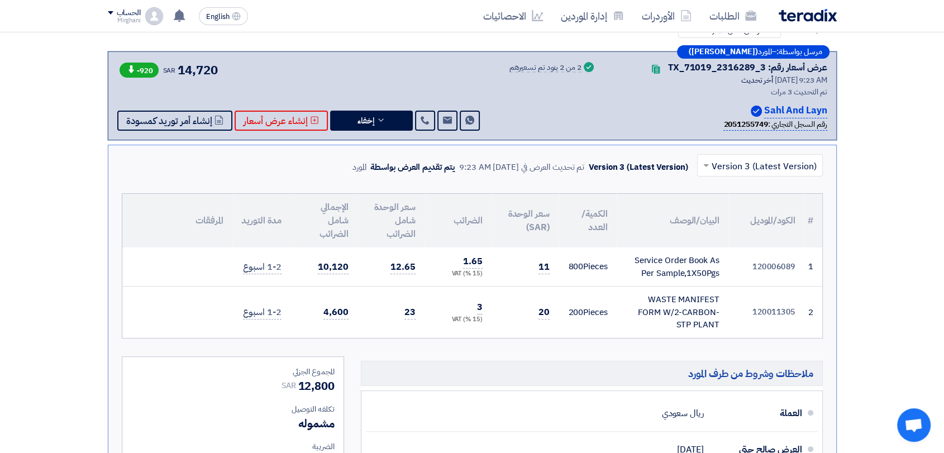
drag, startPoint x: 382, startPoint y: 116, endPoint x: 354, endPoint y: 135, distance: 34.1
click at [354, 135] on div "مرسل بواسطة: – المورد ([PERSON_NAME]) عرض أسعار رقم: TX_71019_2316289_3 Contact…" at bounding box center [472, 95] width 729 height 89
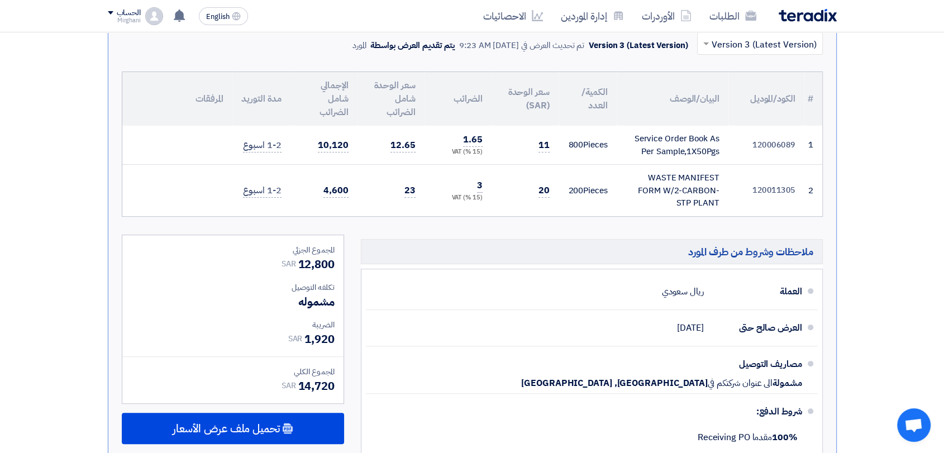
scroll to position [621, 0]
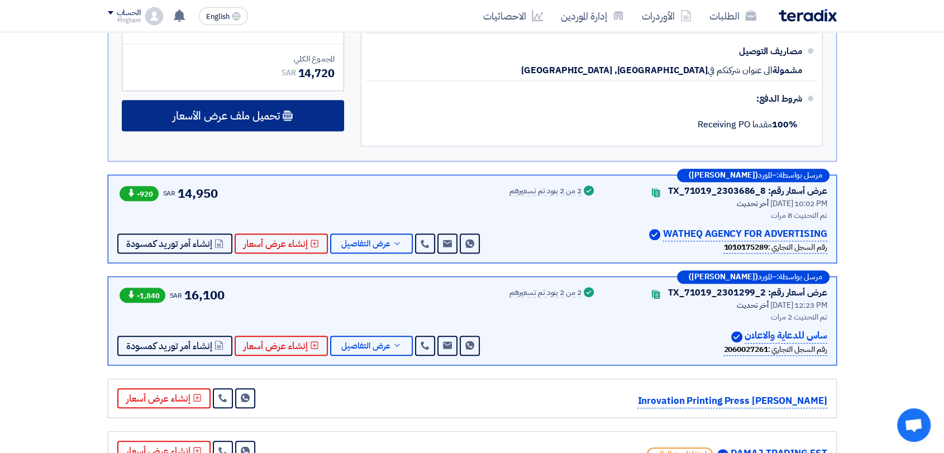
click at [316, 127] on div "تحميل ملف عرض الأسعار" at bounding box center [233, 115] width 222 height 31
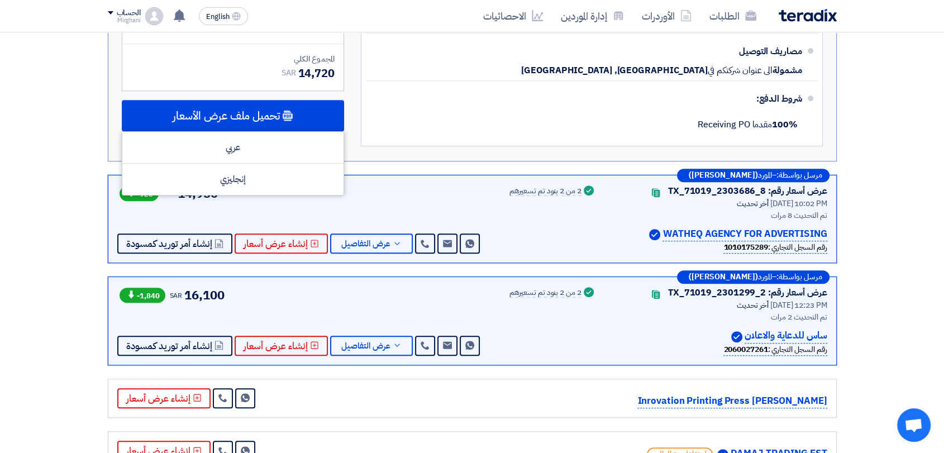
drag, startPoint x: 291, startPoint y: 194, endPoint x: 291, endPoint y: 184, distance: 10.6
click at [290, 194] on div "-920 SAR 14,950 Send Message Send Message" at bounding box center [299, 219] width 365 height 70
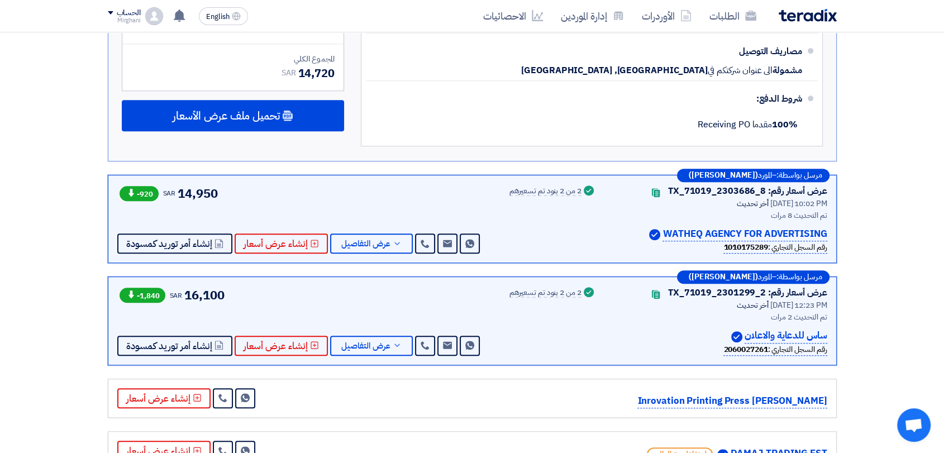
click at [291, 182] on div "مرسل بواسطة: – المورد ([PERSON_NAME]) عرض أسعار رقم: TX_71019_2303686_8 Contact…" at bounding box center [472, 219] width 729 height 89
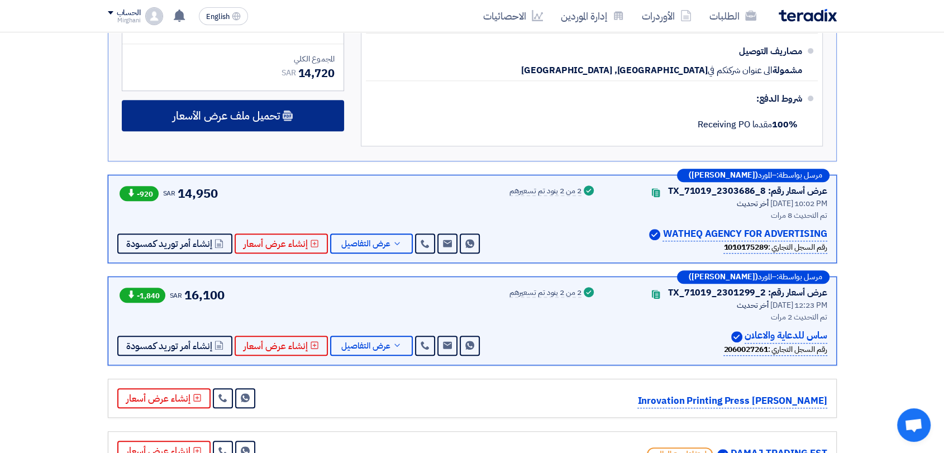
click at [296, 100] on div "تحميل ملف عرض الأسعار" at bounding box center [233, 115] width 222 height 31
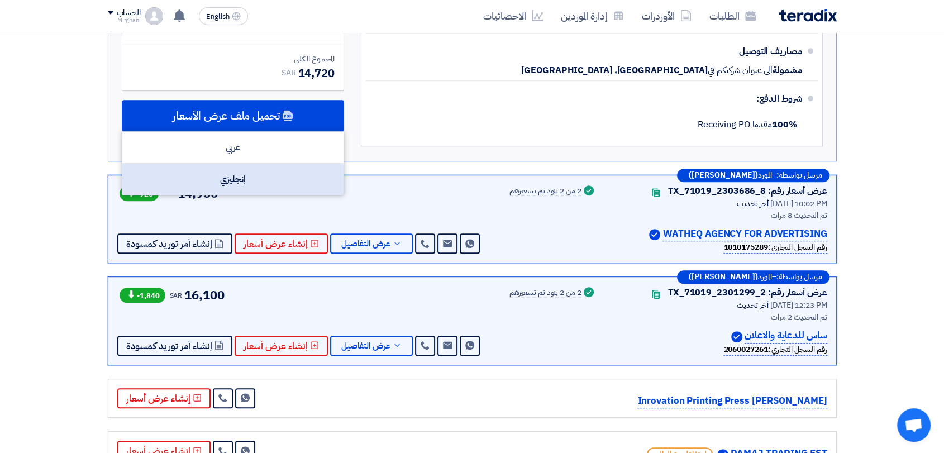
click at [277, 175] on div "إنجليزي" at bounding box center [232, 179] width 221 height 31
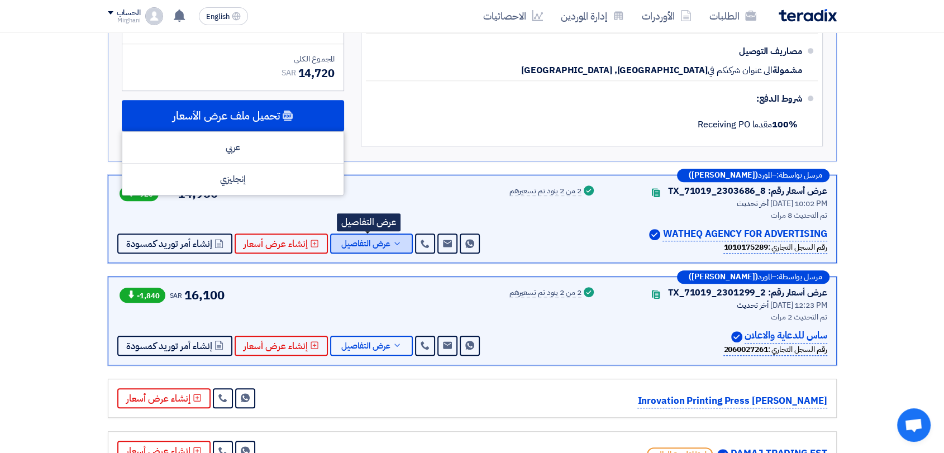
click at [377, 244] on span "عرض التفاصيل" at bounding box center [365, 244] width 49 height 8
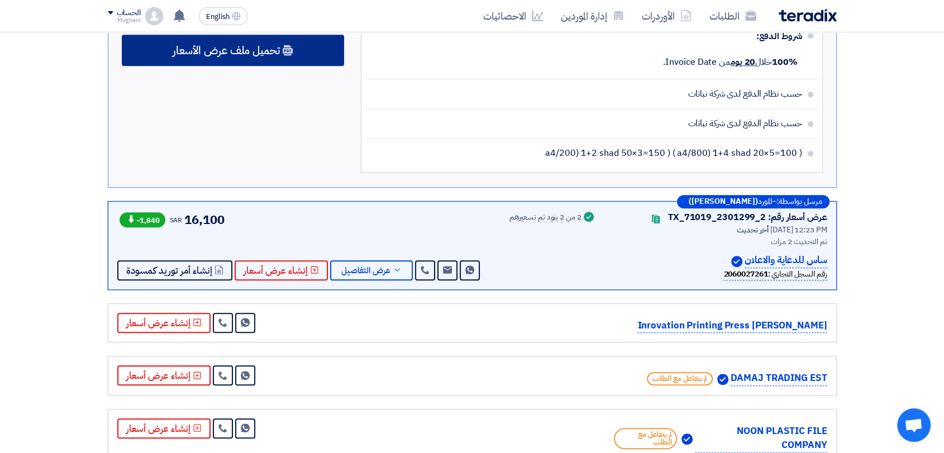
scroll to position [745, 0]
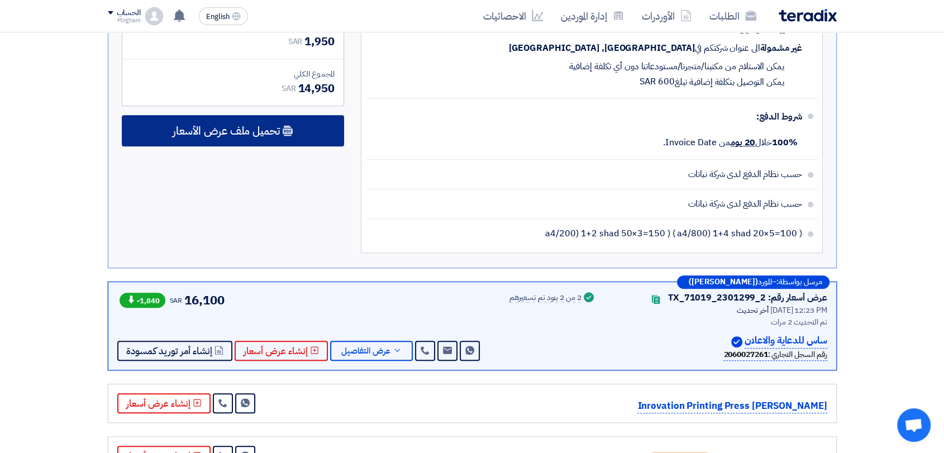
click at [231, 137] on div "تحميل ملف عرض الأسعار" at bounding box center [233, 130] width 222 height 31
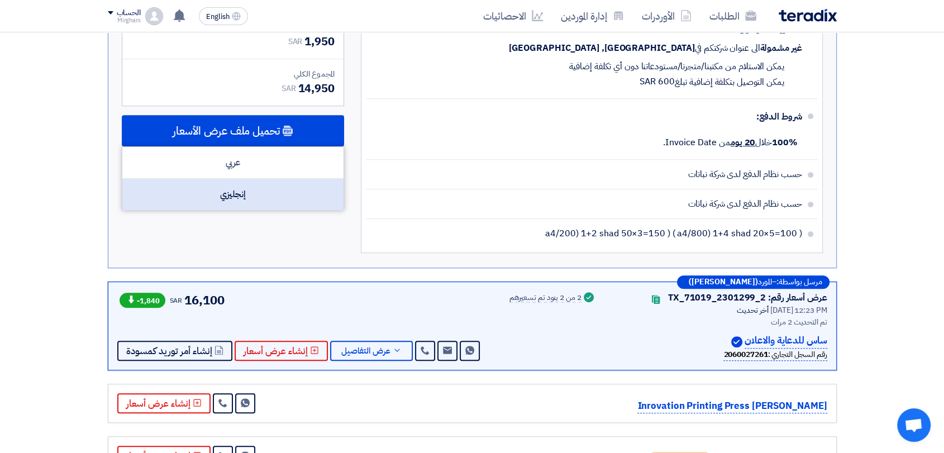
click at [225, 199] on div "إنجليزي" at bounding box center [232, 194] width 221 height 31
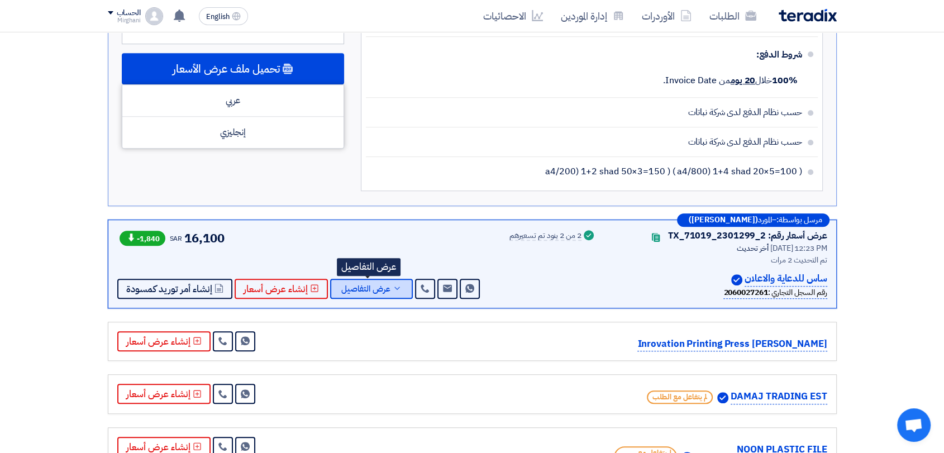
click at [341, 286] on span "عرض التفاصيل" at bounding box center [365, 289] width 49 height 8
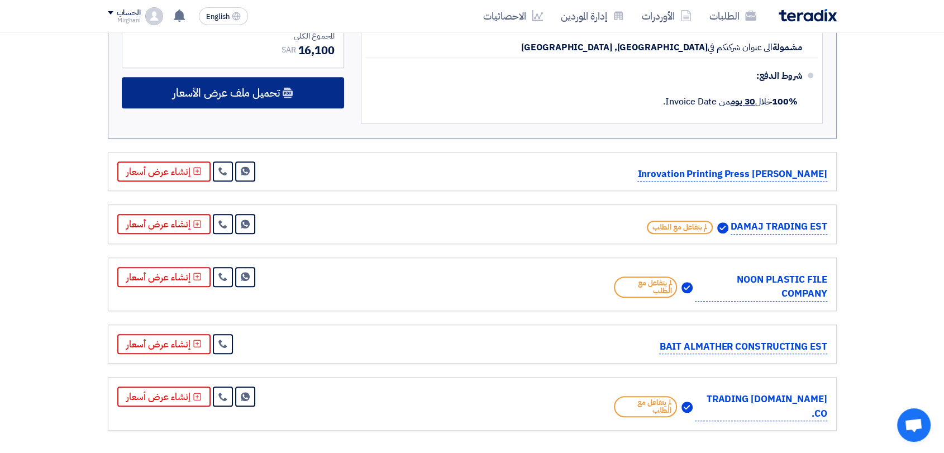
scroll to position [869, 0]
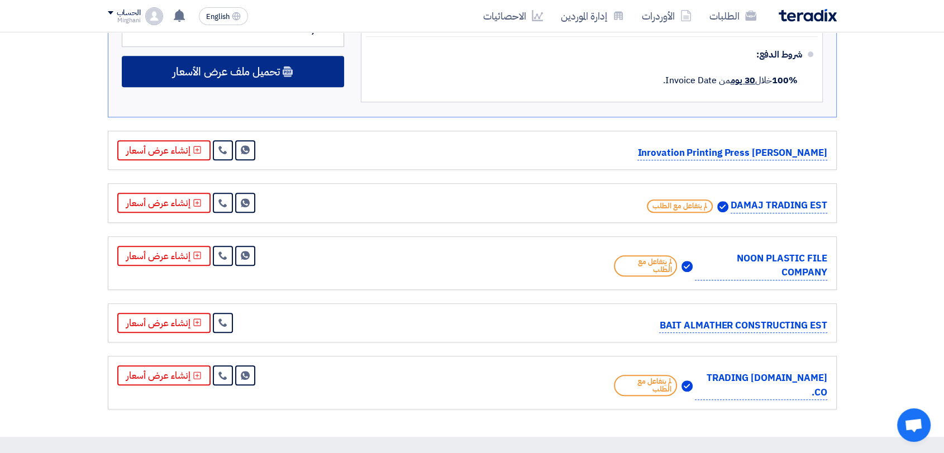
click at [286, 68] on use at bounding box center [288, 71] width 10 height 11
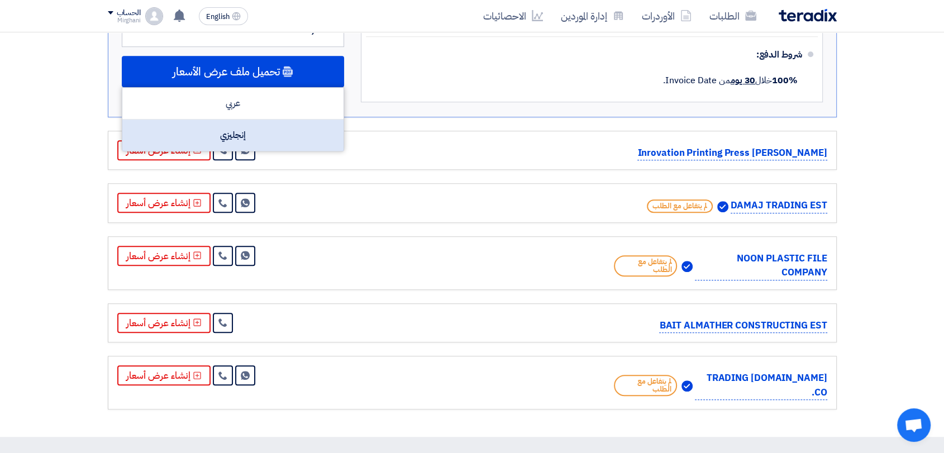
click at [278, 125] on div "إنجليزي" at bounding box center [232, 135] width 221 height 31
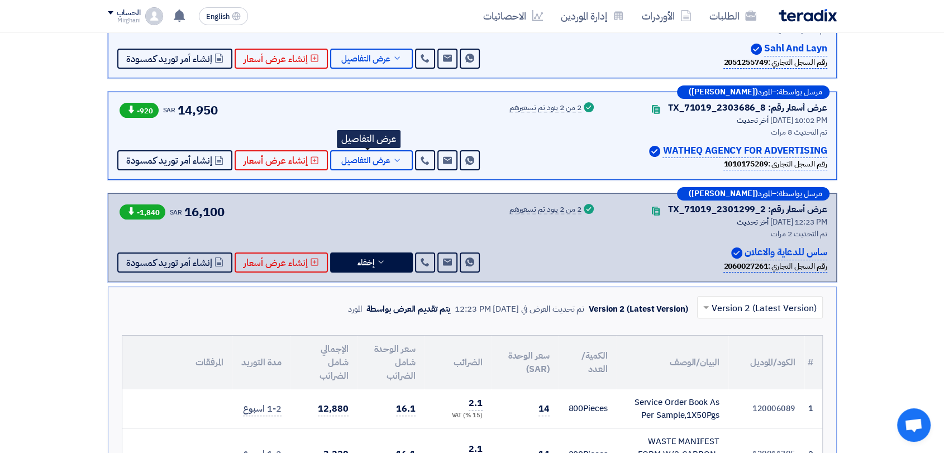
scroll to position [0, 0]
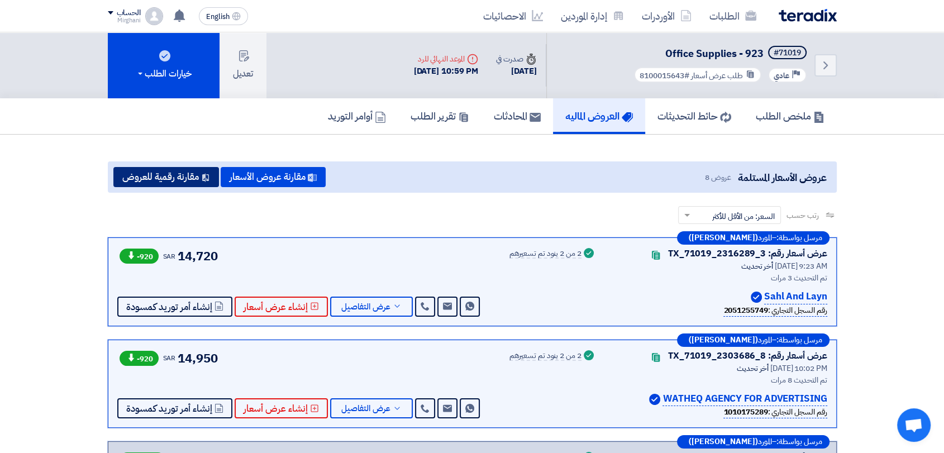
click at [198, 180] on button "مقارنة رقمية للعروض" at bounding box center [166, 177] width 106 height 20
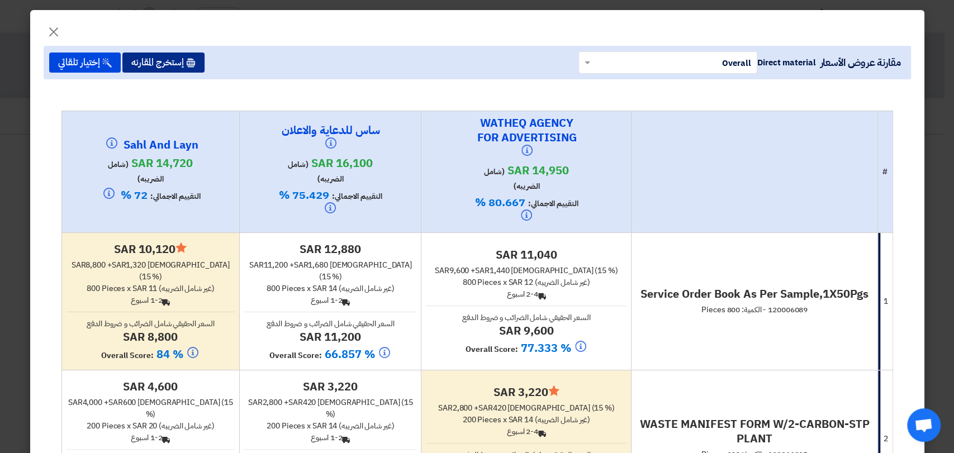
click at [178, 56] on button "إستخرج المقارنه" at bounding box center [163, 63] width 82 height 20
click at [65, 31] on button "×" at bounding box center [53, 29] width 31 height 22
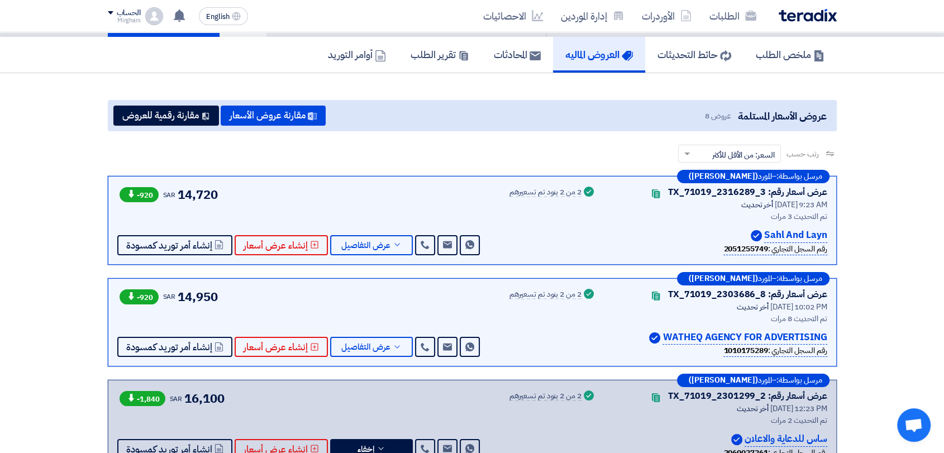
scroll to position [62, 0]
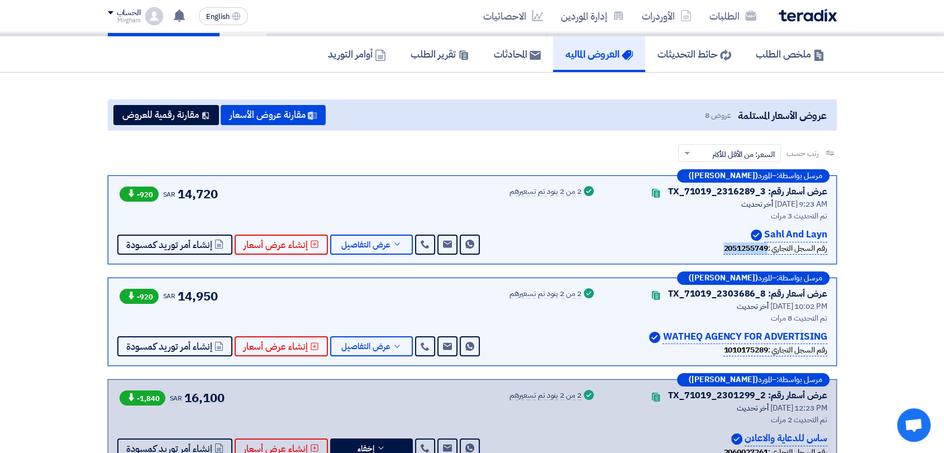
drag, startPoint x: 717, startPoint y: 247, endPoint x: 762, endPoint y: 248, distance: 45.3
click at [762, 248] on b "2051255749" at bounding box center [746, 248] width 44 height 12
copy b "2051255749"
click at [388, 246] on button "عرض التفاصيل" at bounding box center [371, 245] width 83 height 20
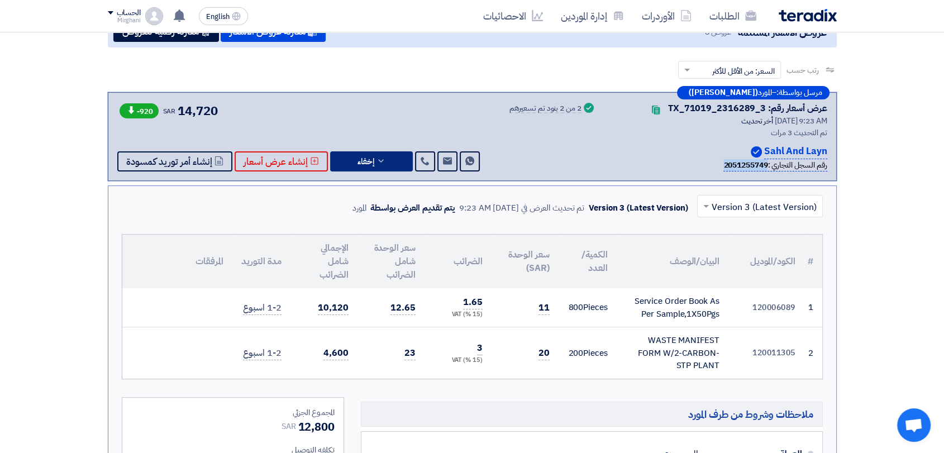
scroll to position [124, 0]
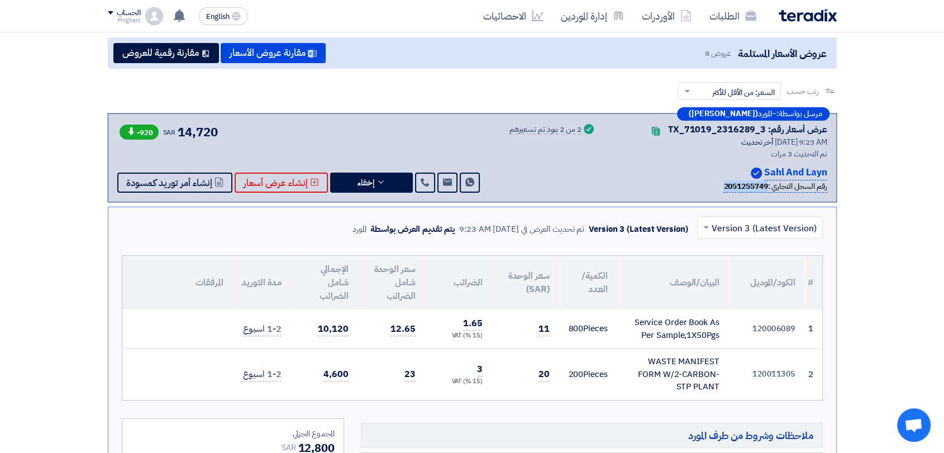
drag, startPoint x: 672, startPoint y: 130, endPoint x: 764, endPoint y: 129, distance: 92.2
click at [764, 129] on div "عرض أسعار رقم: TX_71019_2316289_3" at bounding box center [747, 129] width 159 height 13
copy div "TX_71019_2316289_3"
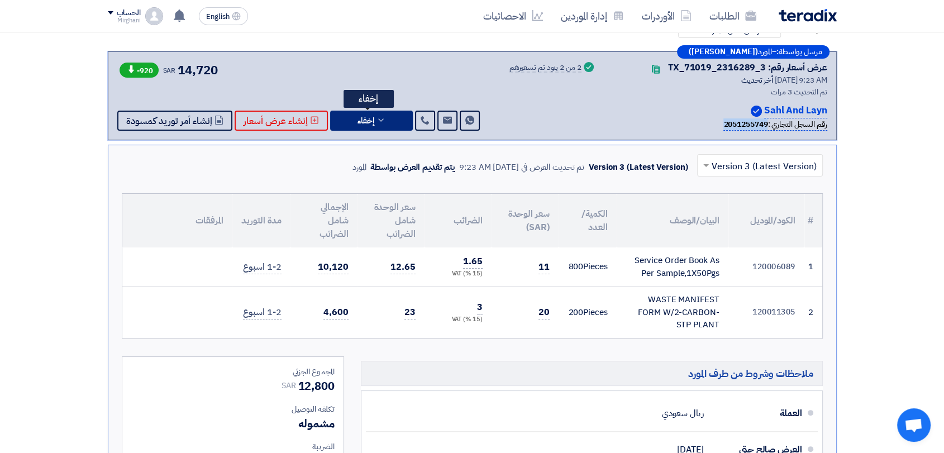
click at [381, 122] on icon at bounding box center [381, 120] width 9 height 9
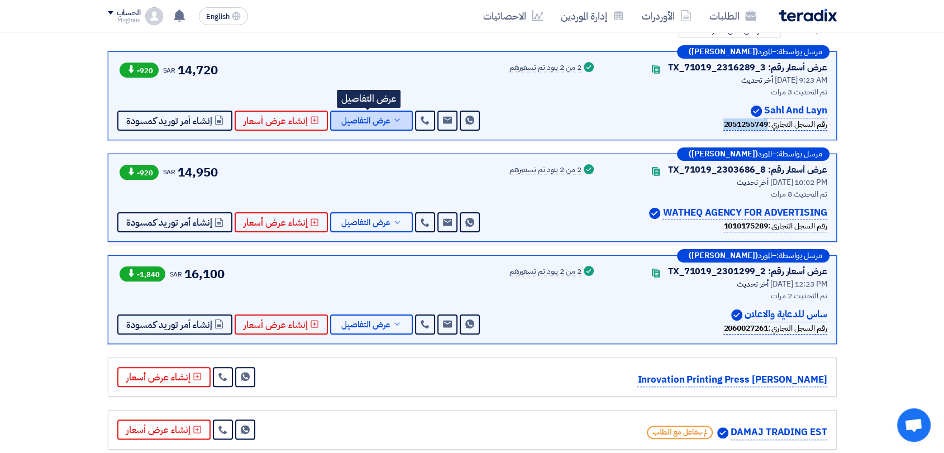
click at [383, 122] on span "عرض التفاصيل" at bounding box center [365, 121] width 49 height 8
